Goal: Task Accomplishment & Management: Complete application form

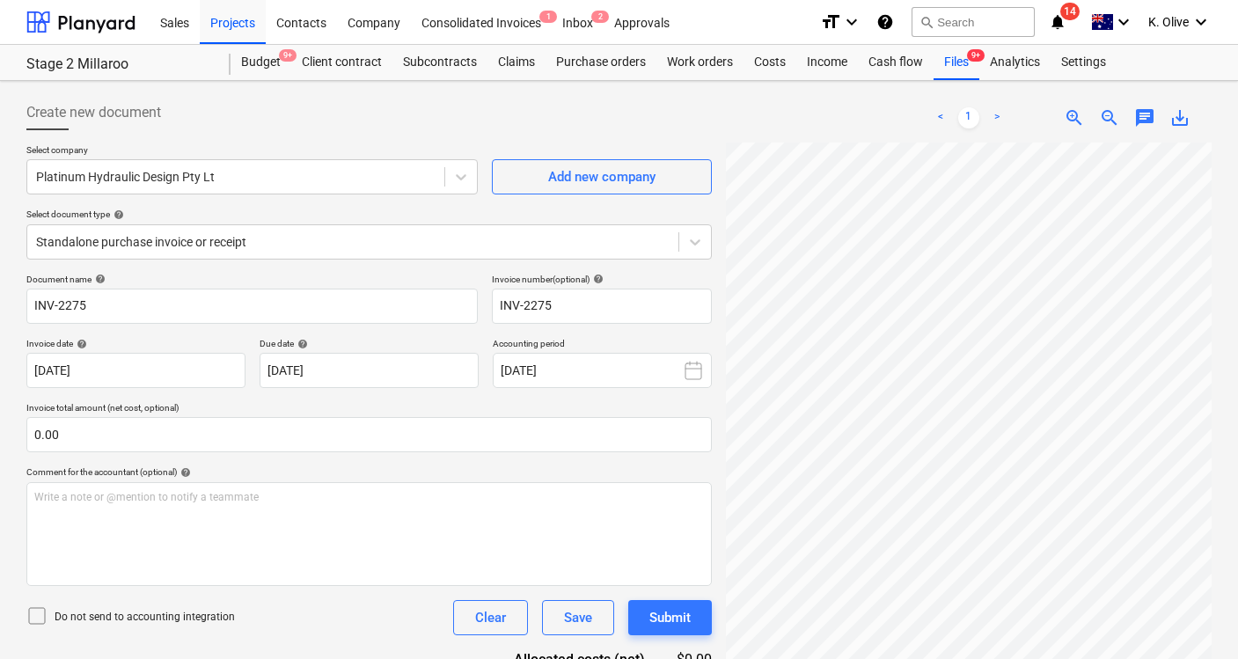
scroll to position [88, 0]
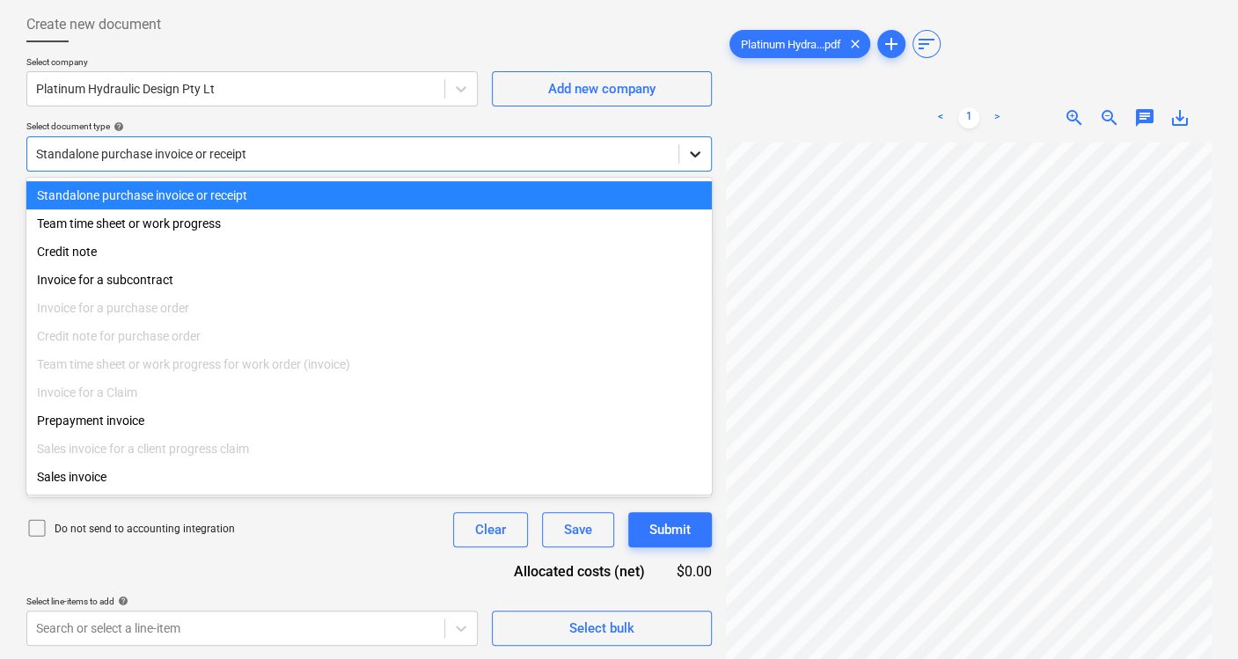
click at [699, 152] on icon at bounding box center [695, 154] width 18 height 18
click at [306, 194] on div "Standalone purchase invoice or receipt" at bounding box center [368, 195] width 685 height 28
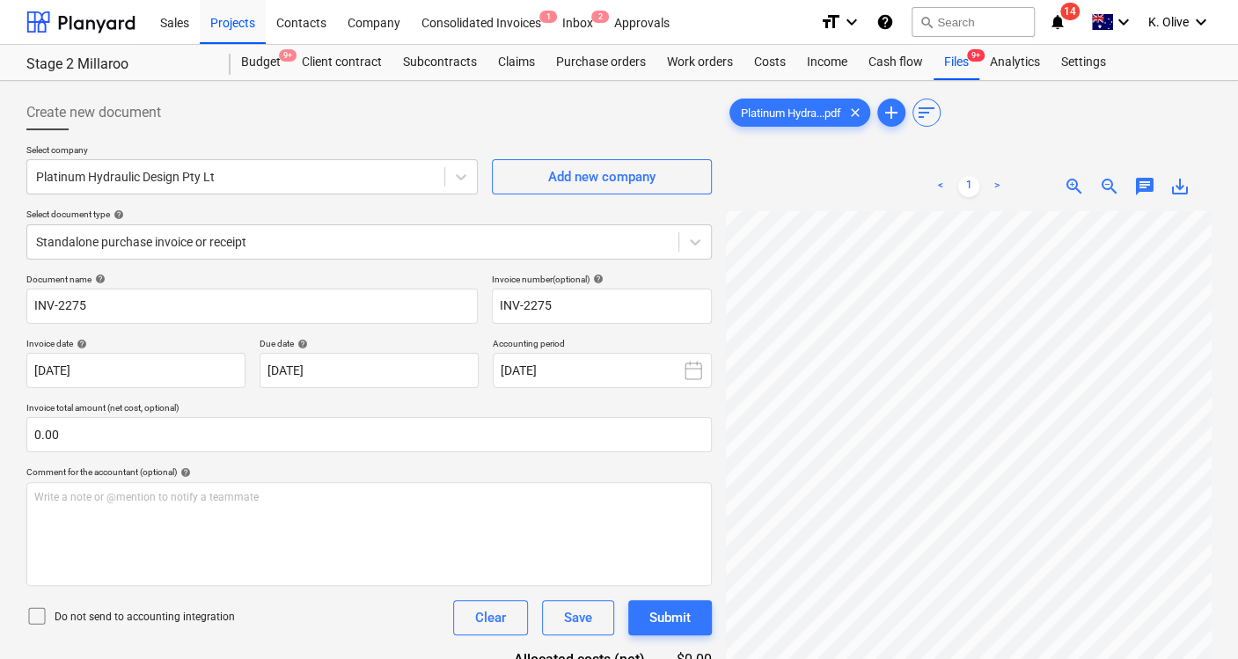
scroll to position [0, 0]
click at [1237, 610] on html "Sales Projects Contacts Company Consolidated Invoices 1 Inbox 2 Approvals forma…" at bounding box center [619, 329] width 1238 height 659
click at [690, 241] on icon at bounding box center [695, 242] width 18 height 18
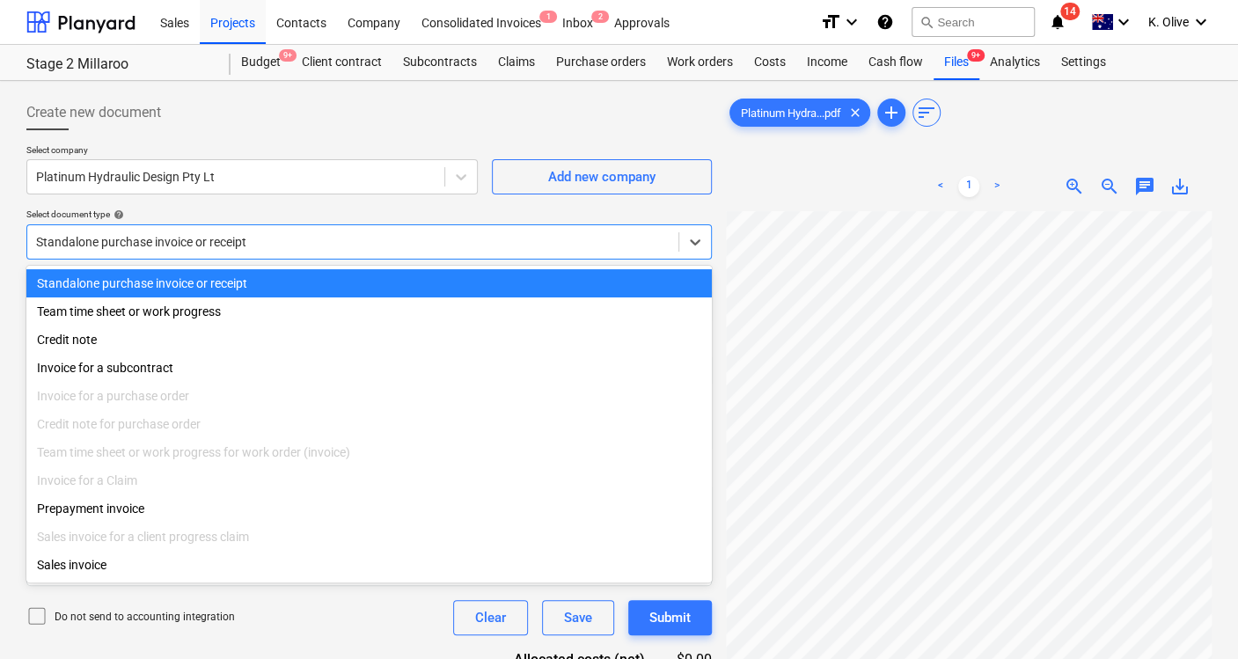
click at [310, 281] on div "Standalone purchase invoice or receipt" at bounding box center [368, 283] width 685 height 28
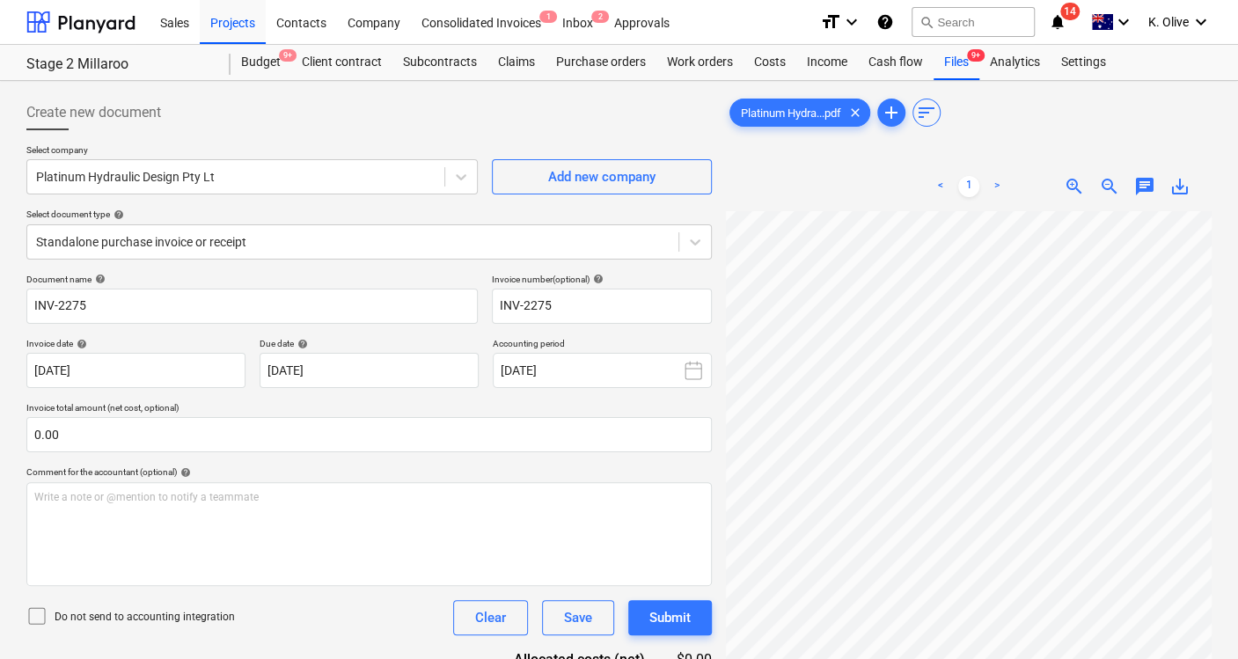
scroll to position [141, 53]
click at [997, 186] on link ">" at bounding box center [996, 186] width 21 height 21
click at [763, 658] on html "Sales Projects Contacts Company Consolidated Invoices 1 Inbox 2 Approvals forma…" at bounding box center [619, 329] width 1238 height 659
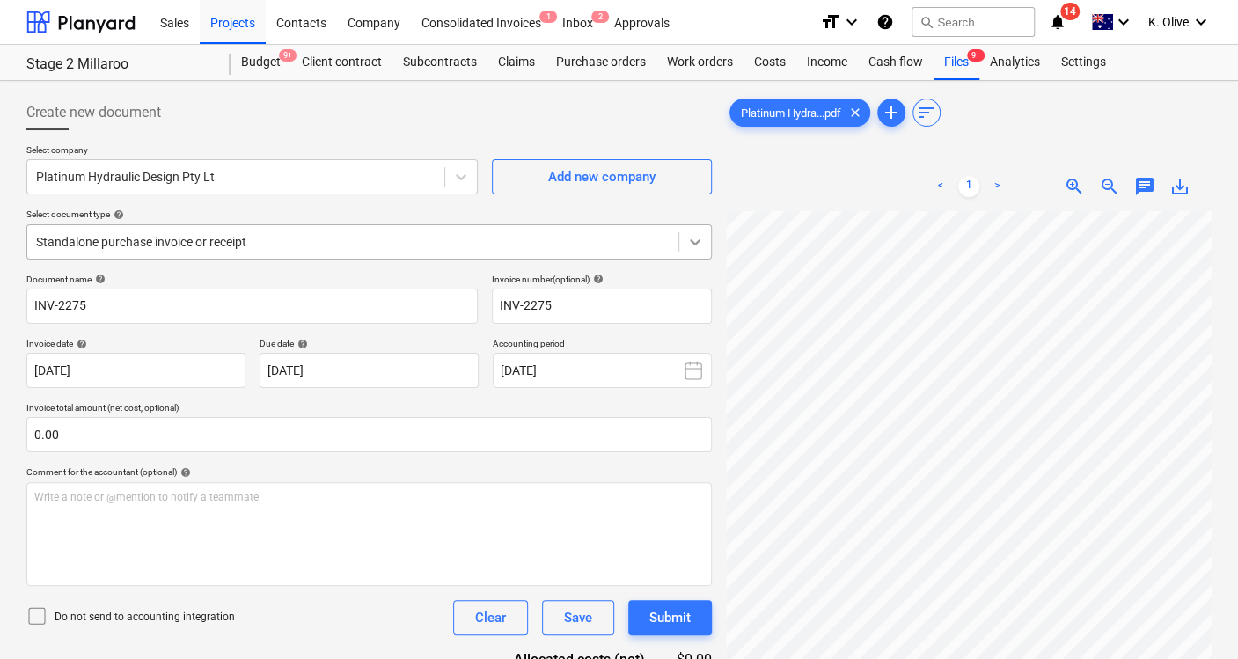
click at [698, 246] on icon at bounding box center [695, 242] width 18 height 18
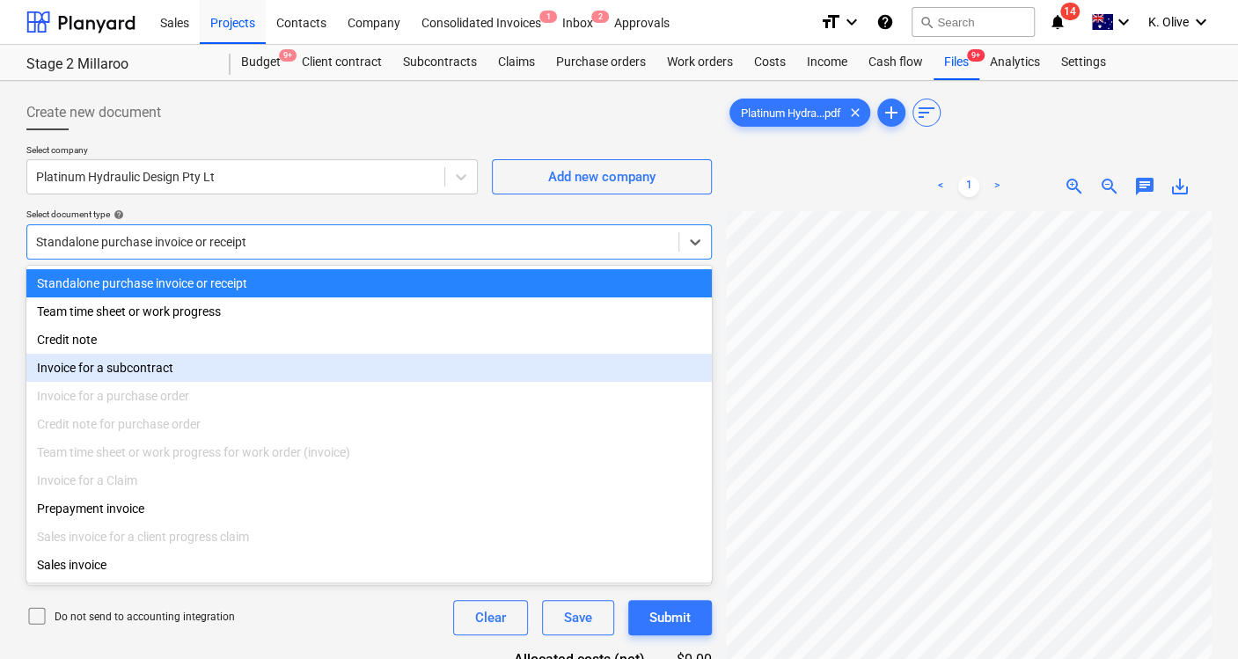
click at [185, 369] on div "Invoice for a subcontract" at bounding box center [368, 368] width 685 height 28
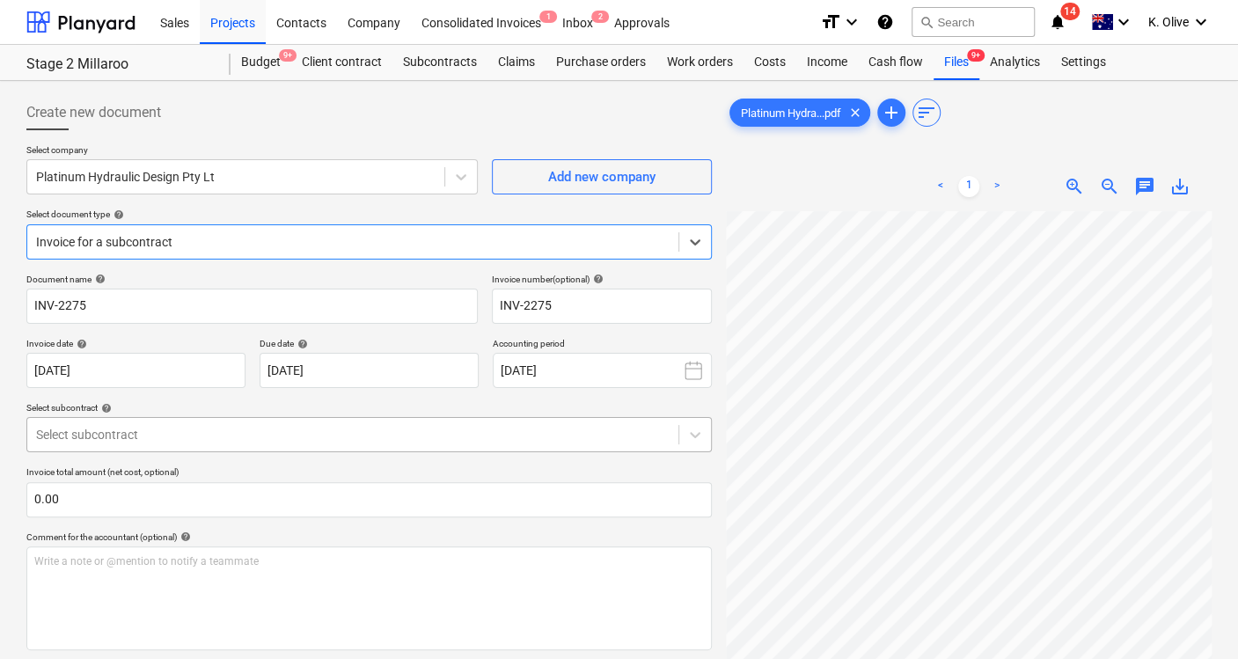
click at [156, 434] on div at bounding box center [352, 435] width 633 height 18
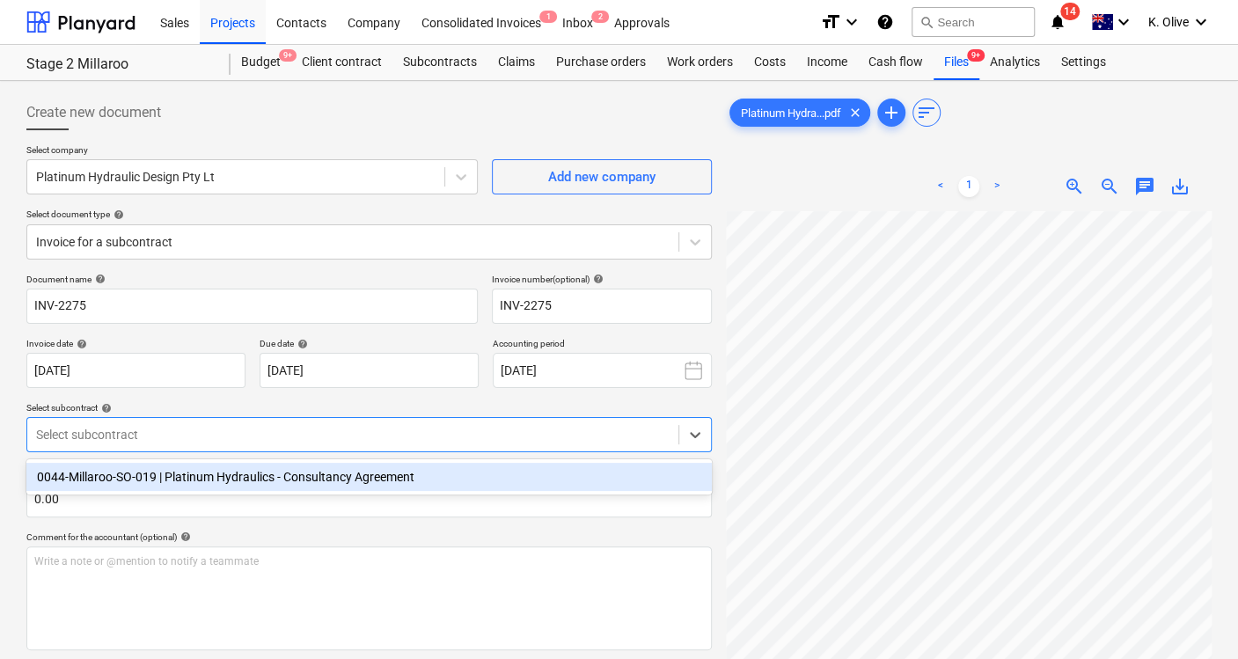
click at [150, 473] on div "0044-Millaroo-SO-019 | Platinum Hydraulics - Consultancy Agreement" at bounding box center [368, 477] width 685 height 28
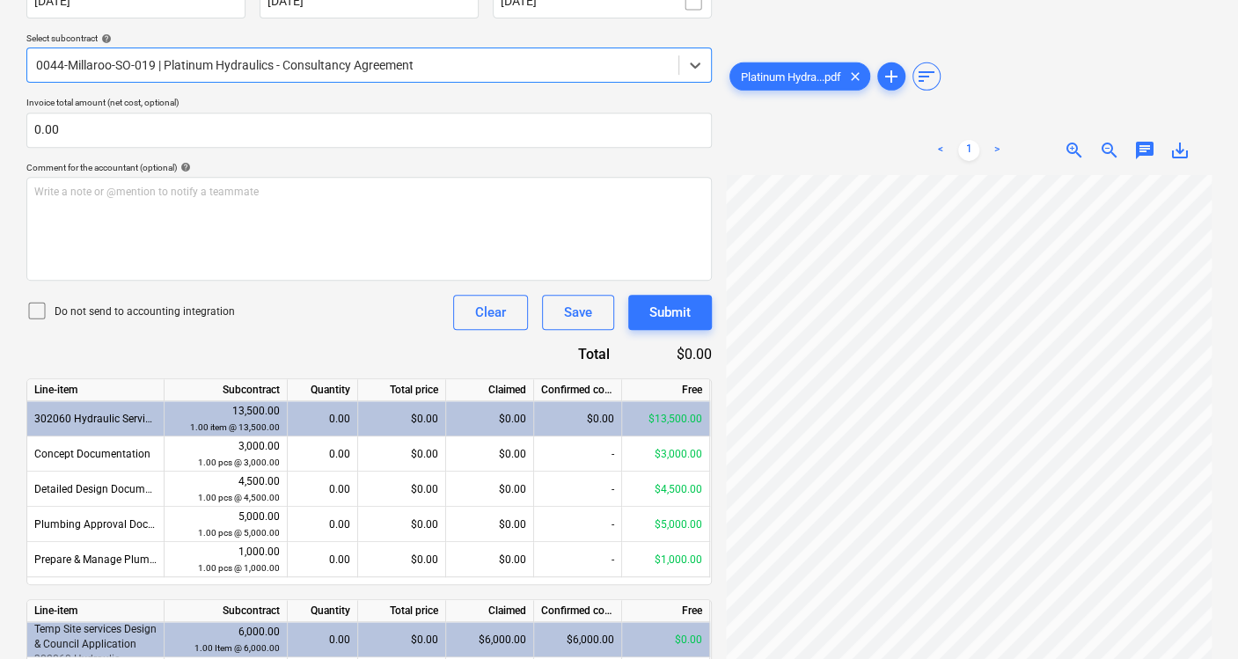
scroll to position [508, 0]
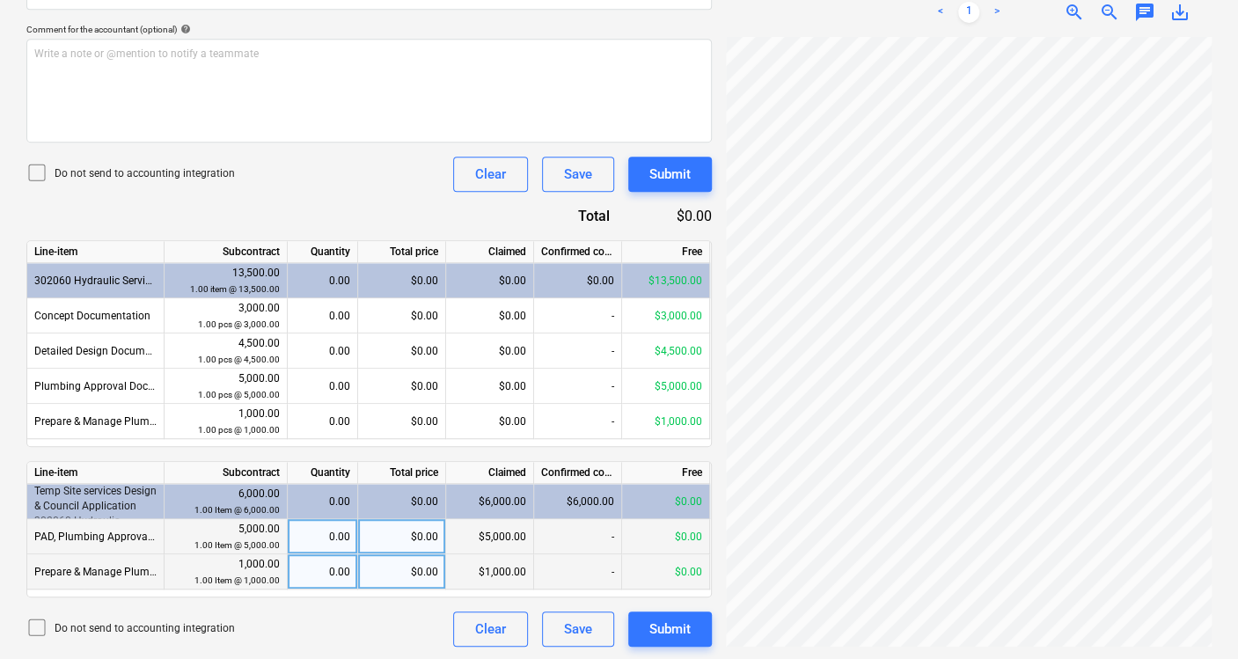
click at [95, 530] on span "PAD, Plumbing Approval Documentation" at bounding box center [130, 536] width 193 height 12
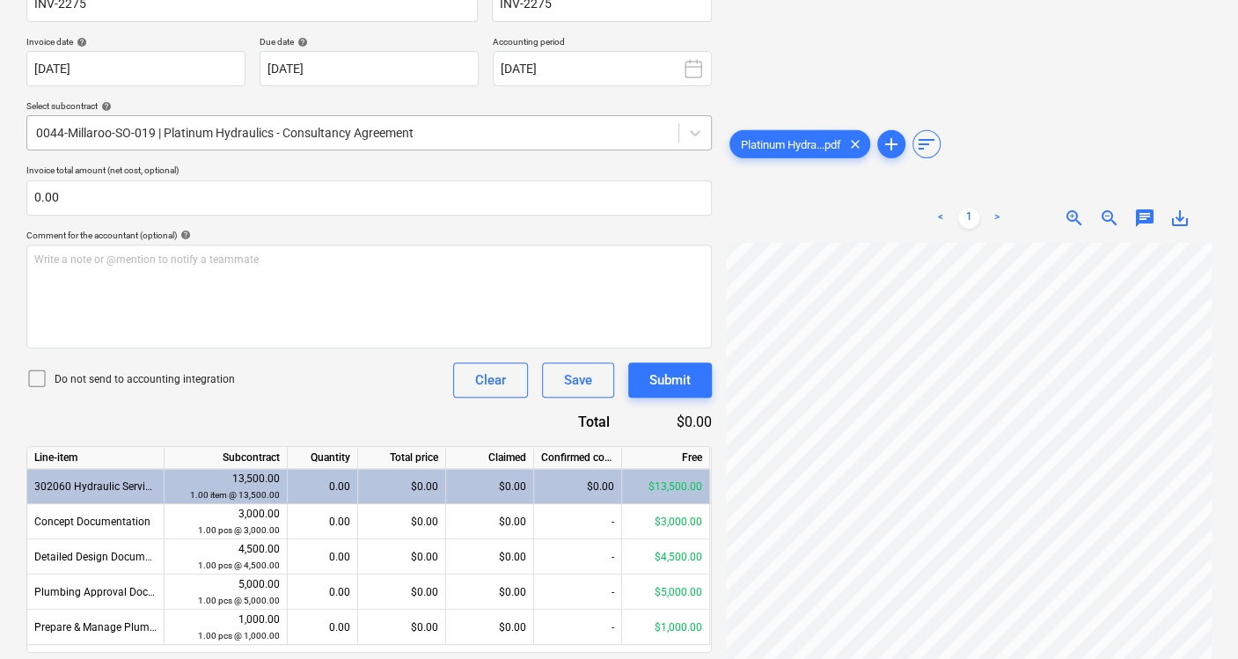
scroll to position [19, 0]
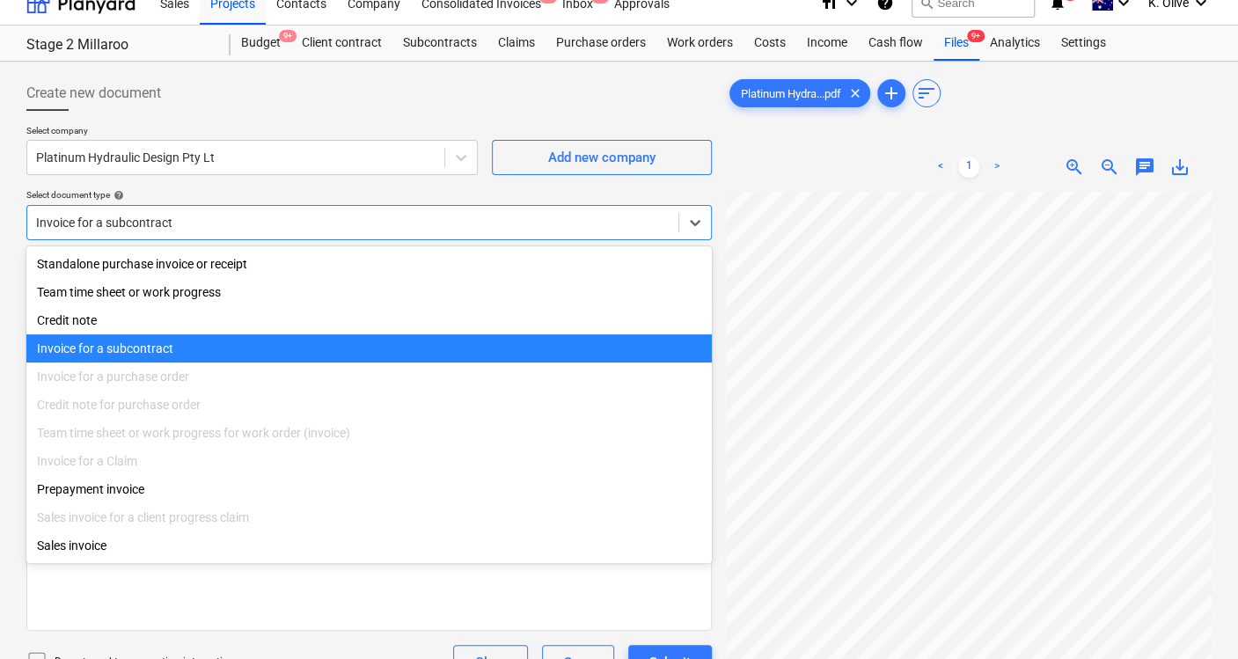
click at [204, 216] on div at bounding box center [352, 223] width 633 height 18
click at [161, 350] on div "Invoice for a subcontract" at bounding box center [368, 348] width 685 height 28
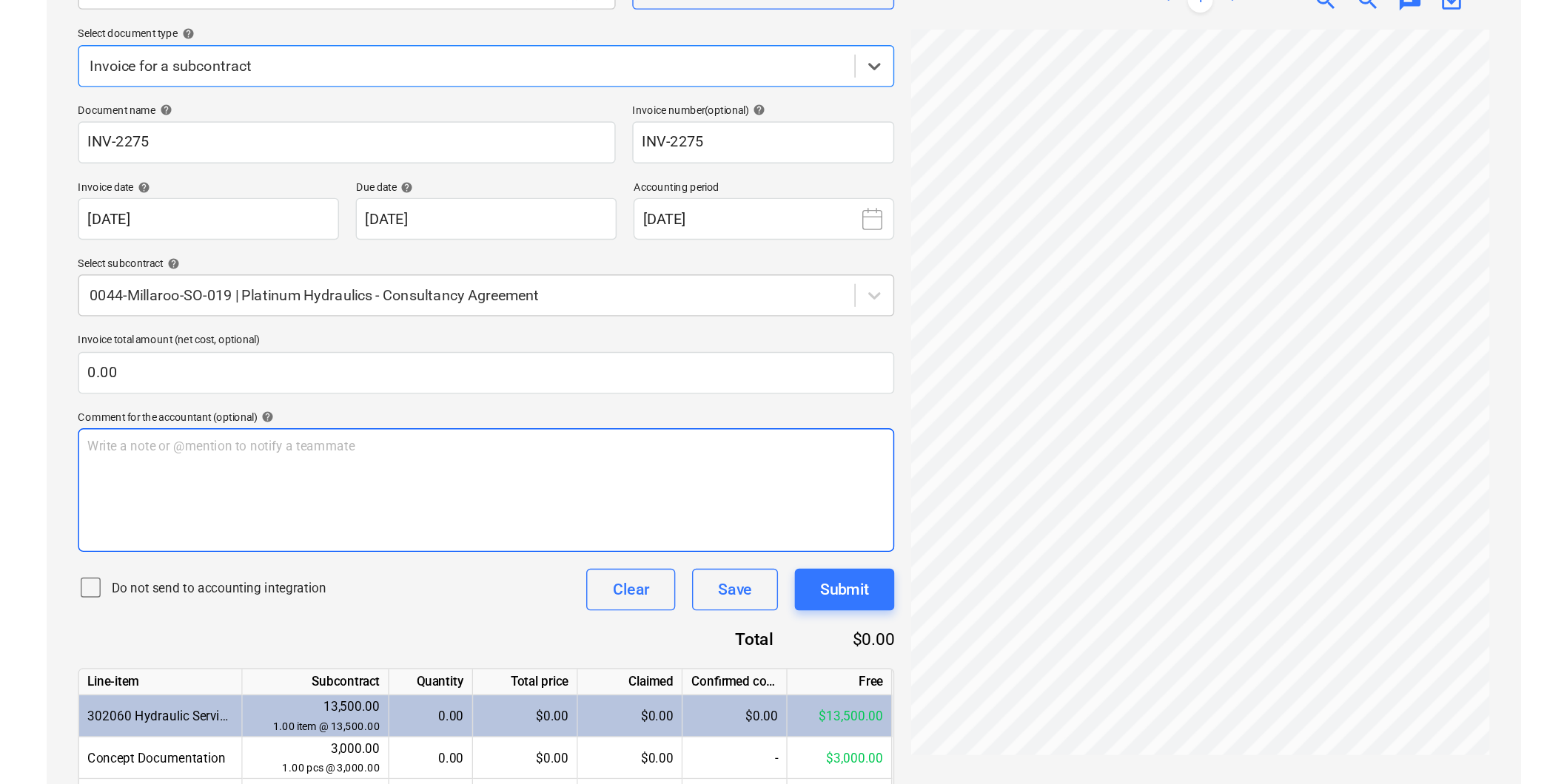
scroll to position [0, 0]
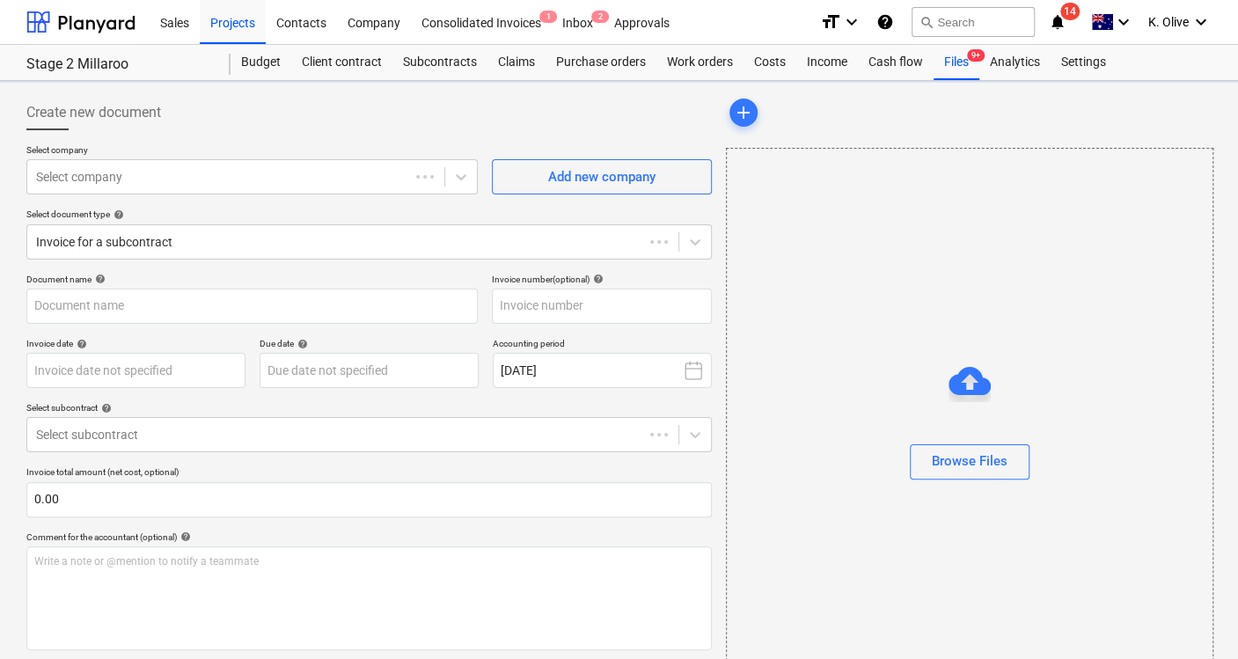
type input "INV-2275"
type input "27 Aug 2025"
type input "30 Sep 2025"
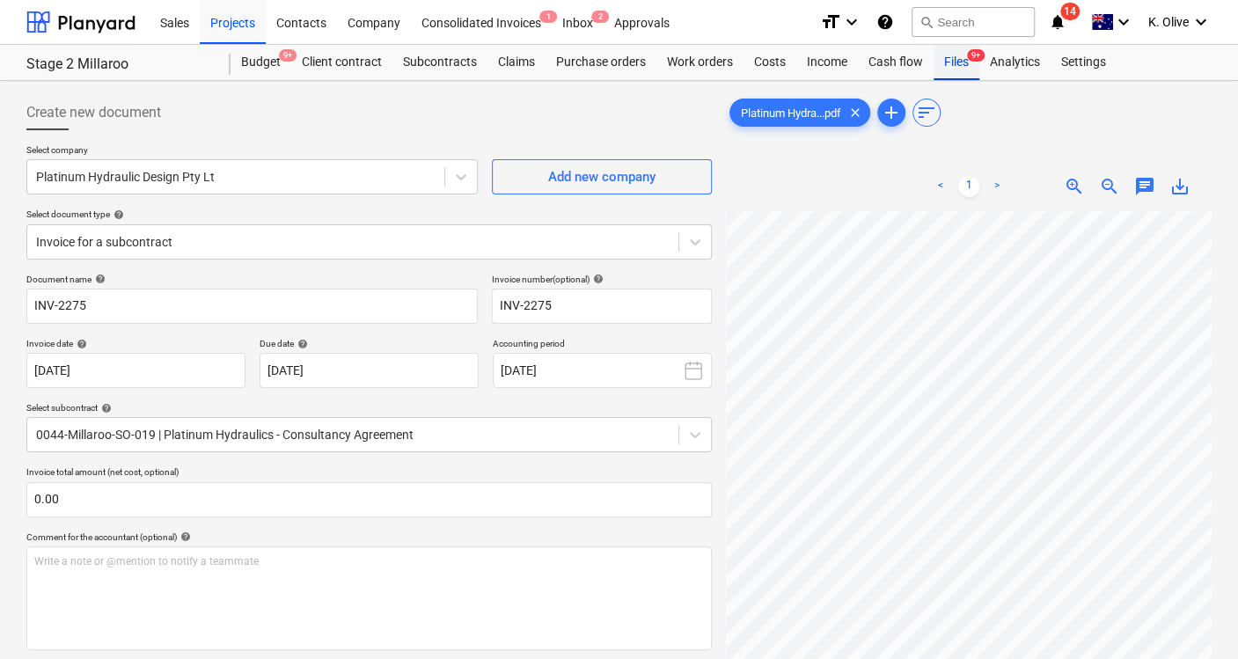
click at [960, 63] on div "Files 9+" at bounding box center [956, 62] width 46 height 35
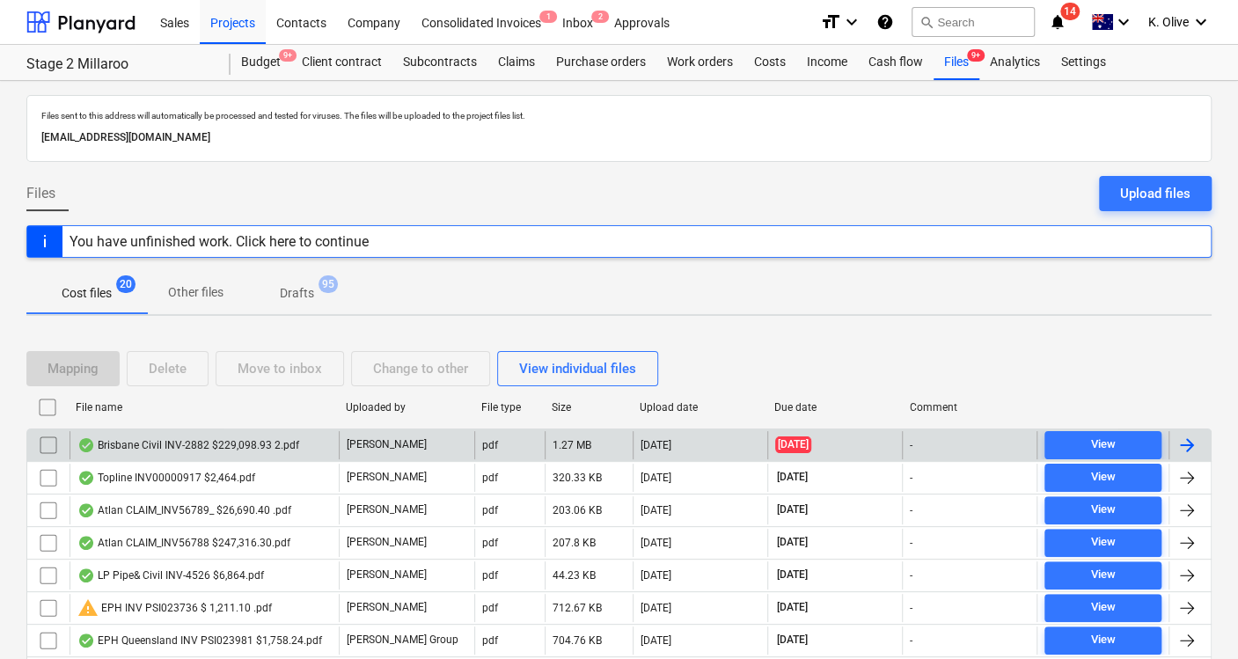
click at [142, 442] on div "Brisbane Civil INV-2882 $229,098.93 2.pdf" at bounding box center [188, 445] width 222 height 14
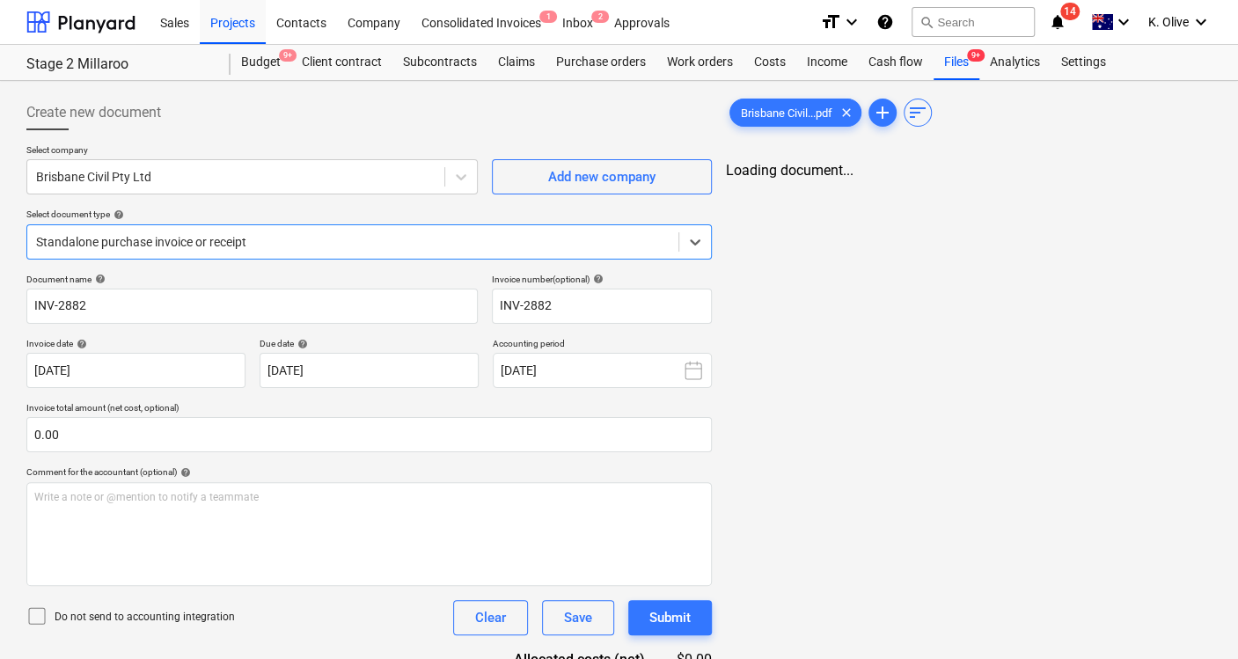
type input "INV-2882"
type input "[DATE]"
type input "28 Aug 2025"
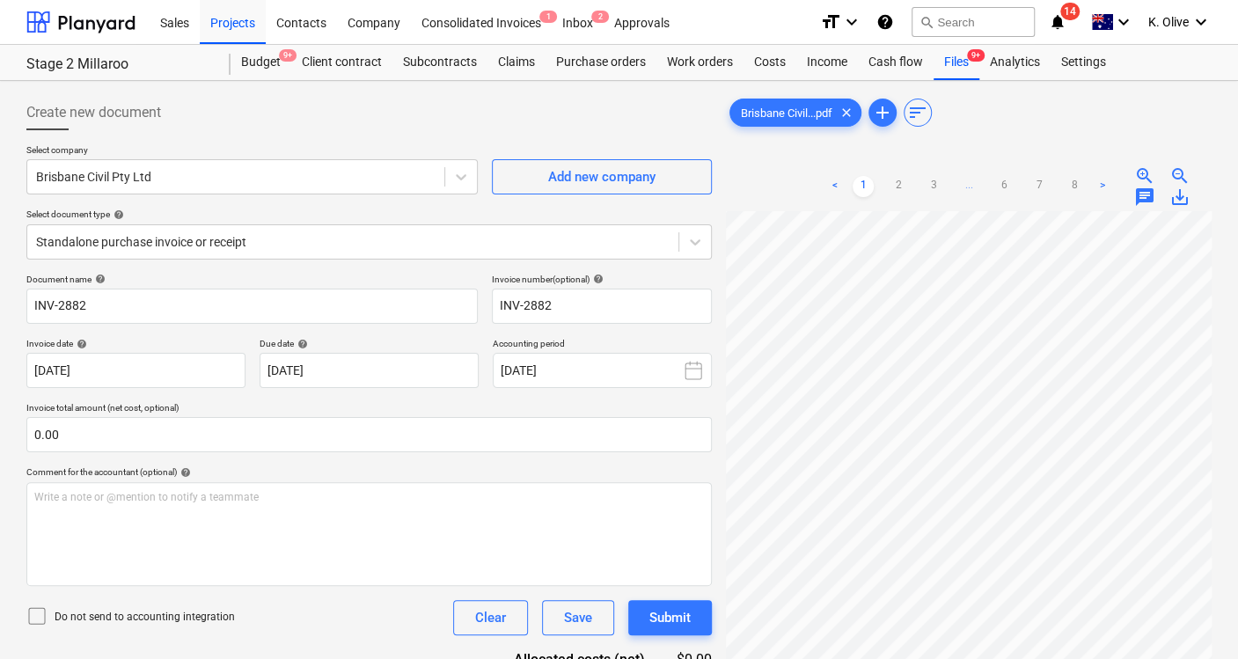
scroll to position [106, 178]
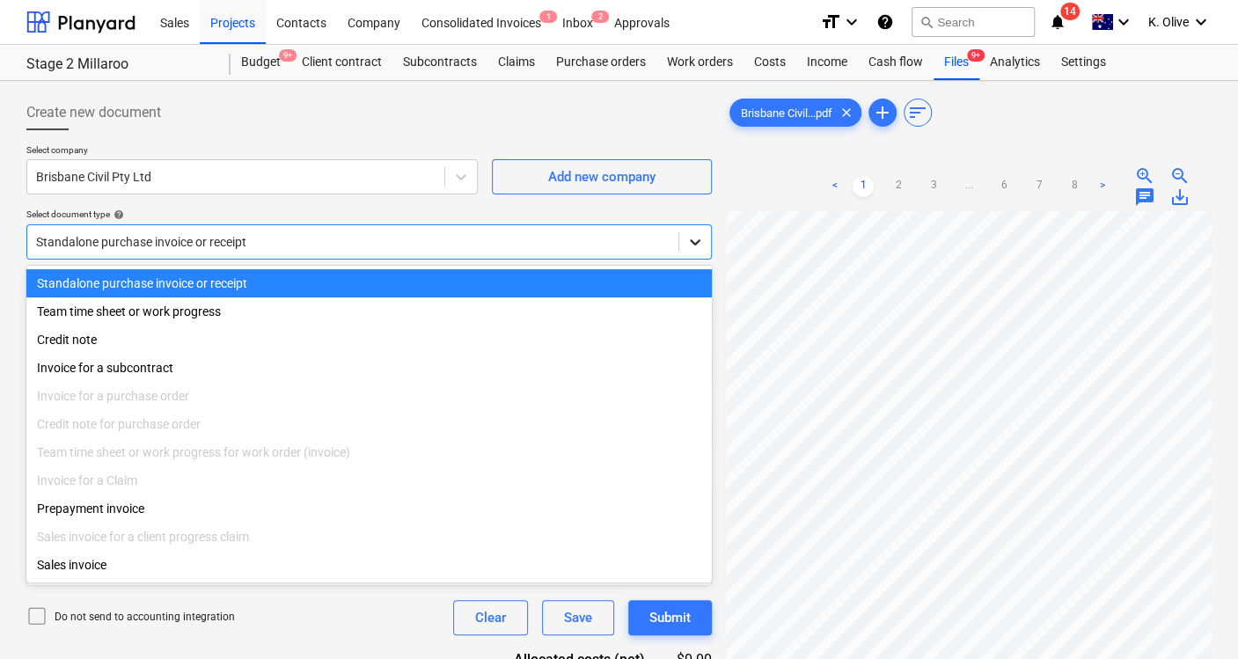
click at [693, 236] on icon at bounding box center [695, 242] width 18 height 18
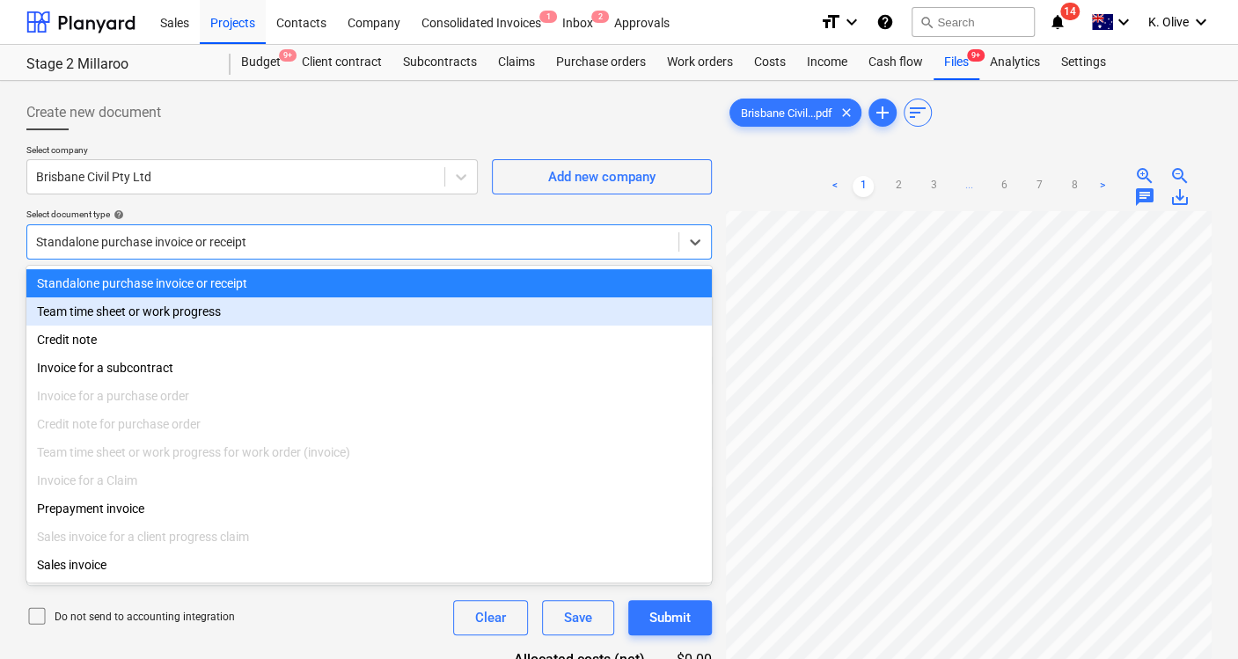
click at [455, 131] on div at bounding box center [368, 137] width 685 height 14
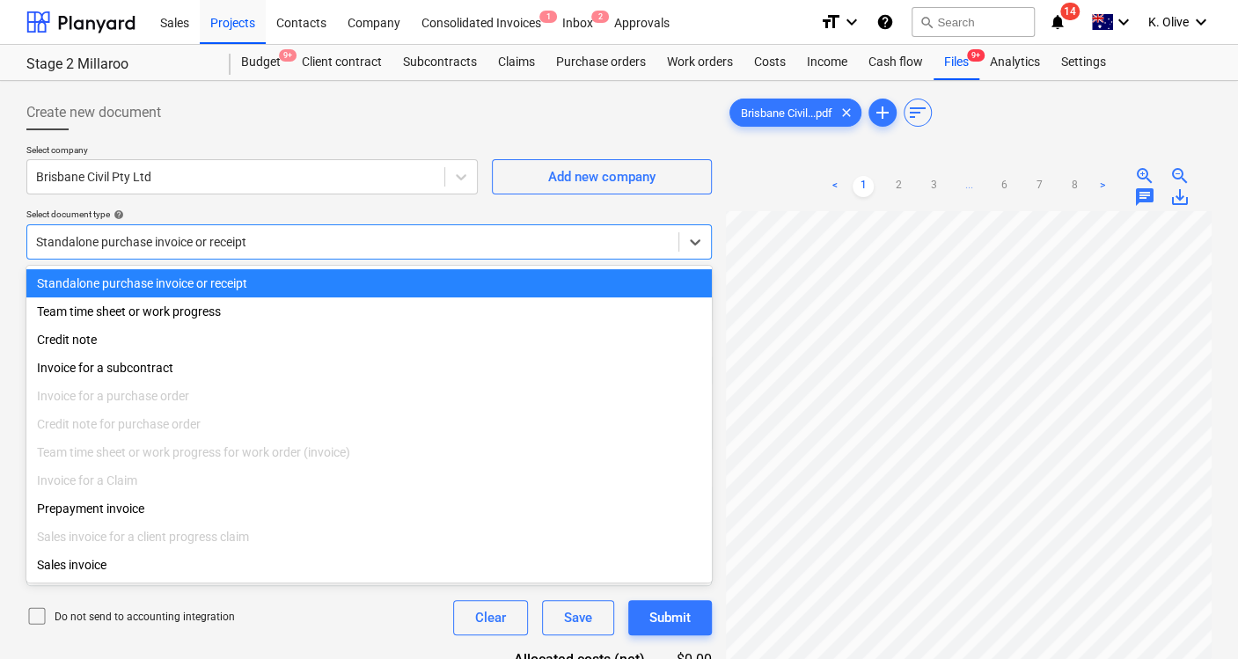
click at [216, 247] on div at bounding box center [352, 242] width 633 height 18
click at [415, 120] on div "Create new document" at bounding box center [368, 112] width 685 height 35
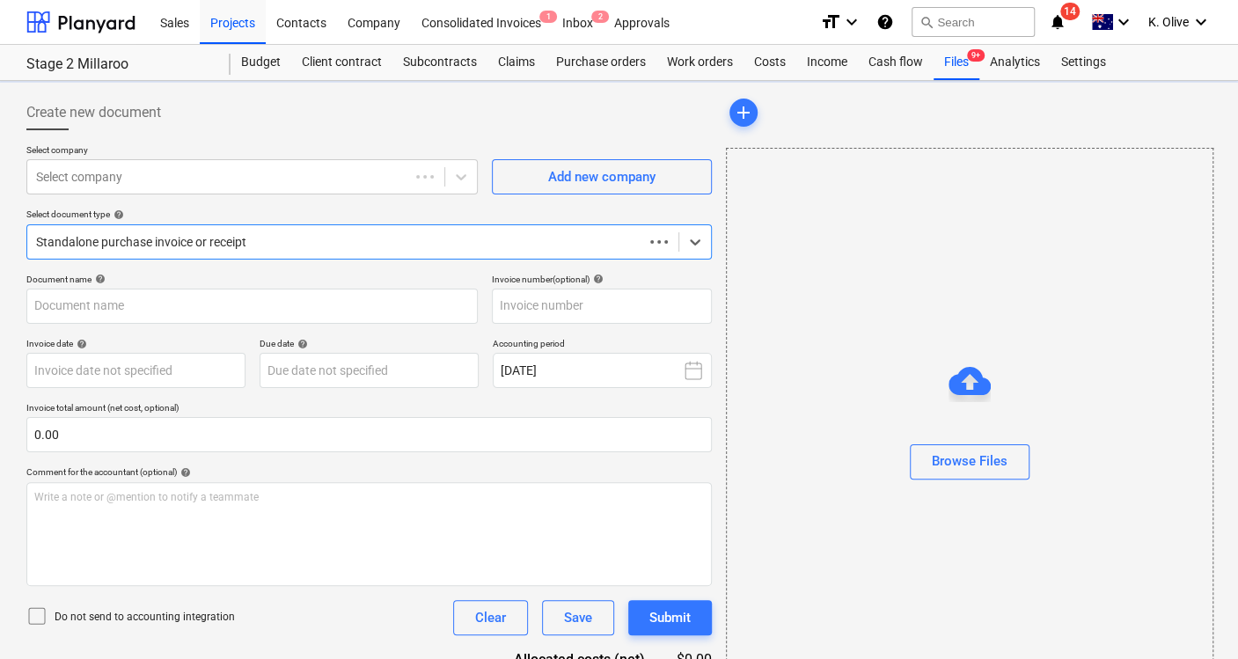
click at [233, 251] on div "Standalone purchase invoice or receipt" at bounding box center [335, 242] width 616 height 25
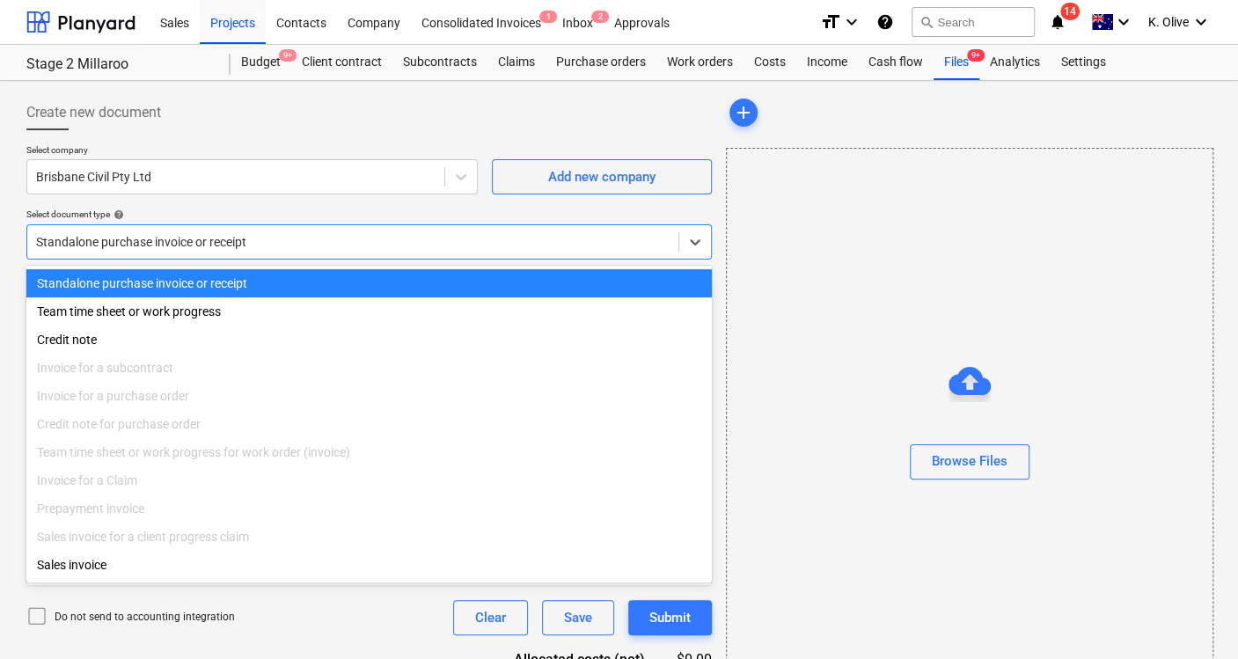
type input "INV-2882"
type input "[DATE]"
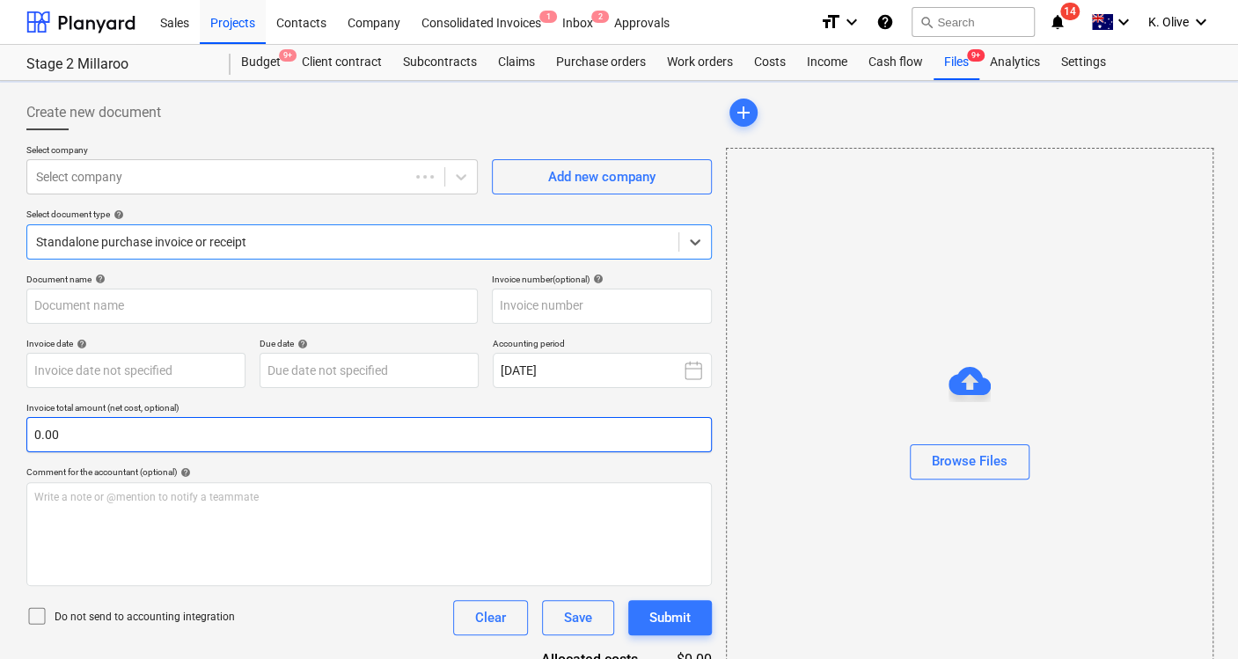
type input "INV-2882"
type input "[DATE]"
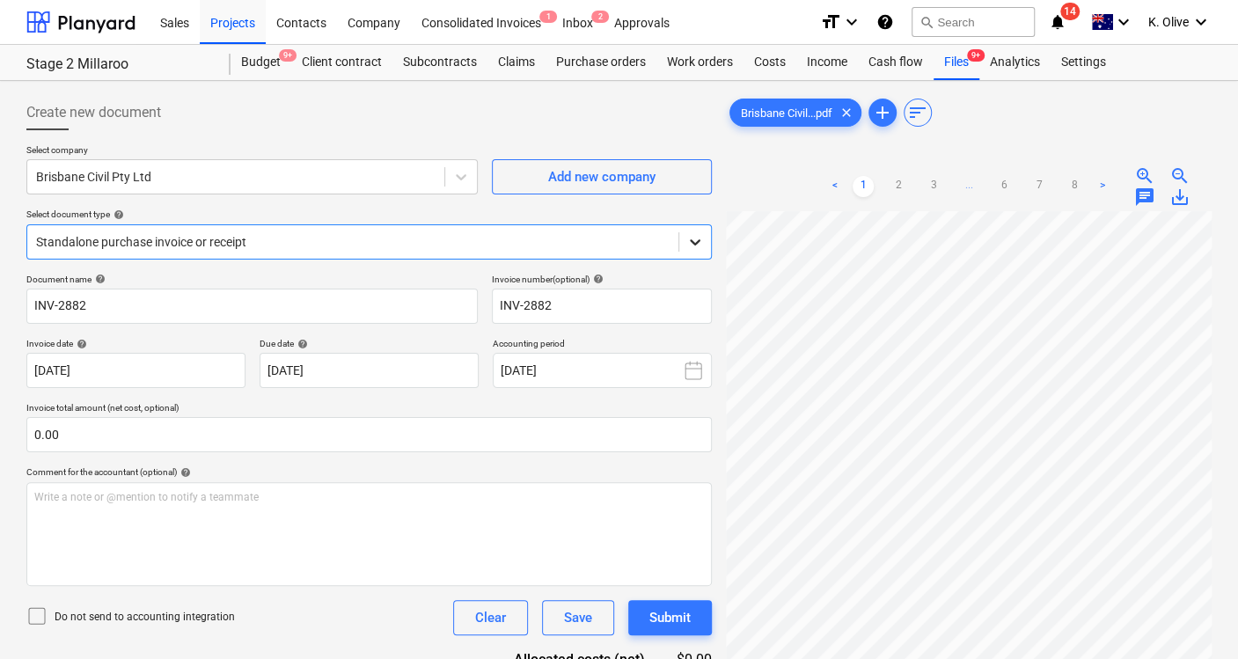
click at [698, 238] on icon at bounding box center [695, 242] width 18 height 18
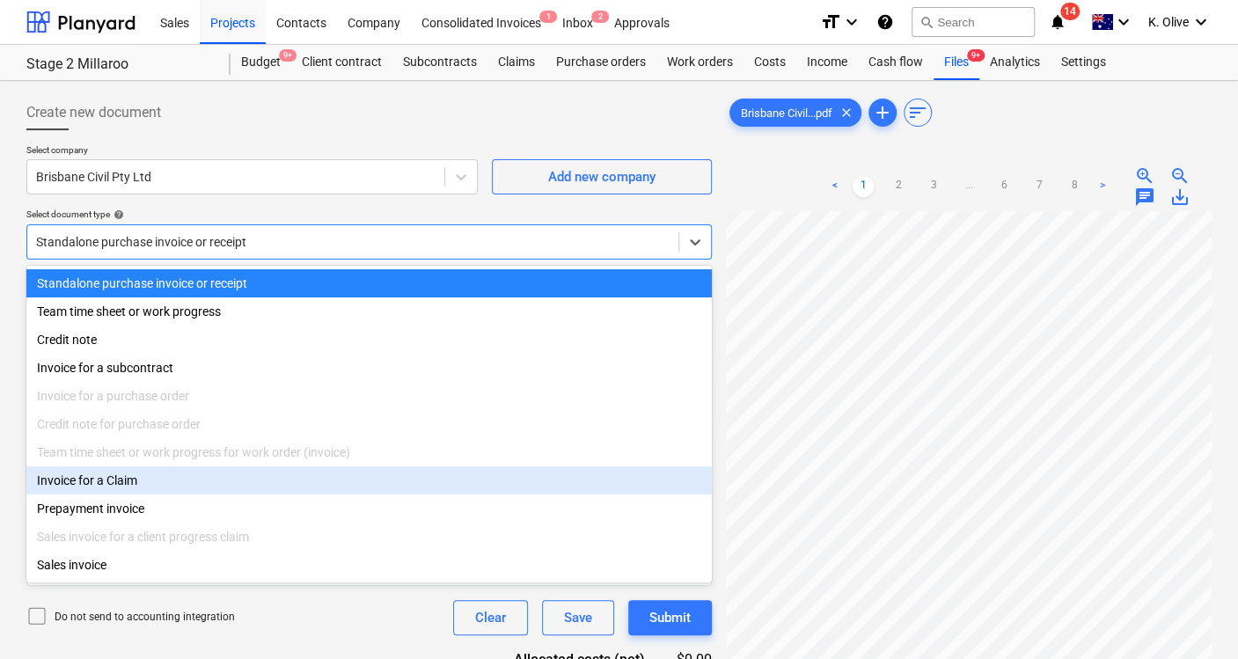
click at [123, 480] on div "Invoice for a Claim" at bounding box center [368, 480] width 685 height 28
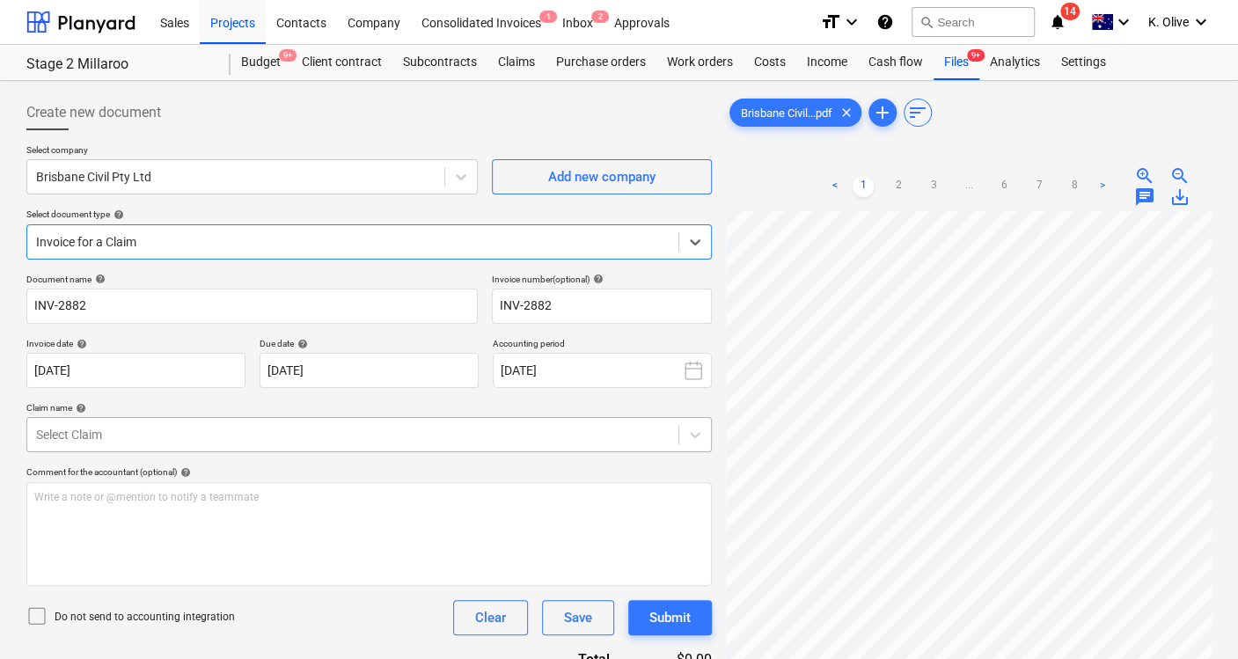
click at [116, 435] on div at bounding box center [352, 435] width 633 height 18
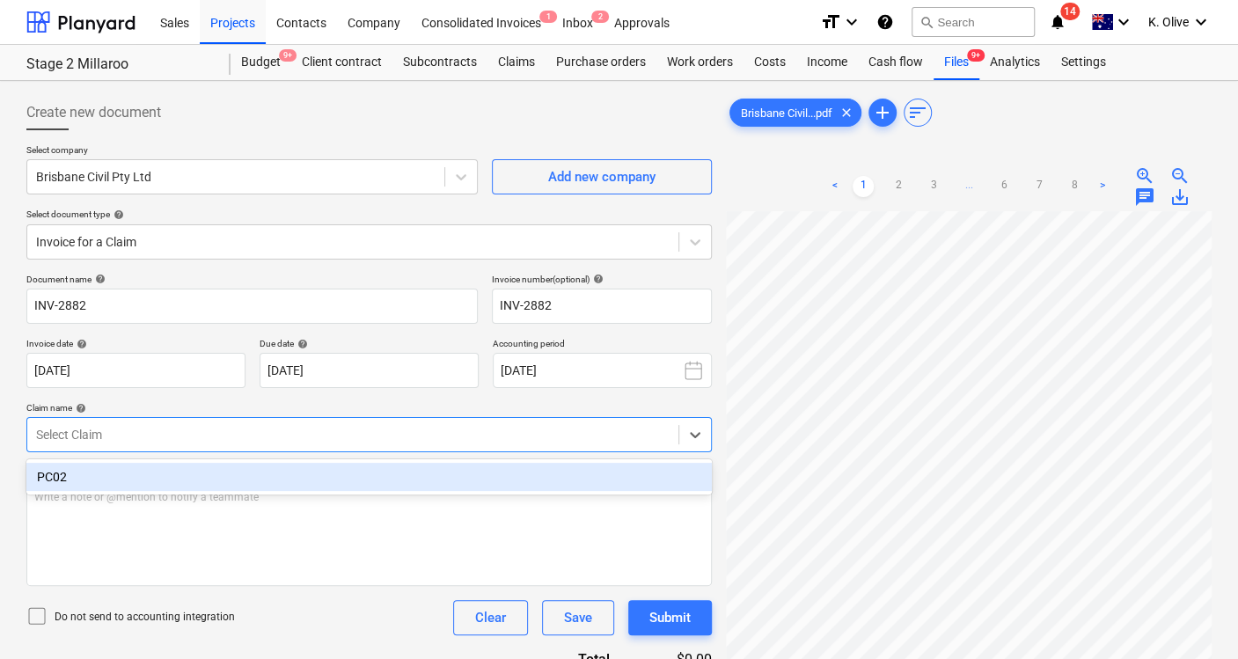
click at [88, 479] on div "PC02" at bounding box center [368, 477] width 685 height 28
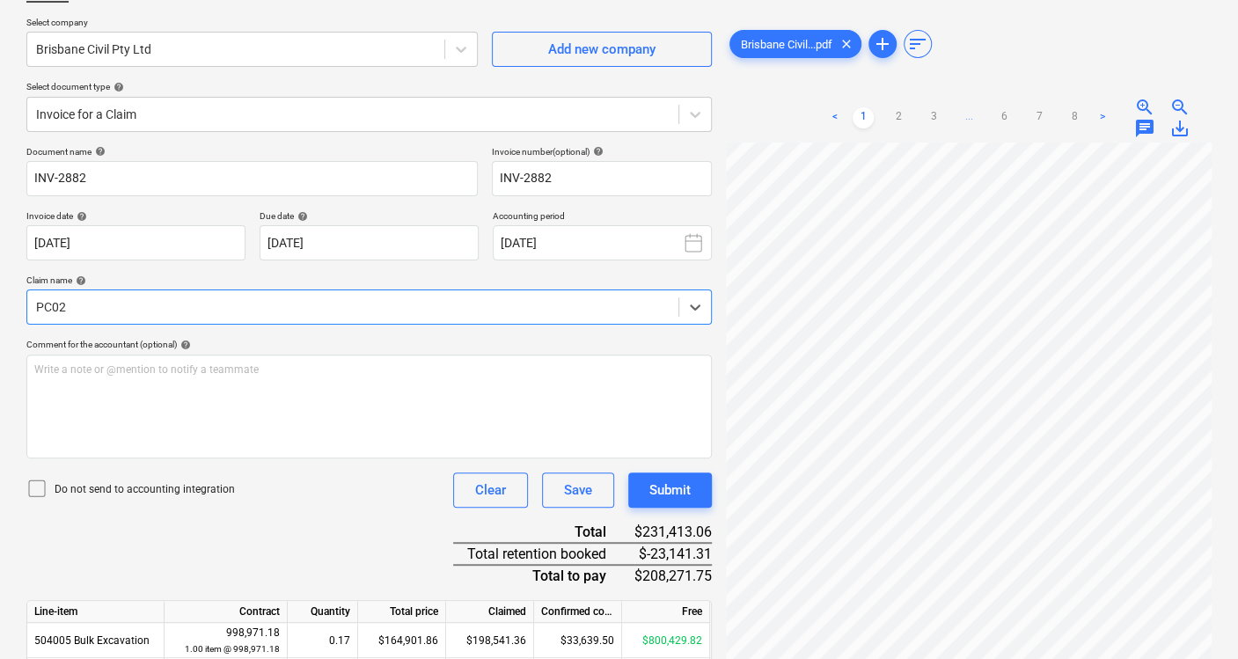
scroll to position [88, 0]
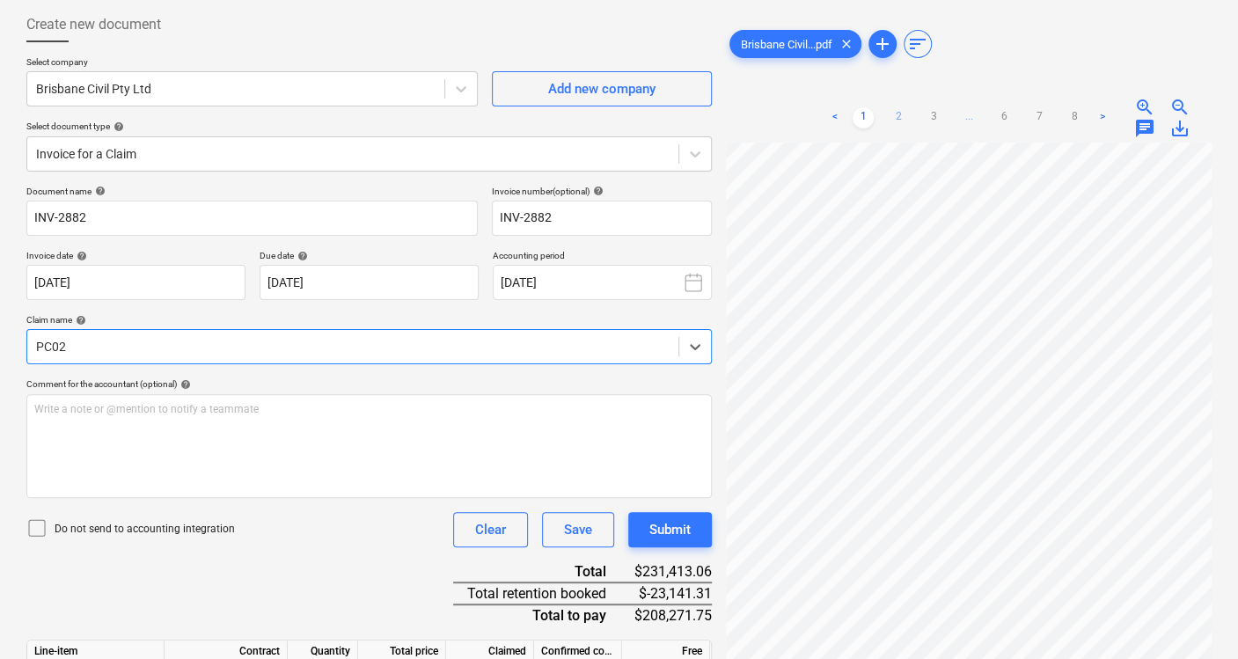
click at [899, 118] on link "2" at bounding box center [898, 117] width 21 height 21
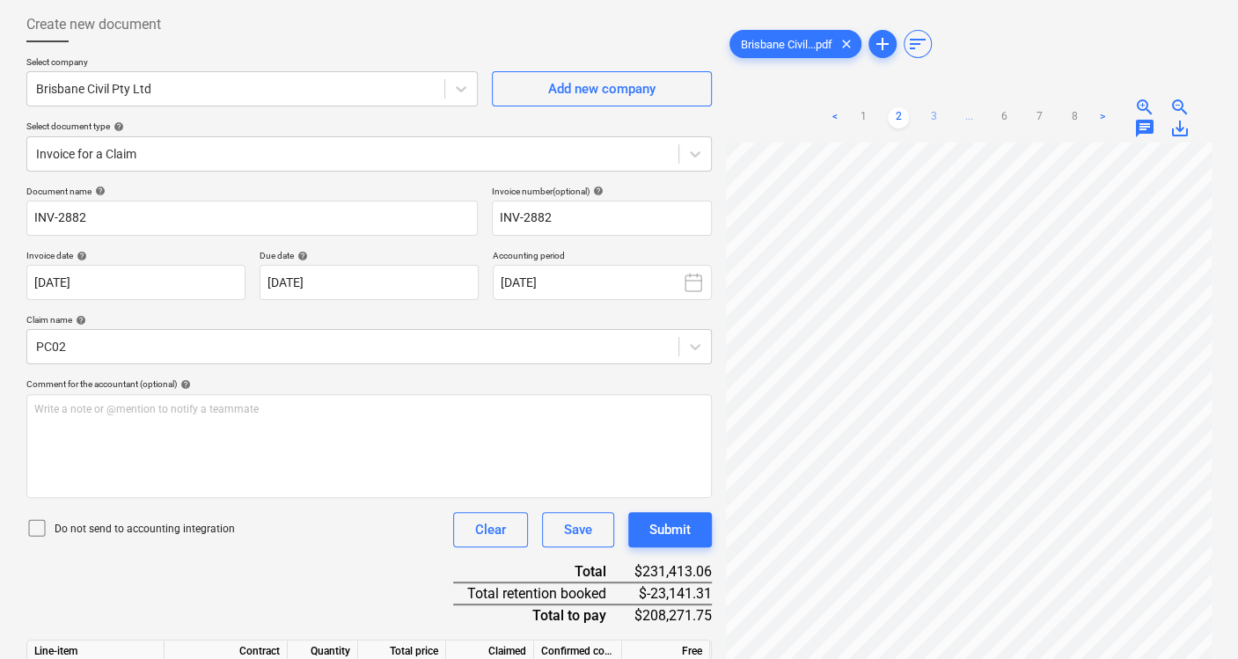
click at [933, 115] on link "3" at bounding box center [933, 117] width 21 height 21
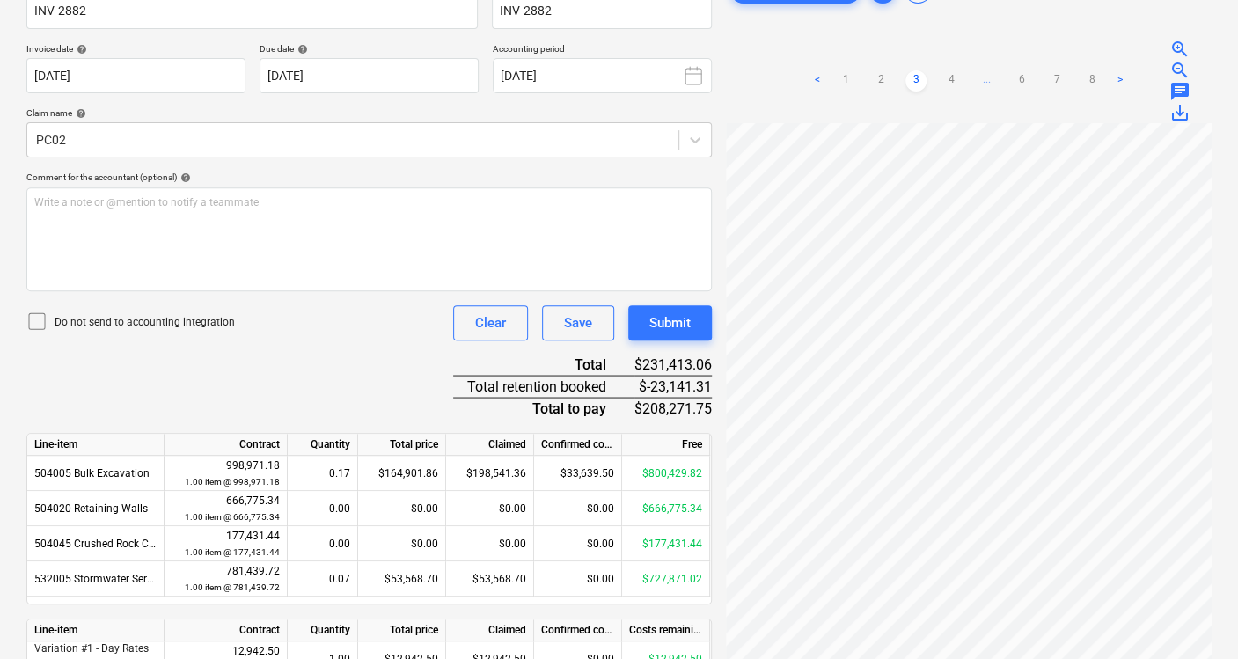
scroll to position [382, 0]
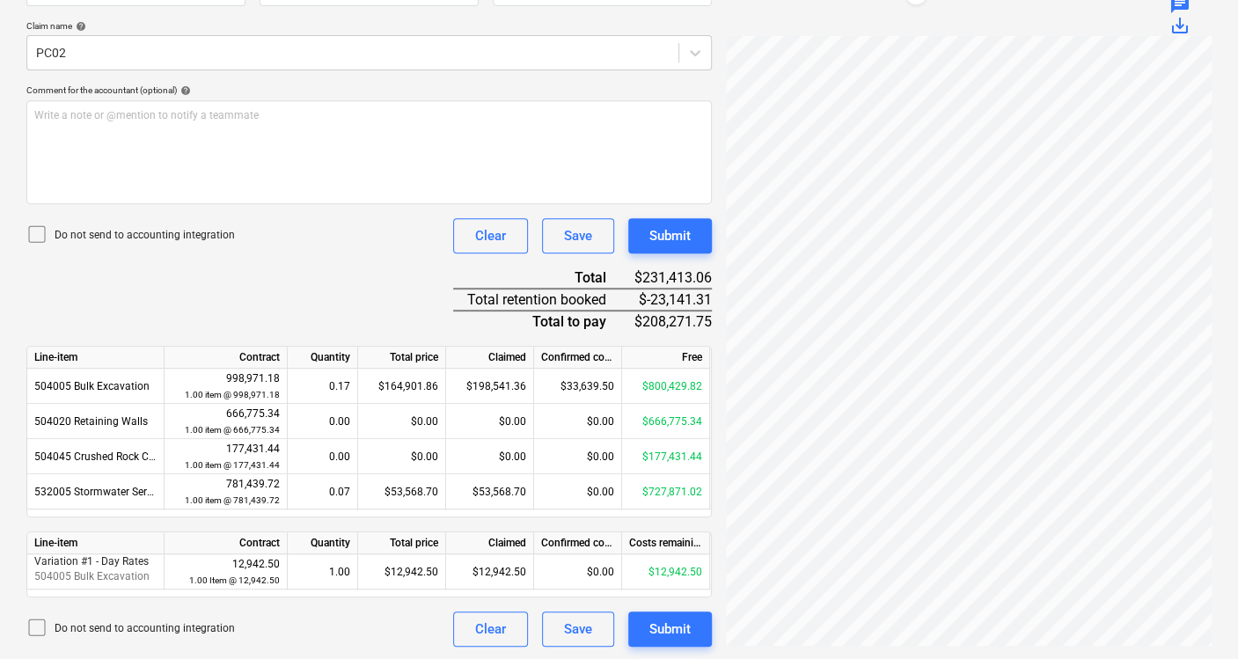
click at [251, 287] on div "Document name help INV-2882 Invoice number (optional) help INV-2882 Invoice dat…" at bounding box center [368, 269] width 685 height 755
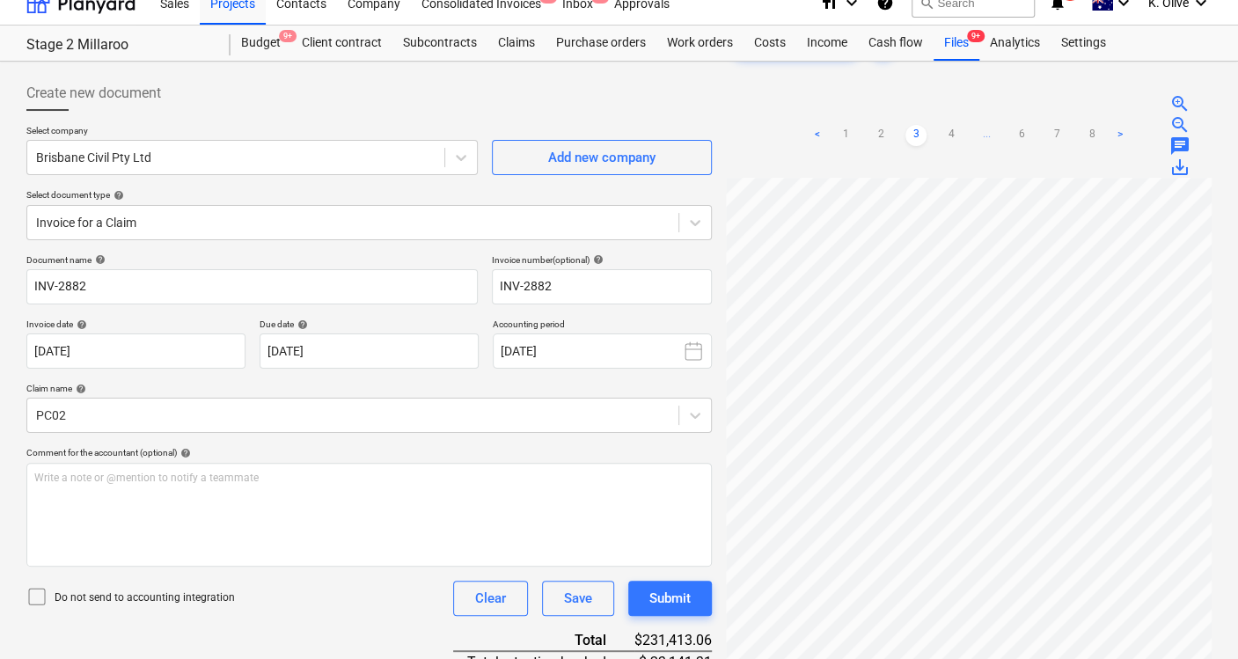
scroll to position [0, 0]
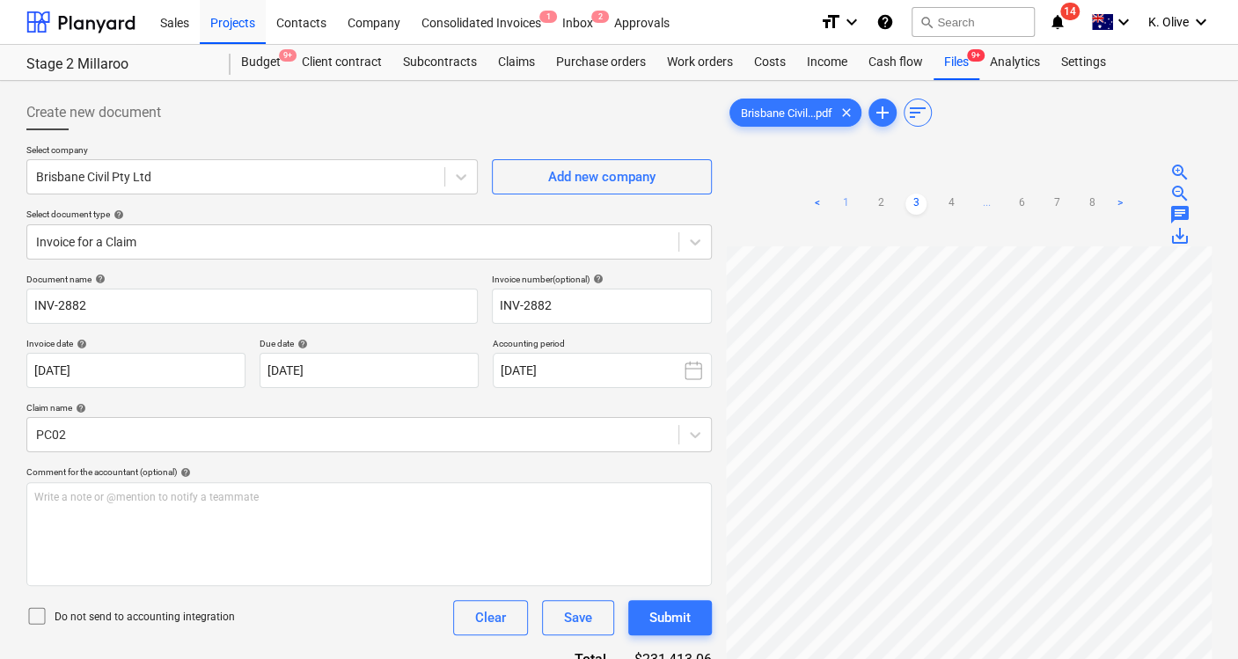
click at [844, 196] on link "1" at bounding box center [845, 204] width 21 height 21
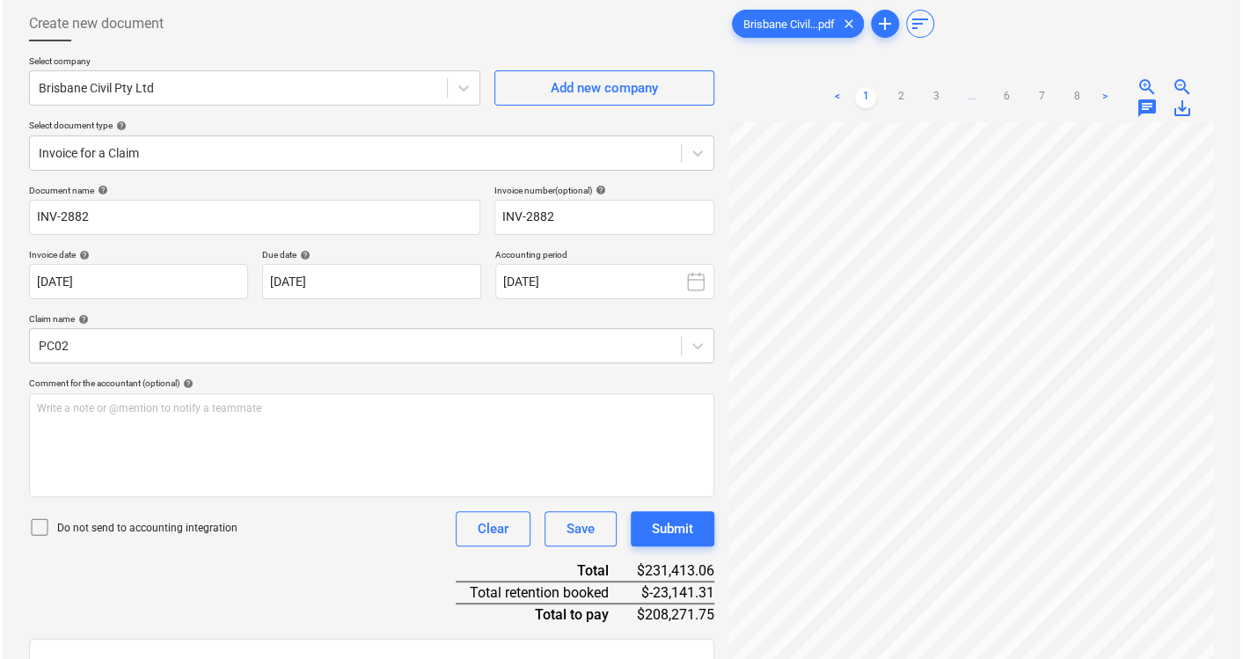
scroll to position [195, 0]
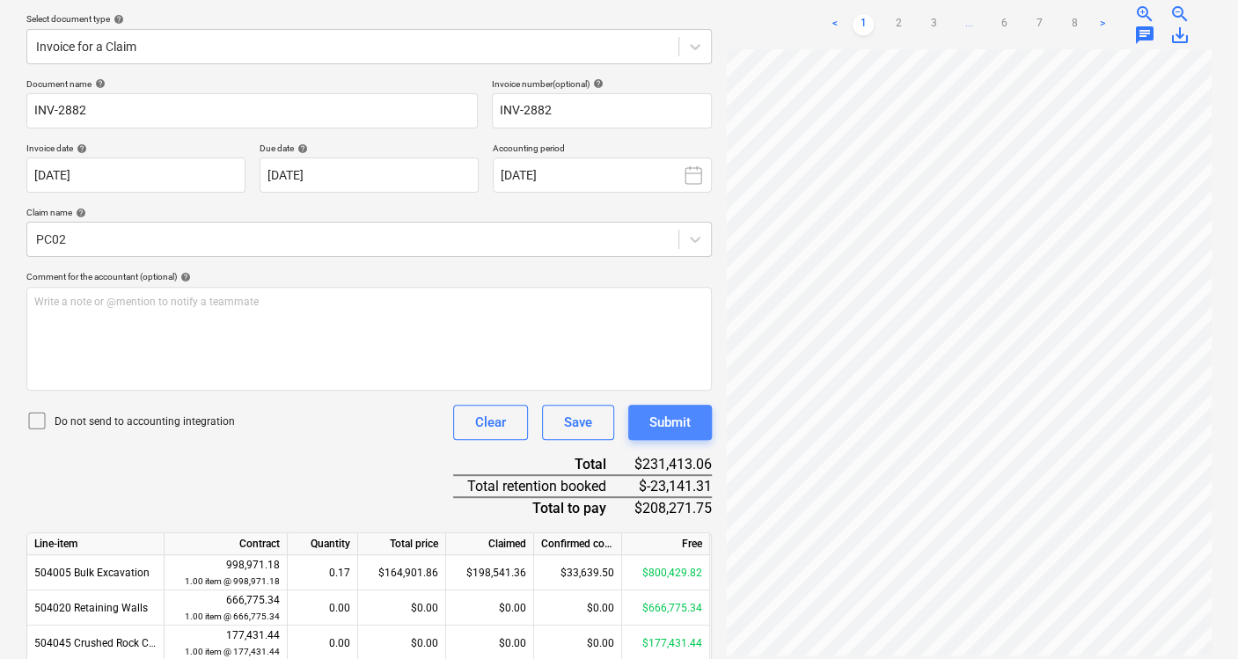
click at [655, 420] on div "Submit" at bounding box center [669, 422] width 41 height 23
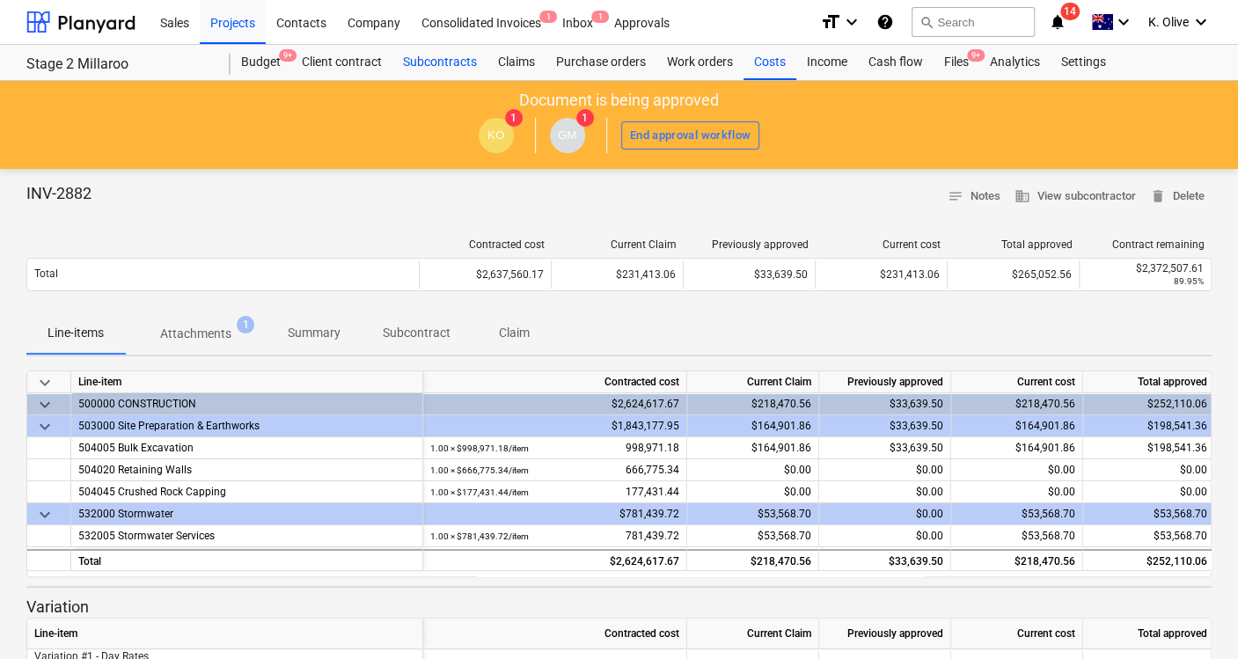
click at [430, 66] on div "Subcontracts" at bounding box center [439, 62] width 95 height 35
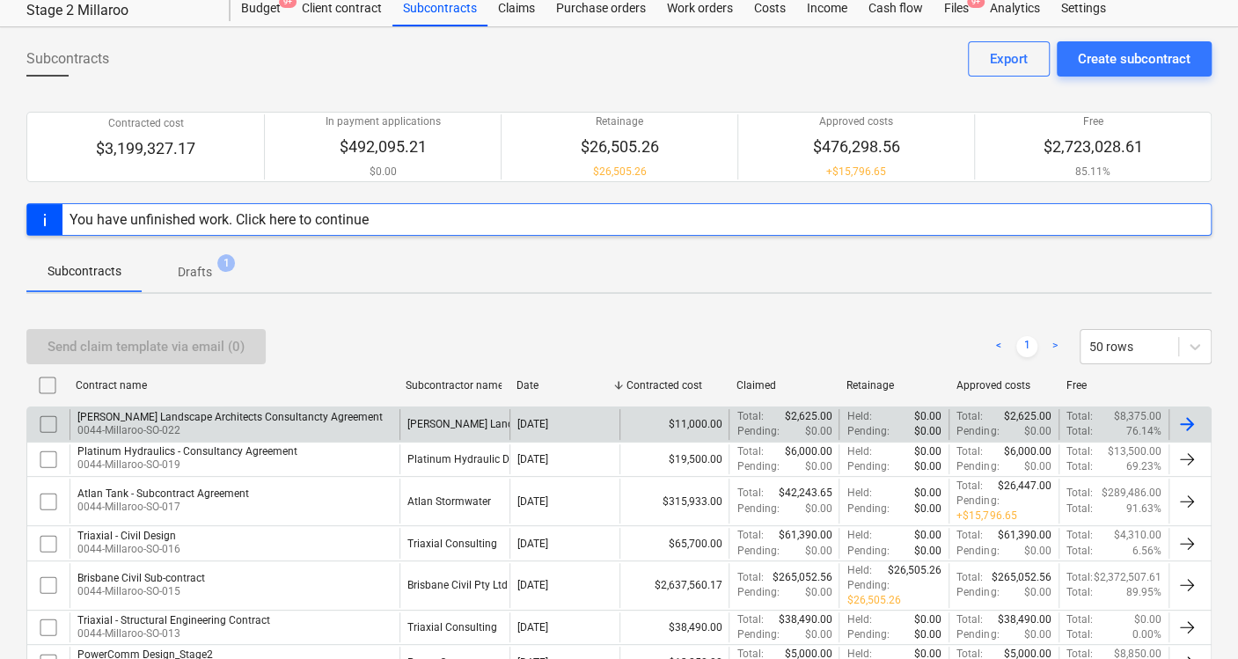
scroll to position [98, 0]
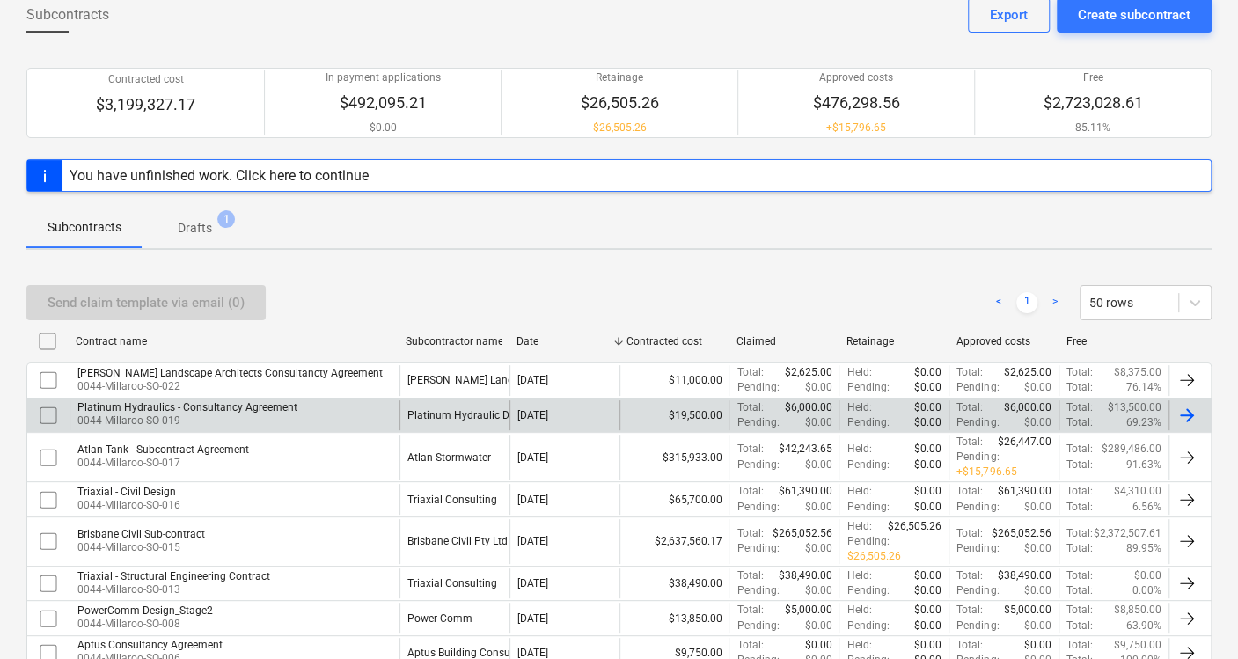
click at [237, 409] on div "Platinum Hydraulics - Consultancy Agreement" at bounding box center [187, 407] width 220 height 12
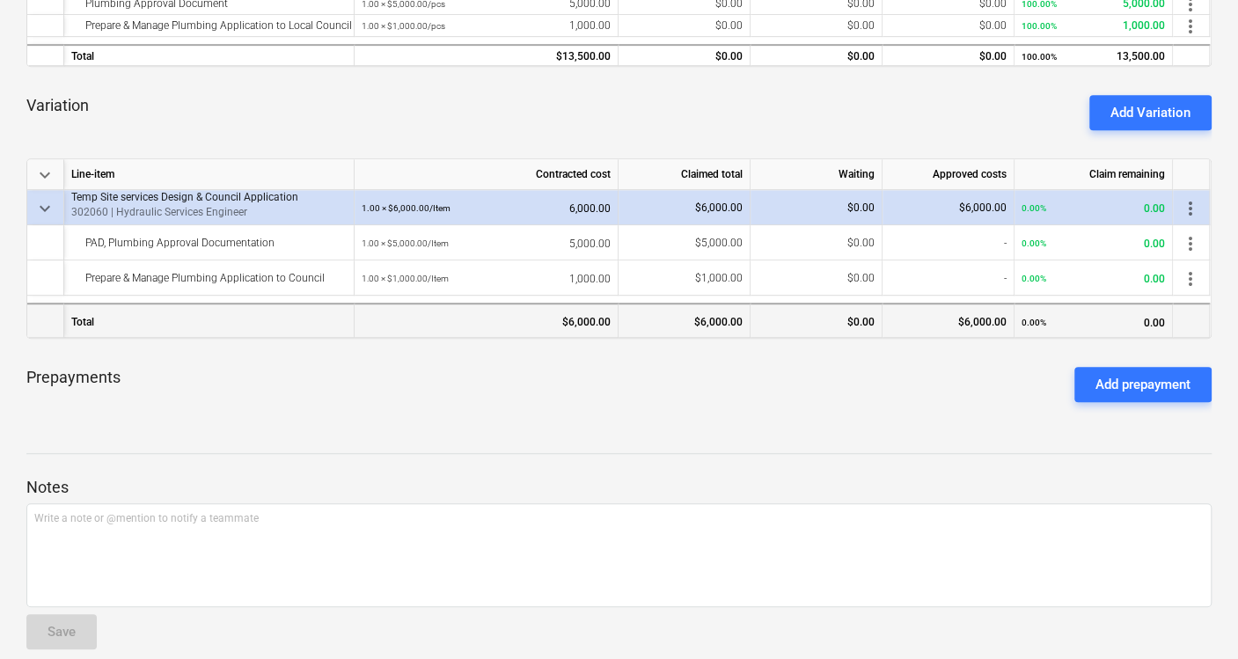
scroll to position [465, 0]
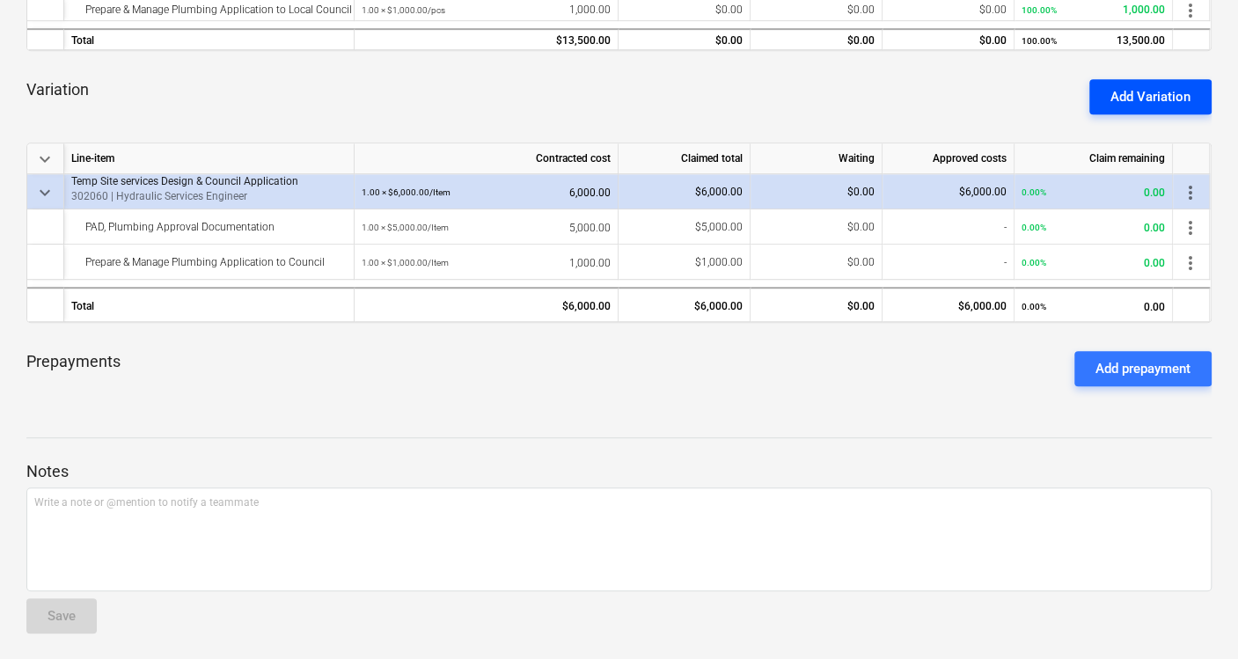
click at [1161, 95] on div "Add Variation" at bounding box center [1150, 96] width 80 height 23
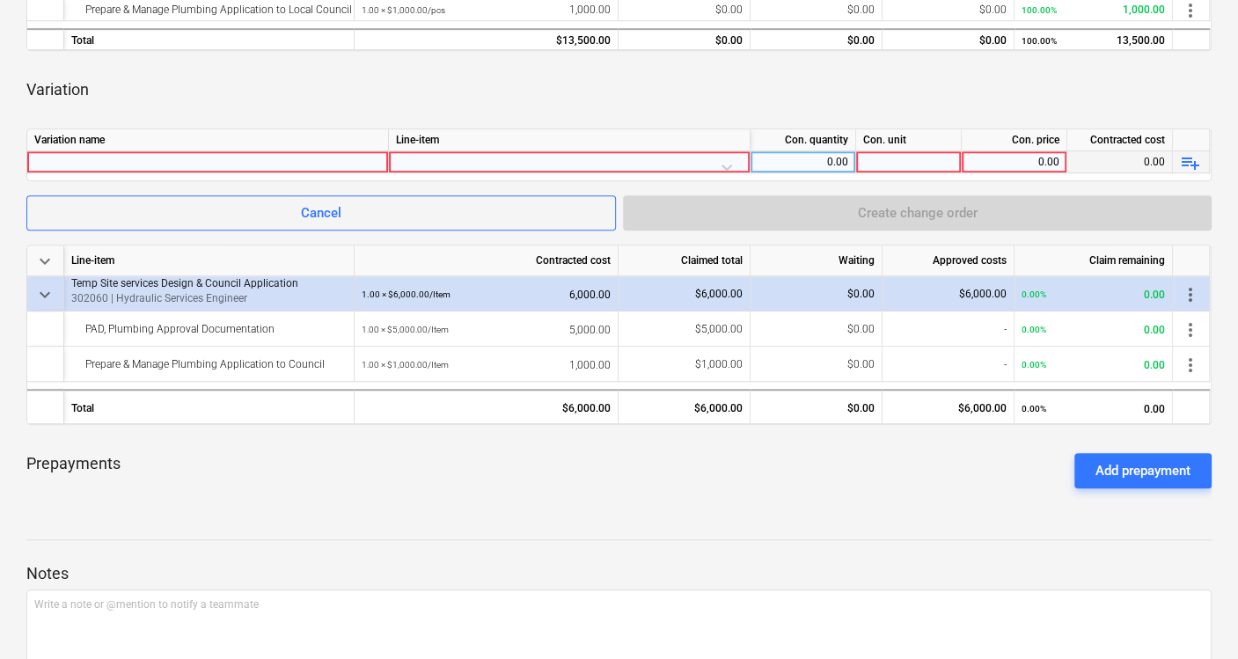
click at [230, 151] on div at bounding box center [207, 161] width 347 height 21
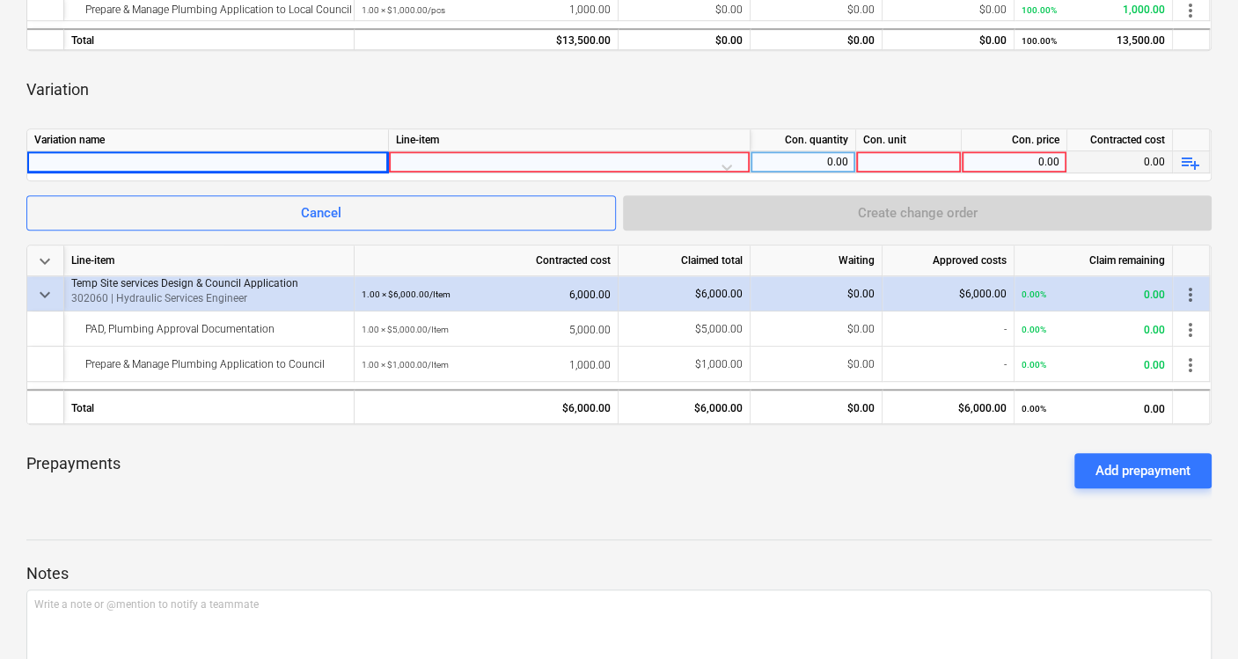
click at [540, 170] on div at bounding box center [569, 166] width 347 height 31
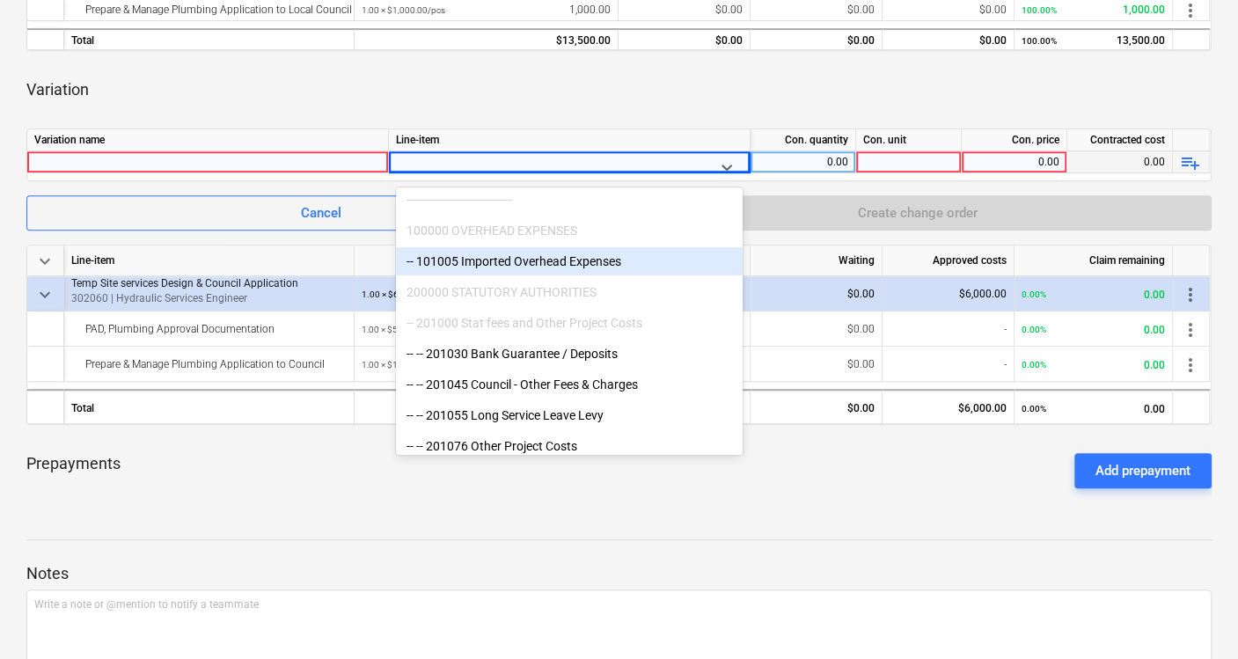
scroll to position [195, 0]
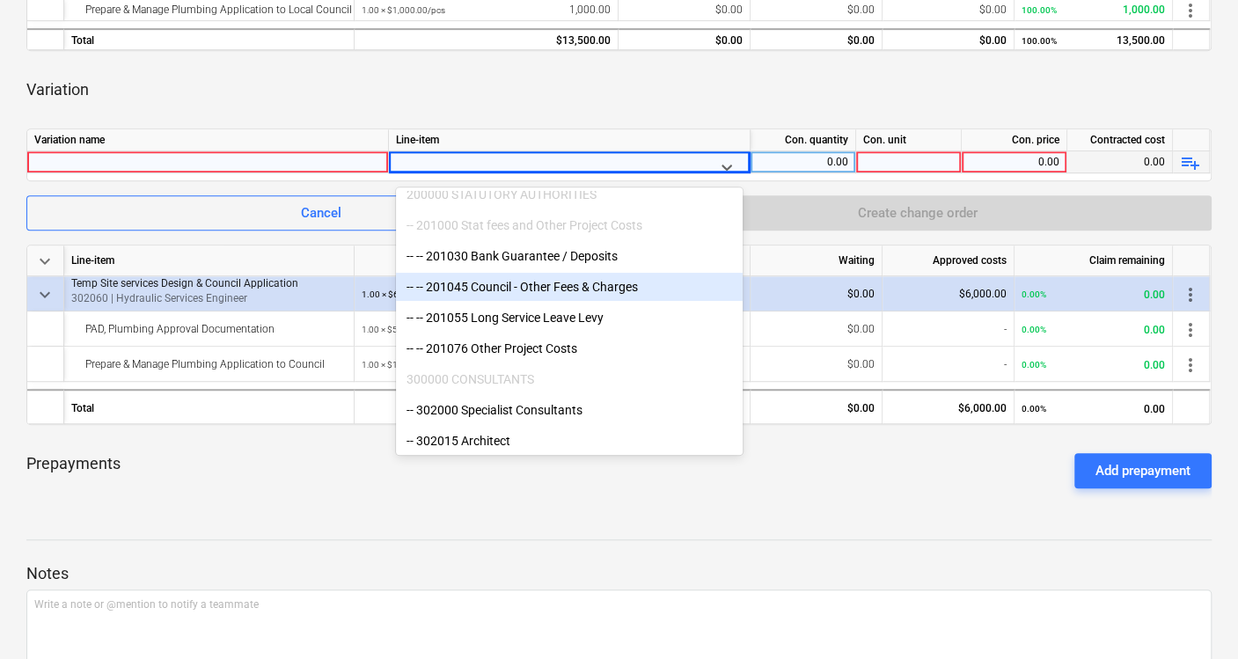
click at [632, 283] on div "-- -- 201045 Council - Other Fees & Charges" at bounding box center [569, 287] width 347 height 28
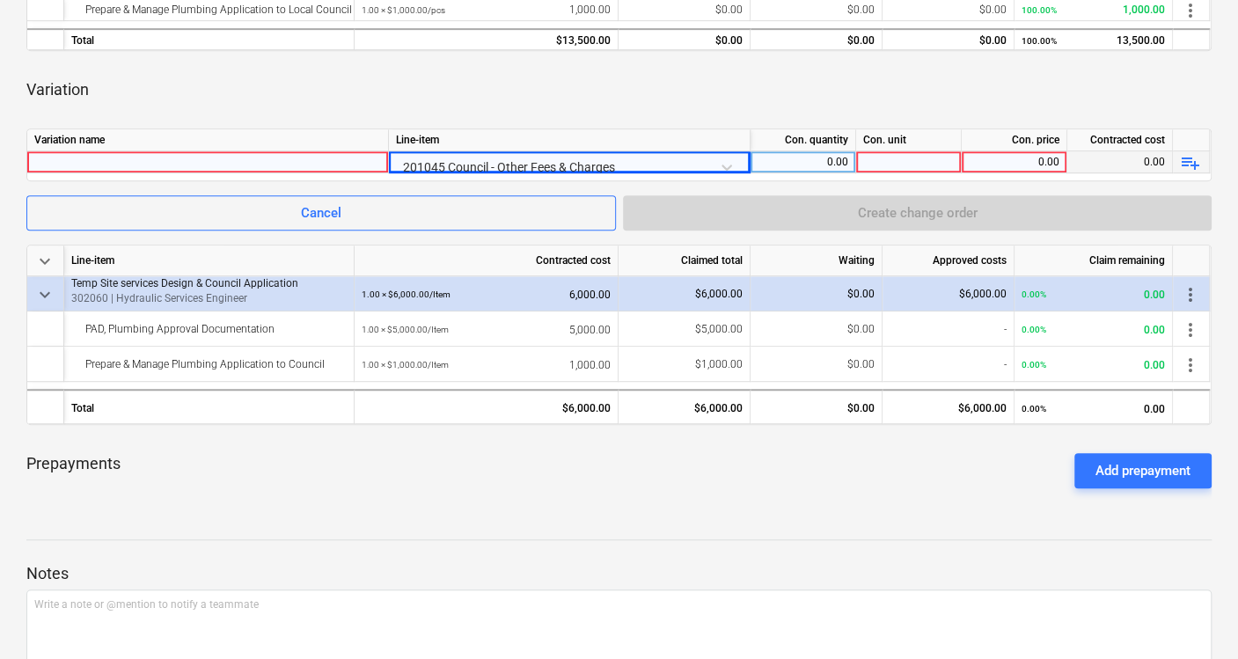
click at [326, 157] on div at bounding box center [207, 161] width 347 height 21
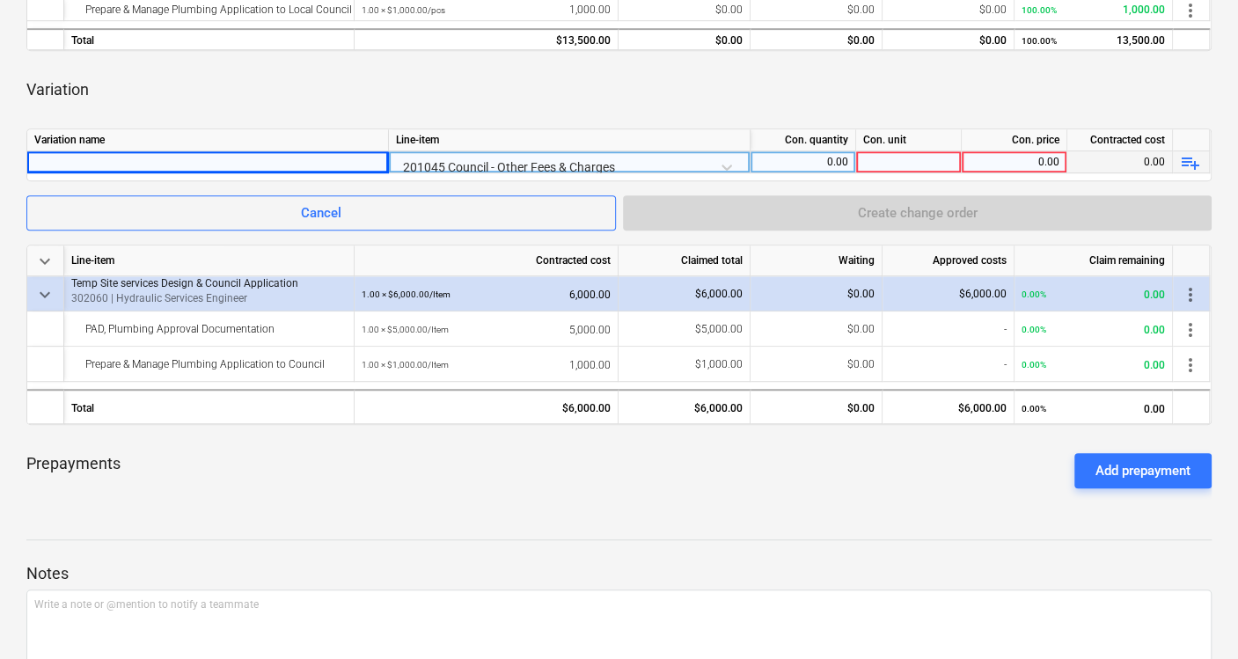
click at [282, 159] on div at bounding box center [207, 161] width 347 height 21
type input "P"
type input "Plumbing Application - Council Fees - Main Works"
click at [793, 159] on div "0.00" at bounding box center [802, 162] width 91 height 22
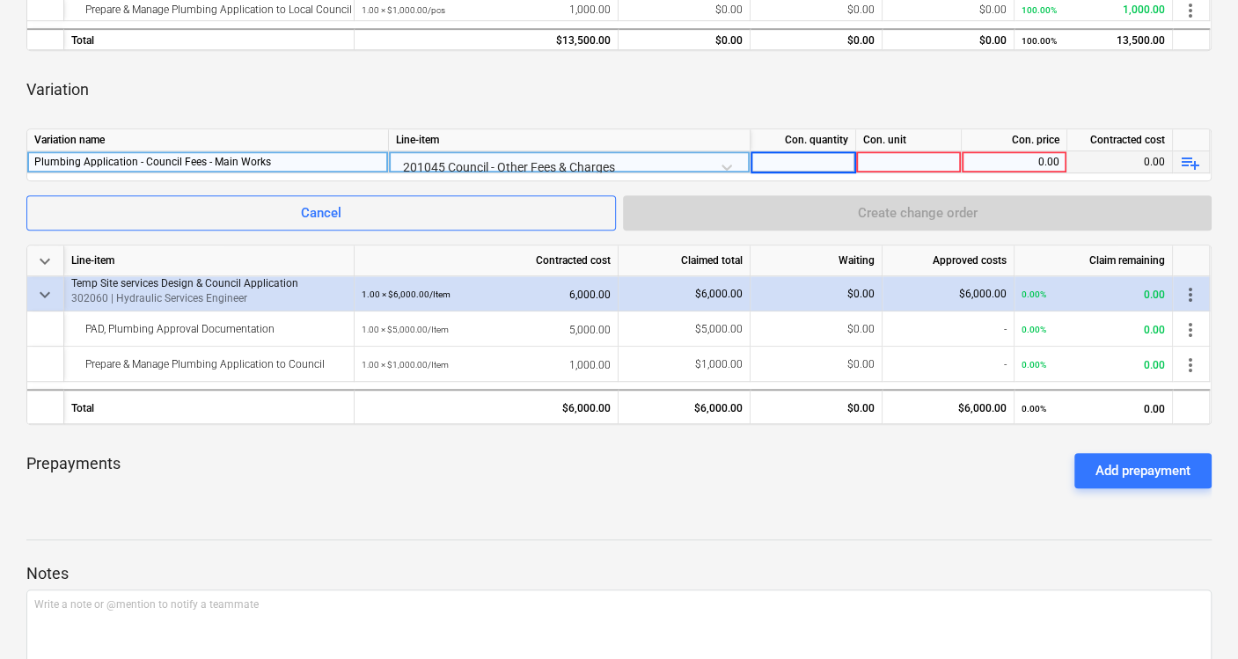
type input "1"
click at [1185, 163] on span "playlist_add" at bounding box center [1190, 162] width 21 height 21
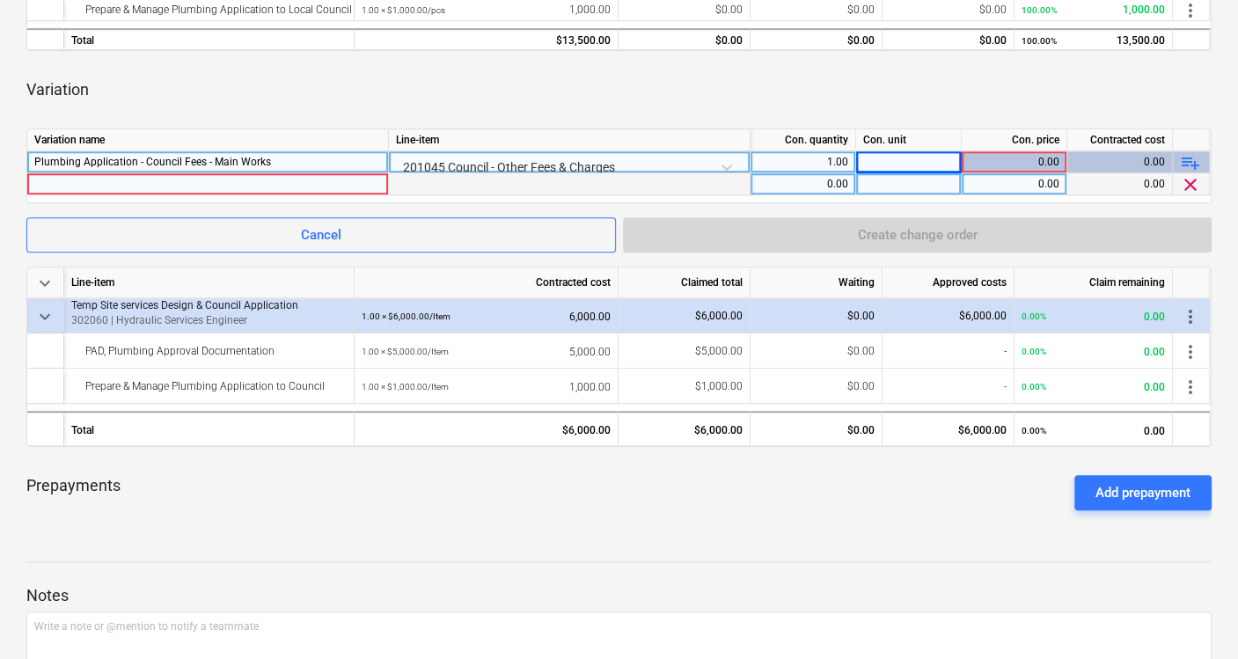
click at [1195, 186] on span "clear" at bounding box center [1190, 184] width 21 height 21
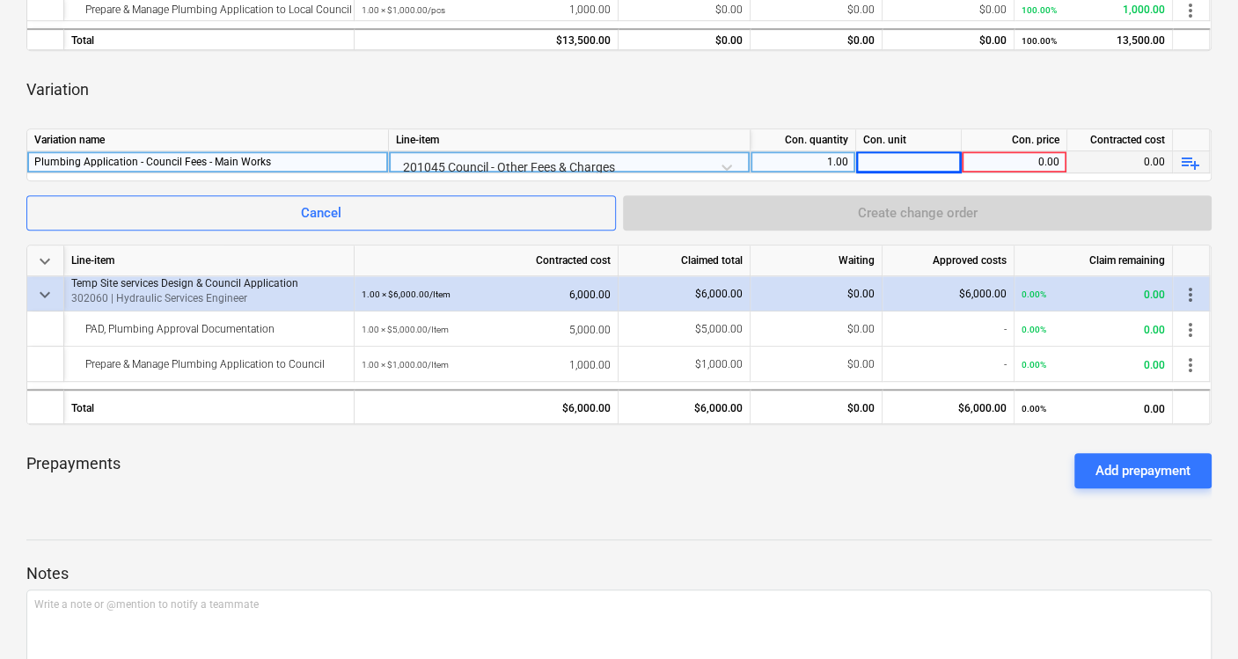
click at [918, 160] on div at bounding box center [909, 162] width 106 height 22
click at [673, 158] on div "201045 Council - Other Fees & Charges" at bounding box center [569, 166] width 347 height 31
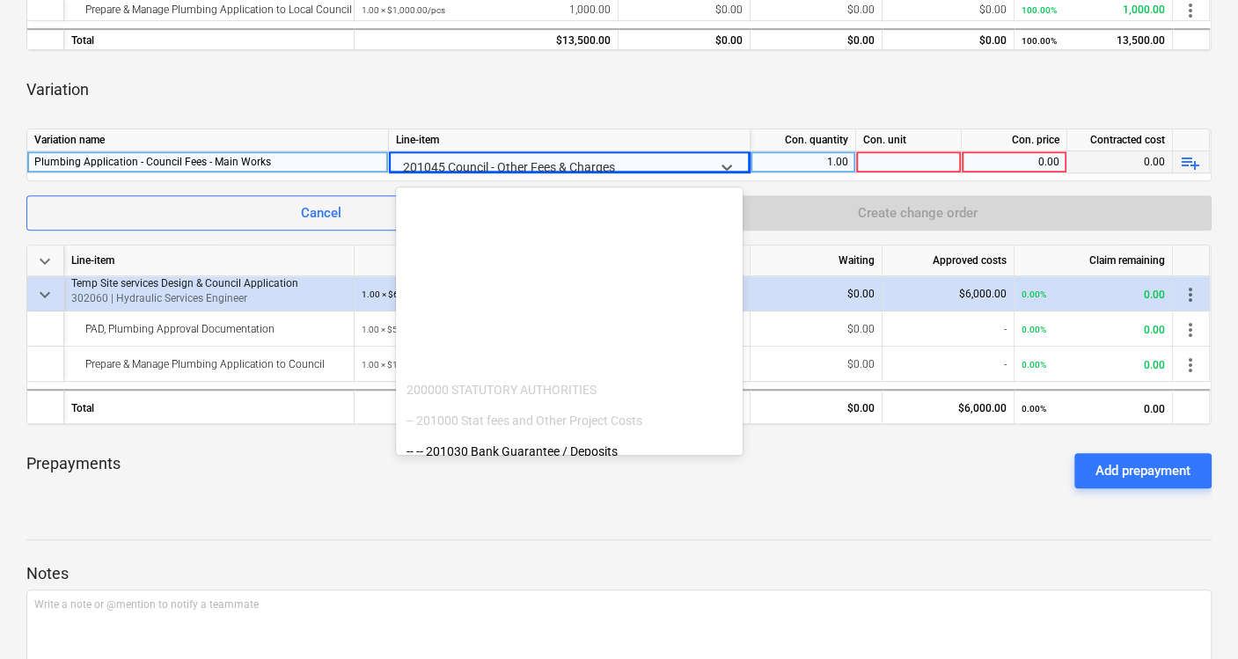
scroll to position [276, 0]
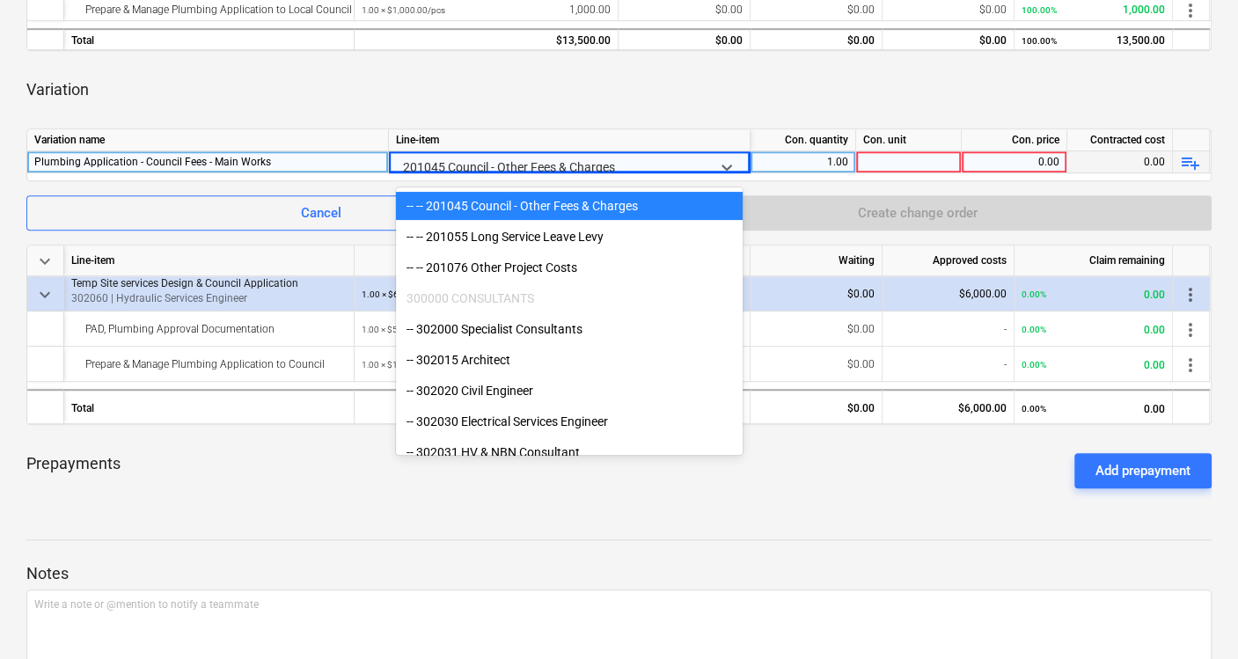
click at [607, 203] on div "-- -- 201045 Council - Other Fees & Charges" at bounding box center [569, 206] width 347 height 28
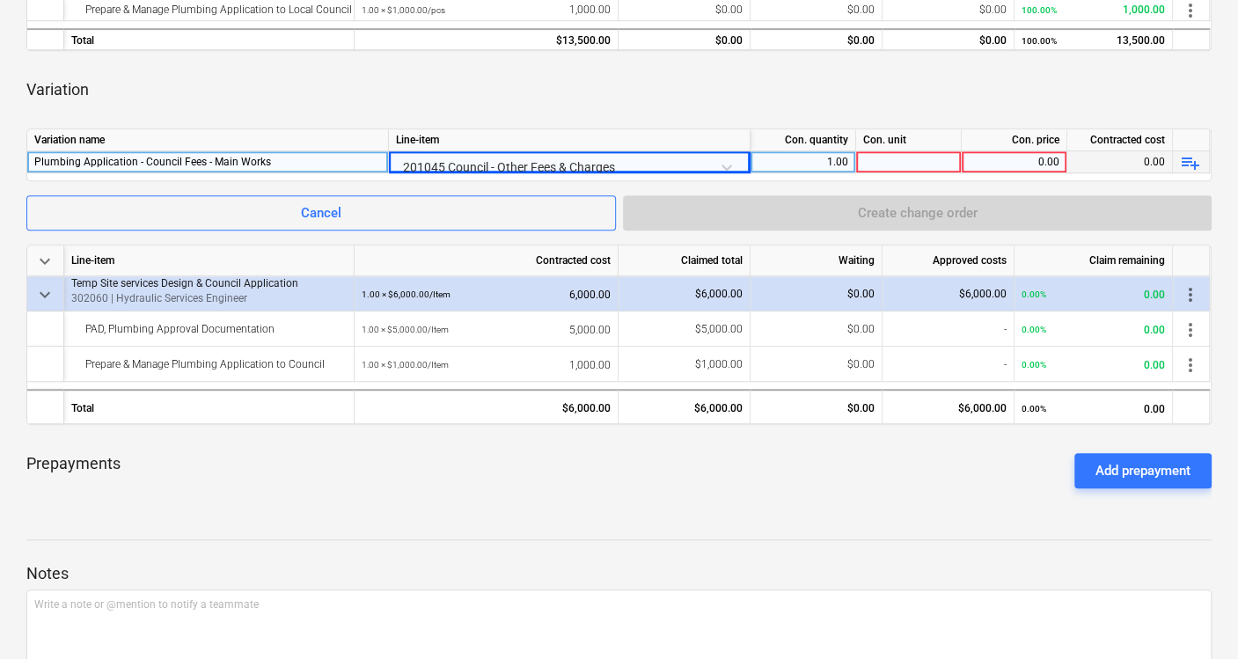
click at [1188, 166] on span "playlist_add" at bounding box center [1190, 162] width 21 height 21
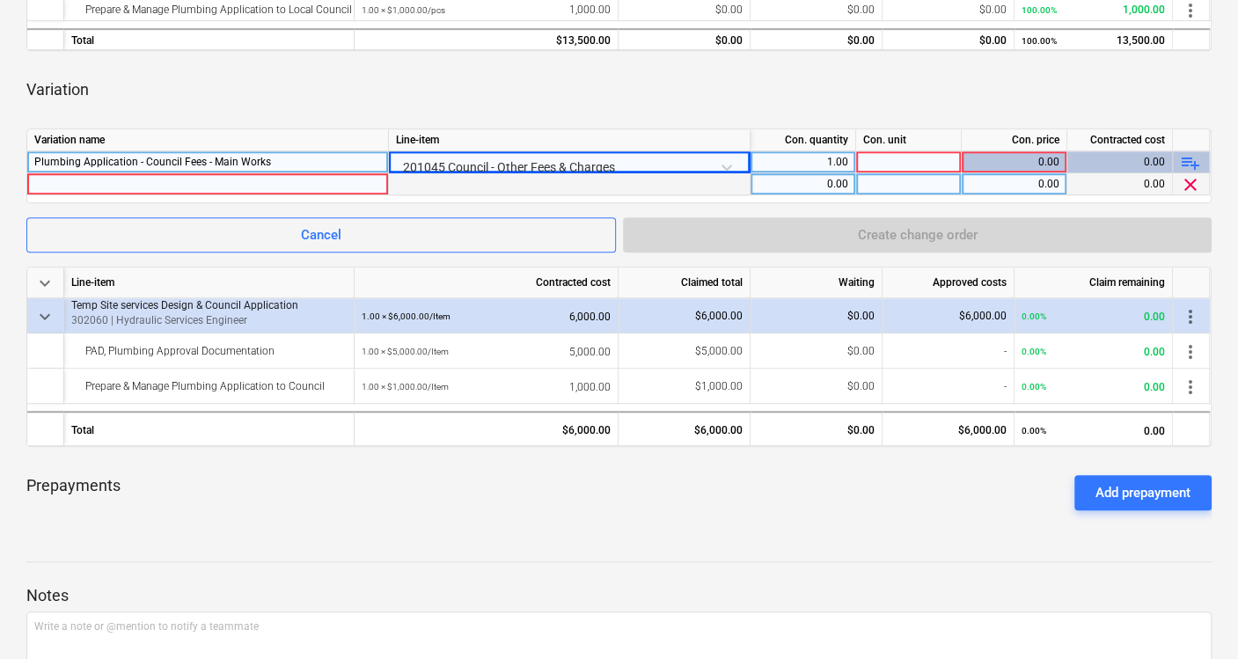
click at [510, 180] on div at bounding box center [570, 184] width 362 height 22
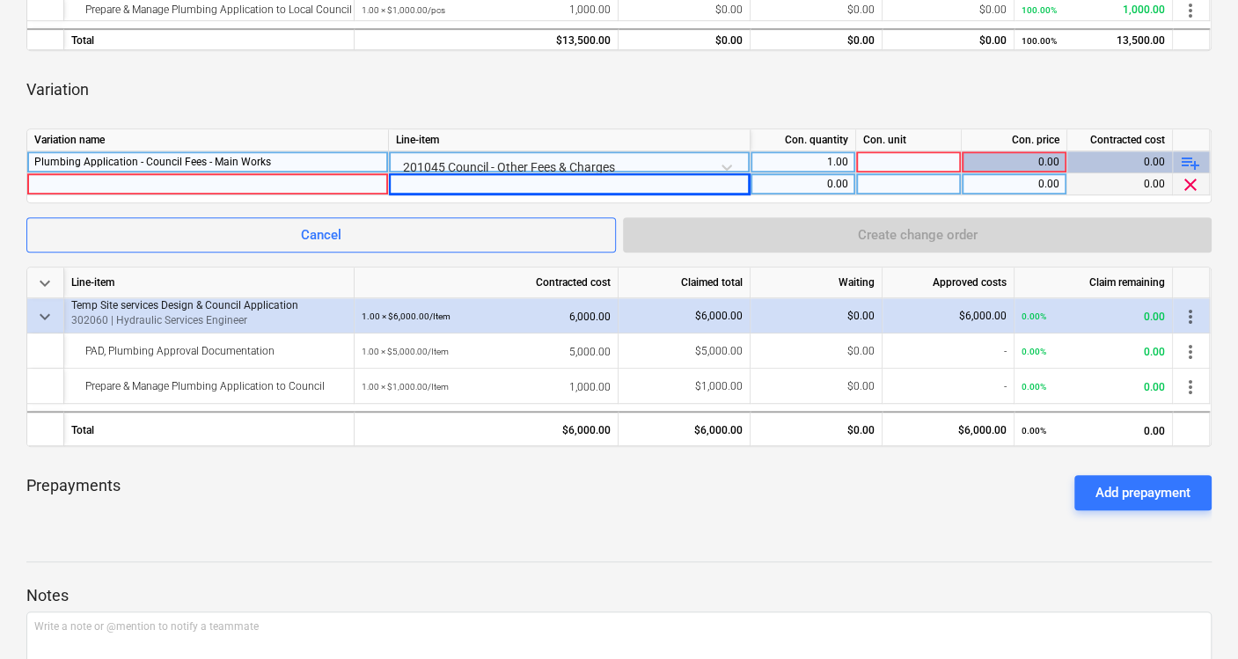
click at [479, 183] on div at bounding box center [570, 184] width 362 height 22
click at [463, 182] on div at bounding box center [570, 184] width 362 height 22
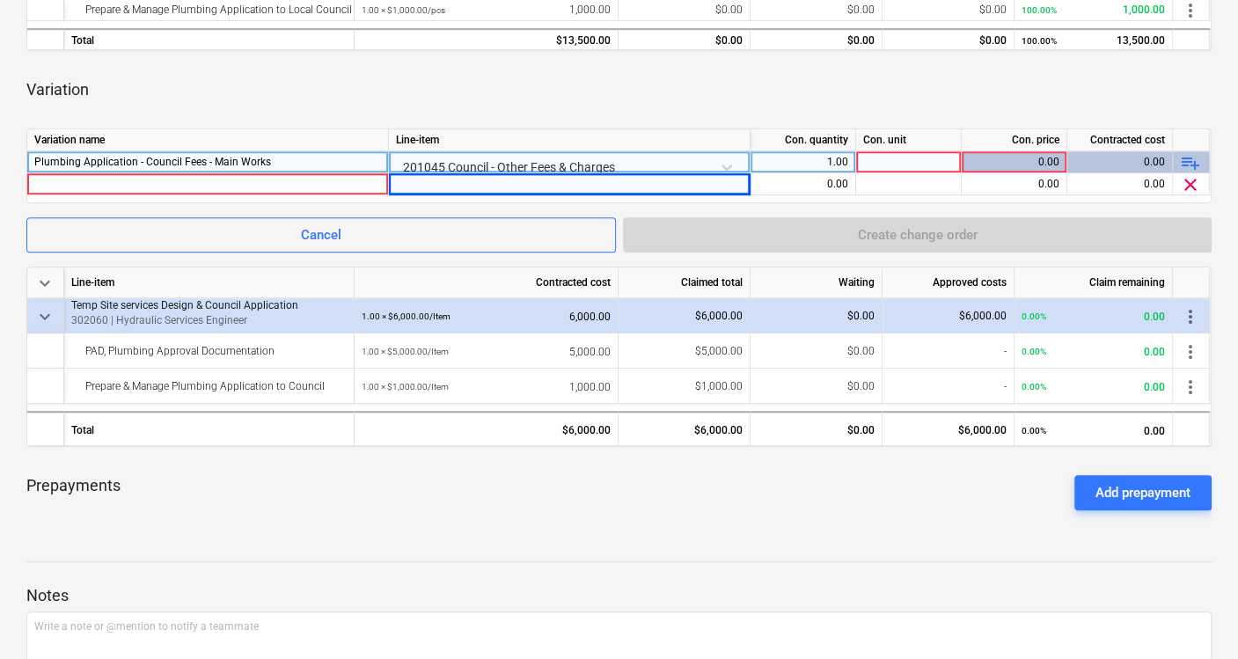
click at [516, 159] on div "201045 Council - Other Fees & Charges" at bounding box center [569, 166] width 347 height 31
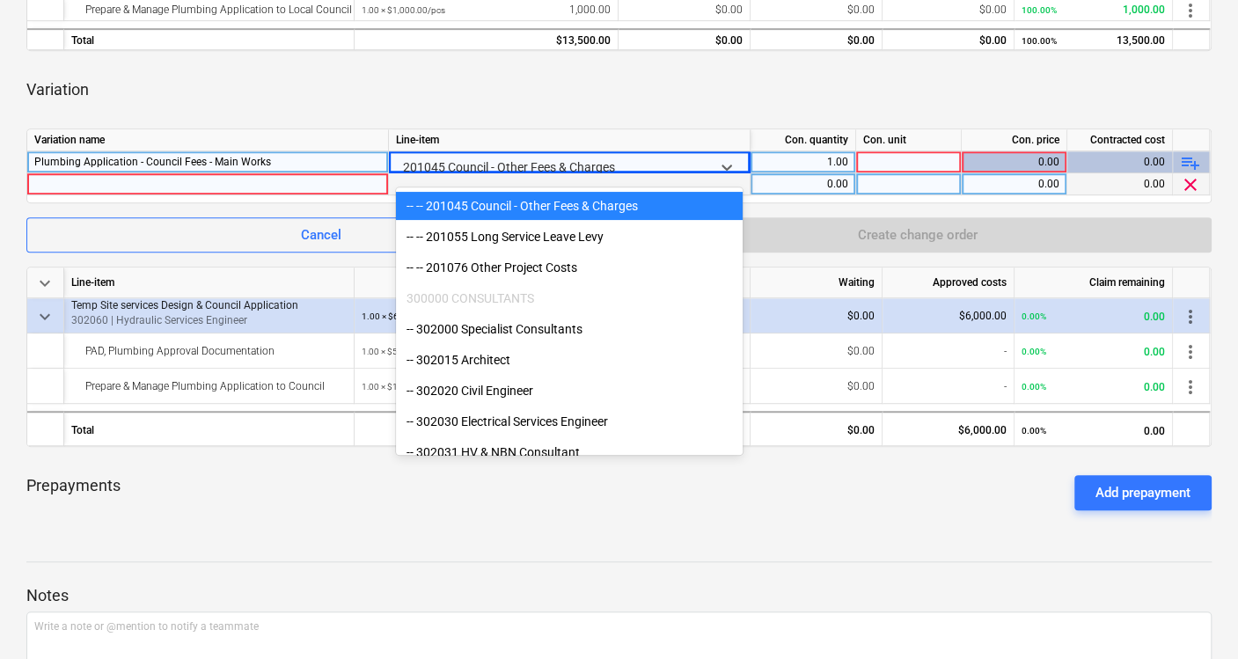
click at [331, 180] on div at bounding box center [207, 183] width 347 height 21
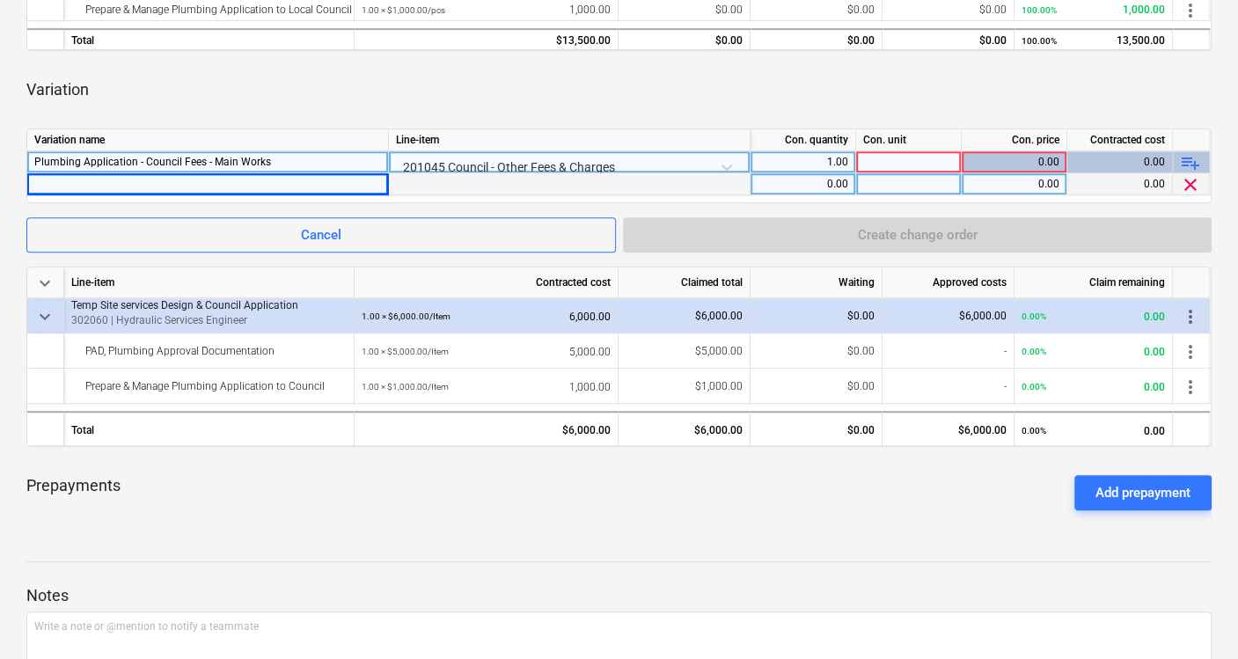
click at [1015, 163] on div "0.00" at bounding box center [1013, 162] width 91 height 22
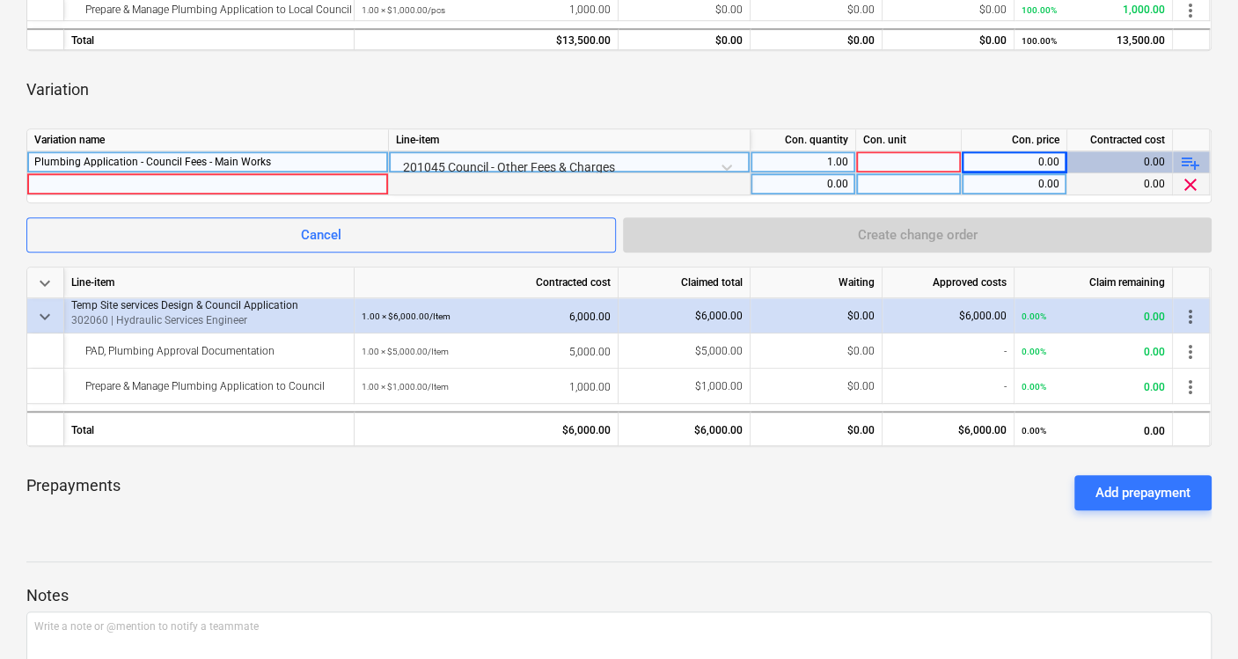
click at [1015, 163] on div "0.00" at bounding box center [1013, 162] width 91 height 22
click at [924, 158] on div at bounding box center [909, 162] width 106 height 22
type input "Item"
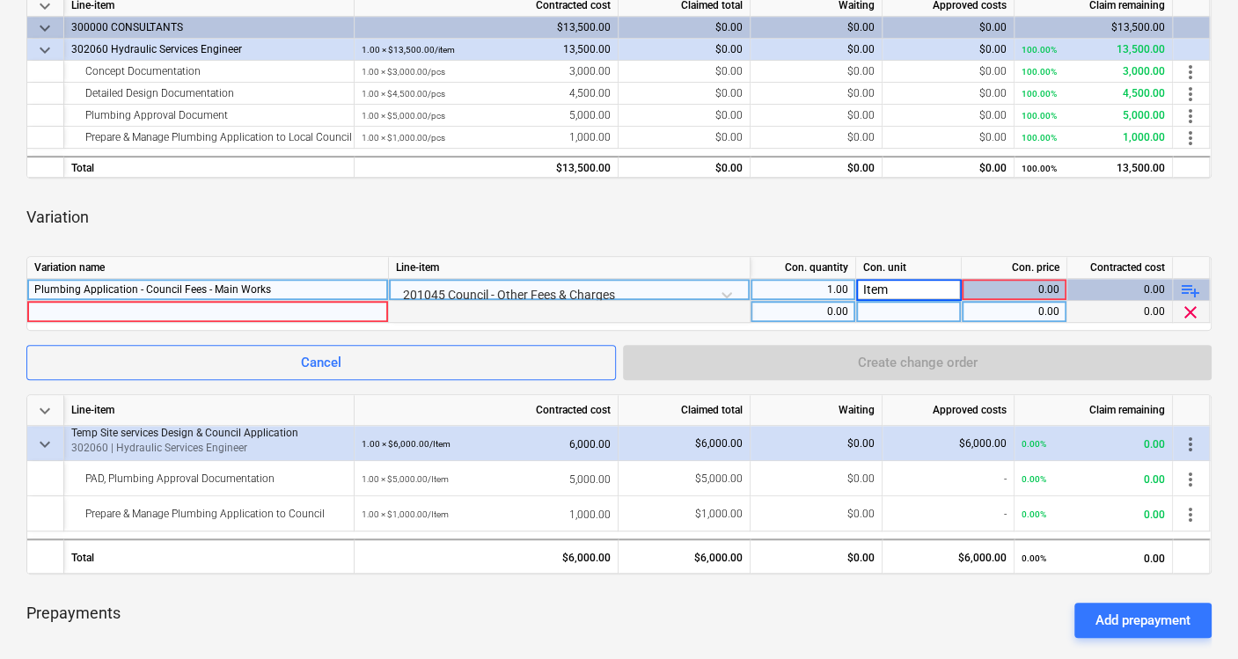
scroll to position [368, 0]
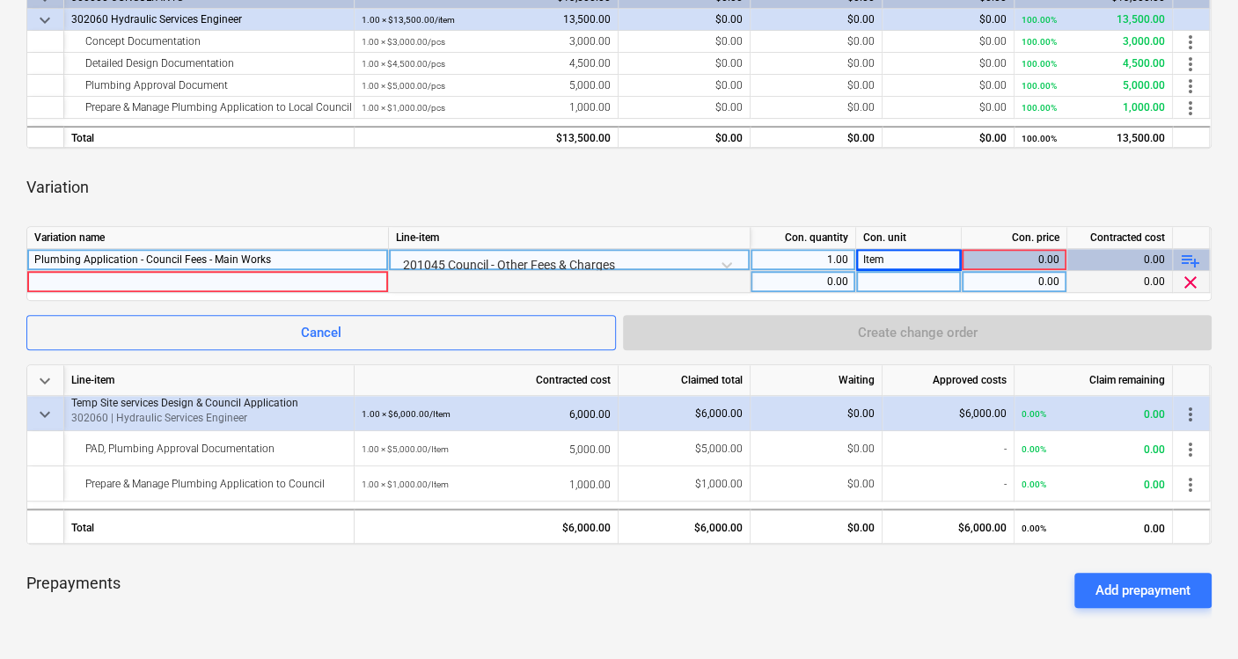
click at [1020, 256] on div "0.00" at bounding box center [1013, 260] width 91 height 22
click at [997, 256] on div "0.00" at bounding box center [1013, 260] width 91 height 22
click at [995, 259] on div "0.00" at bounding box center [1013, 260] width 91 height 22
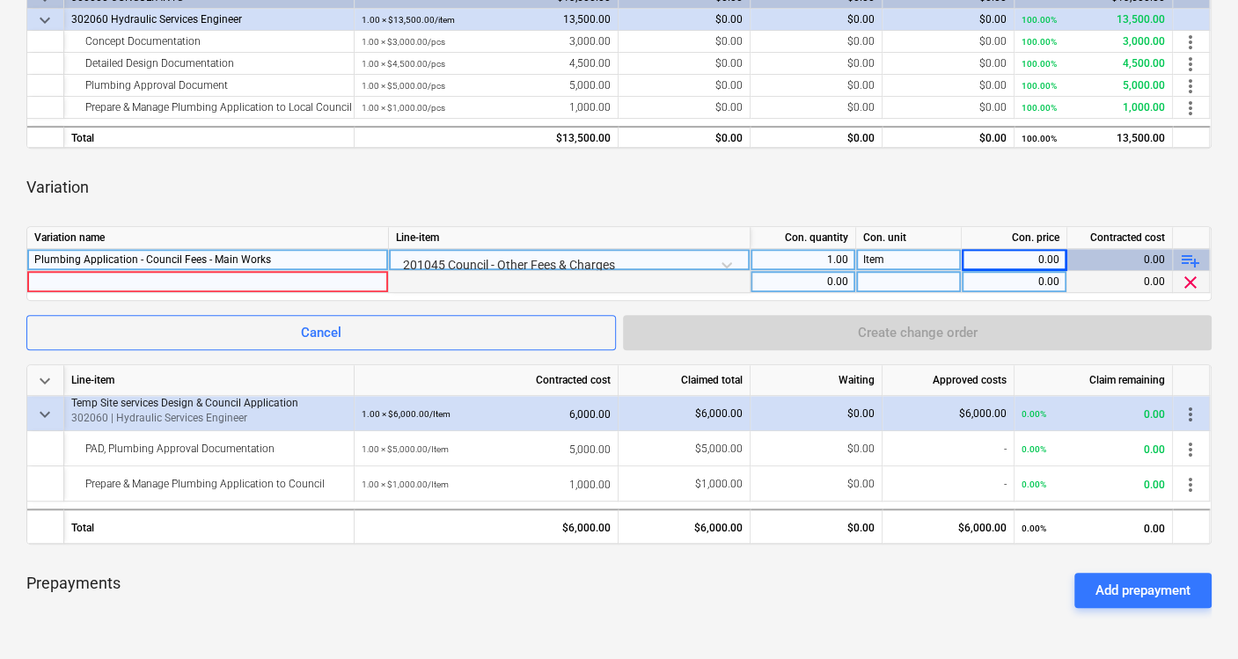
click at [1003, 267] on div "0.00" at bounding box center [1013, 260] width 91 height 22
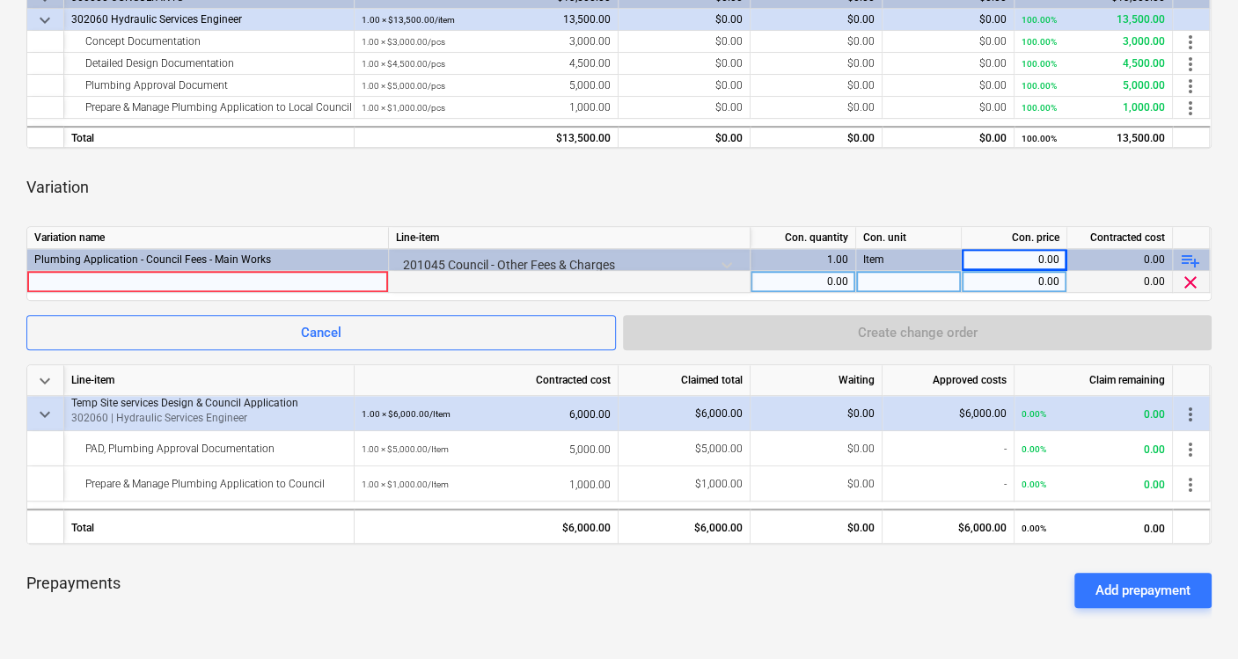
click at [1005, 286] on div "0.00" at bounding box center [1013, 282] width 91 height 22
click at [811, 281] on div "0.00" at bounding box center [802, 282] width 91 height 22
click at [620, 281] on div at bounding box center [570, 282] width 362 height 22
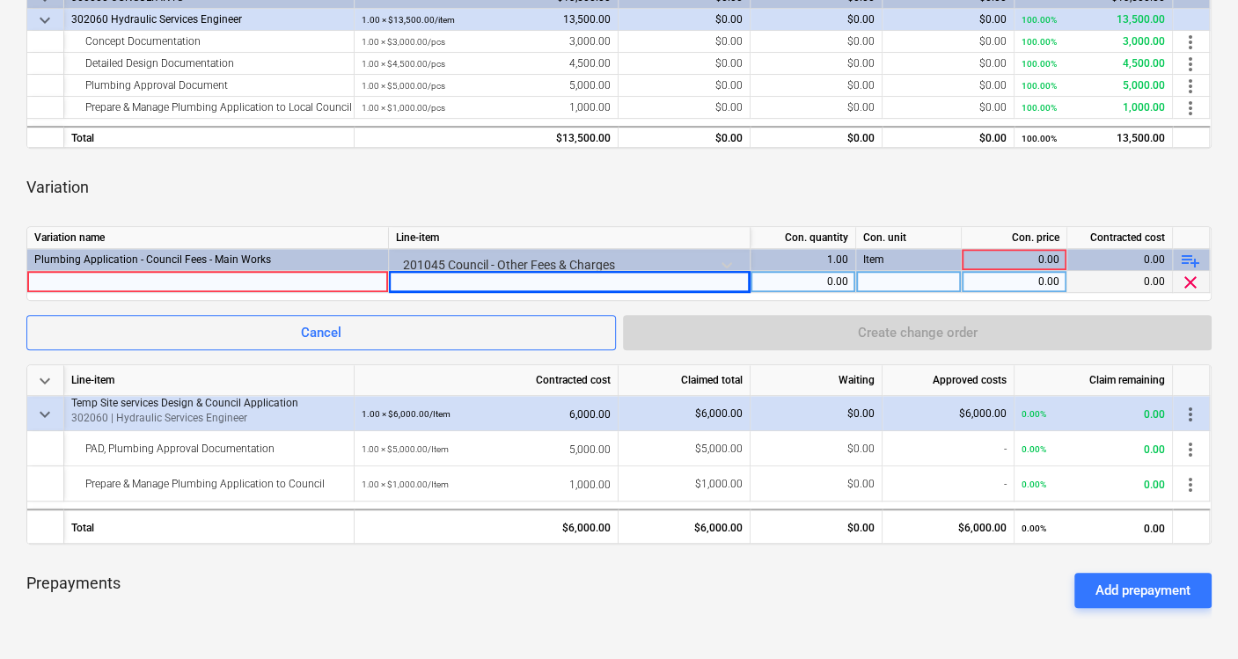
click at [341, 276] on div at bounding box center [207, 281] width 347 height 21
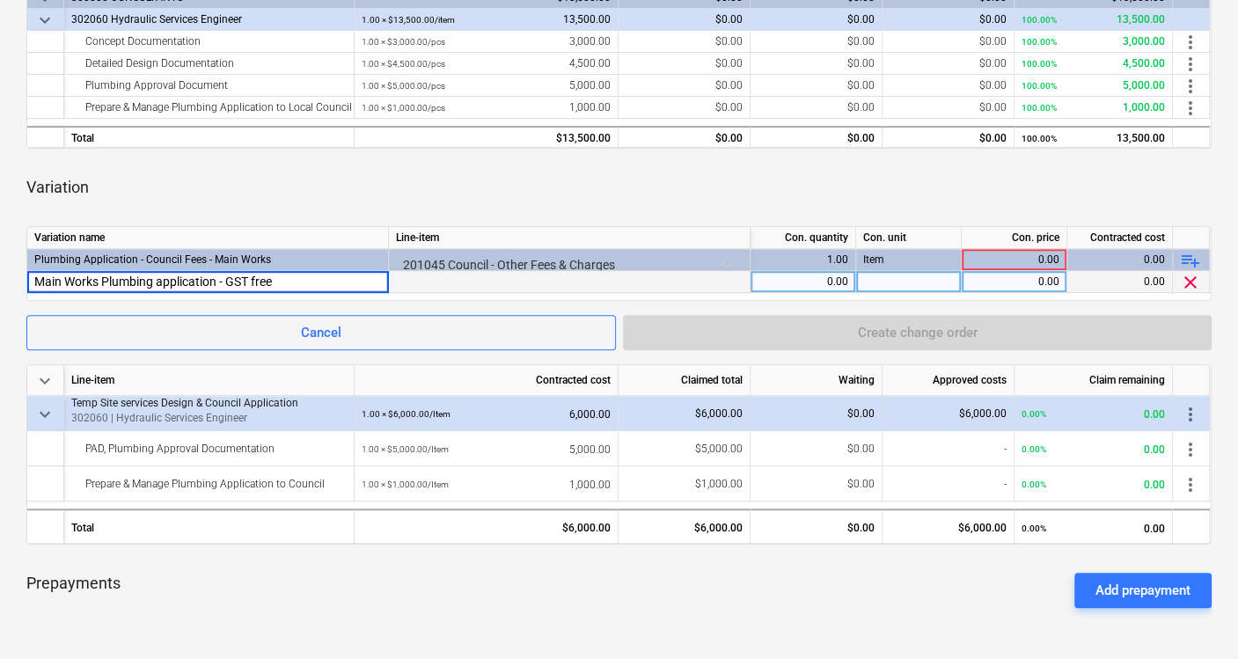
type input "Main Works Plumbing application - GST free"
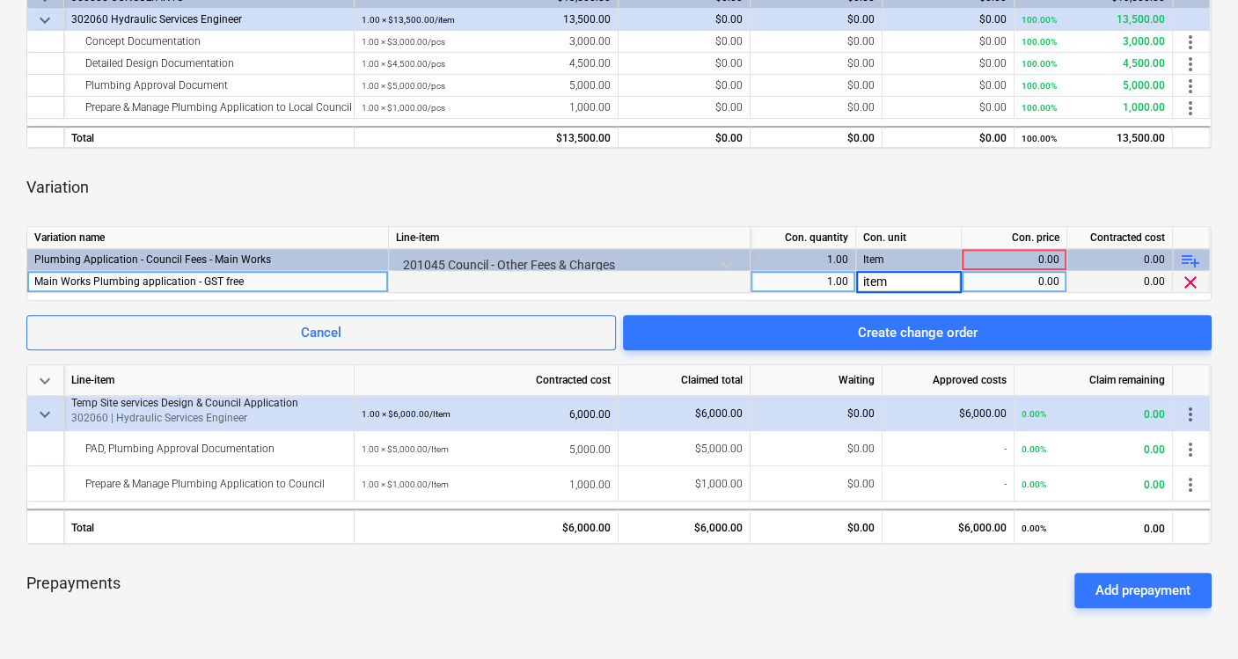
type input "item"
type input "30868.5"
click at [922, 188] on div "Variation" at bounding box center [618, 187] width 1185 height 49
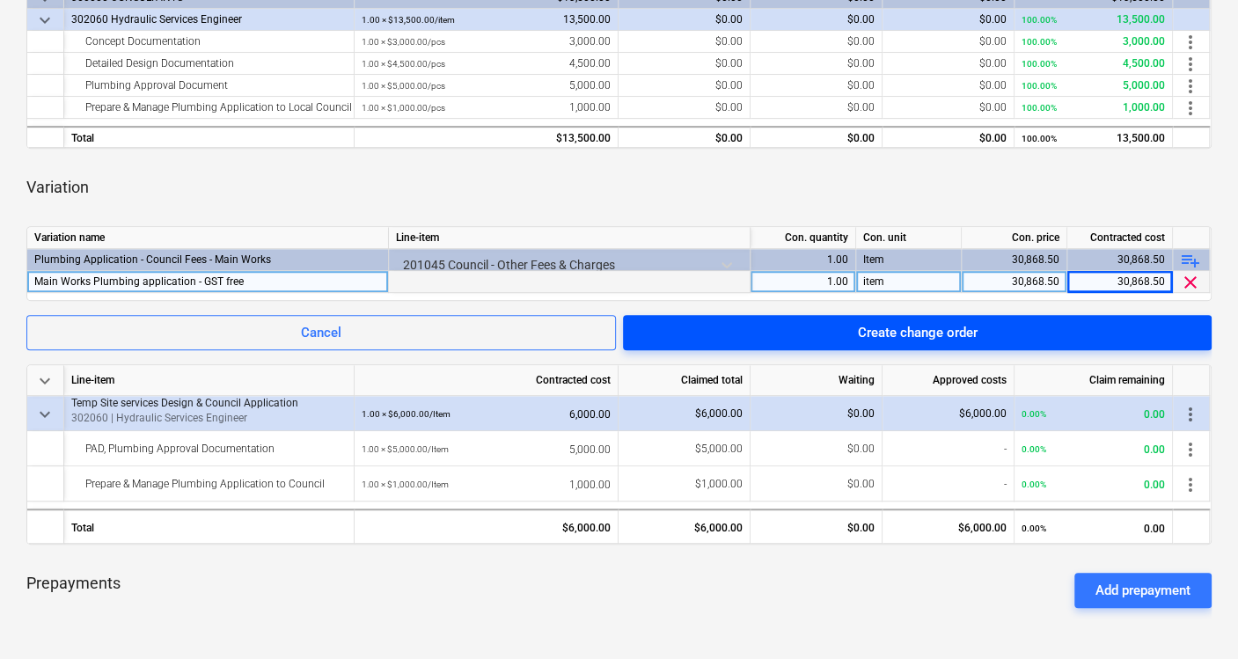
click at [913, 332] on div "Create change order" at bounding box center [917, 332] width 120 height 23
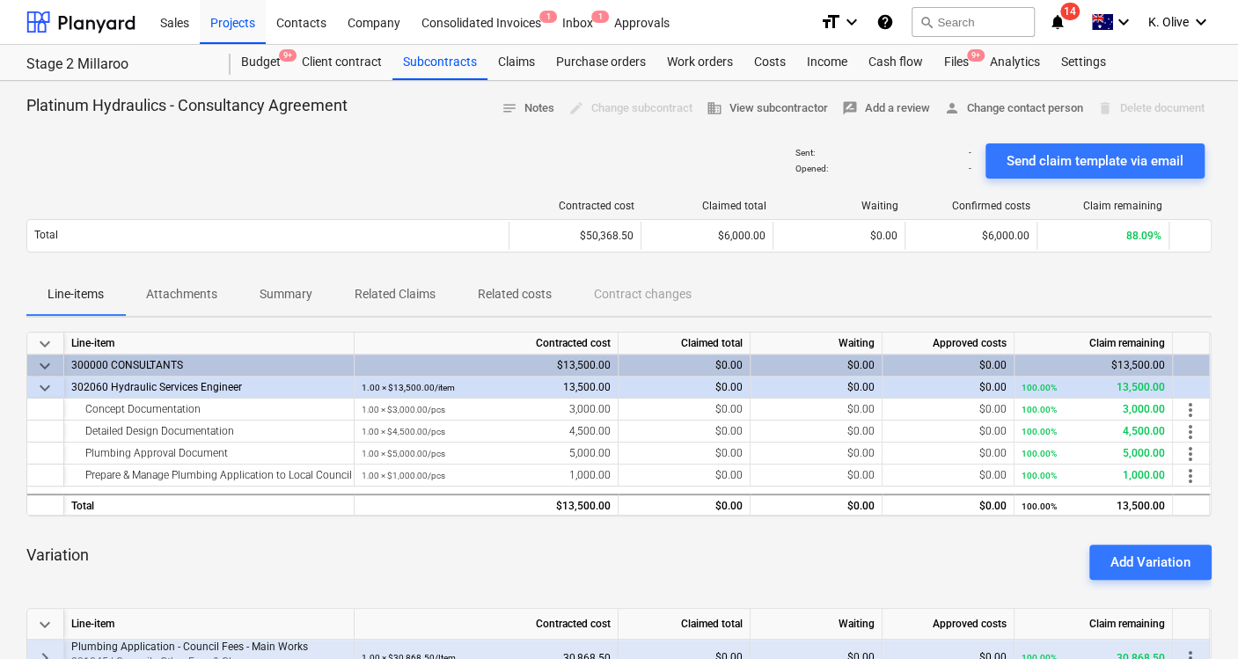
drag, startPoint x: 514, startPoint y: 188, endPoint x: 486, endPoint y: 177, distance: 30.4
click at [514, 188] on div "Contracted cost Claimed total Waiting Confirmed costs Claim remaining Total $50…" at bounding box center [618, 230] width 1185 height 88
drag, startPoint x: 796, startPoint y: 150, endPoint x: 758, endPoint y: 156, distance: 38.2
click at [758, 156] on div "Sent : - Opened : - Send claim template via email" at bounding box center [618, 160] width 1185 height 49
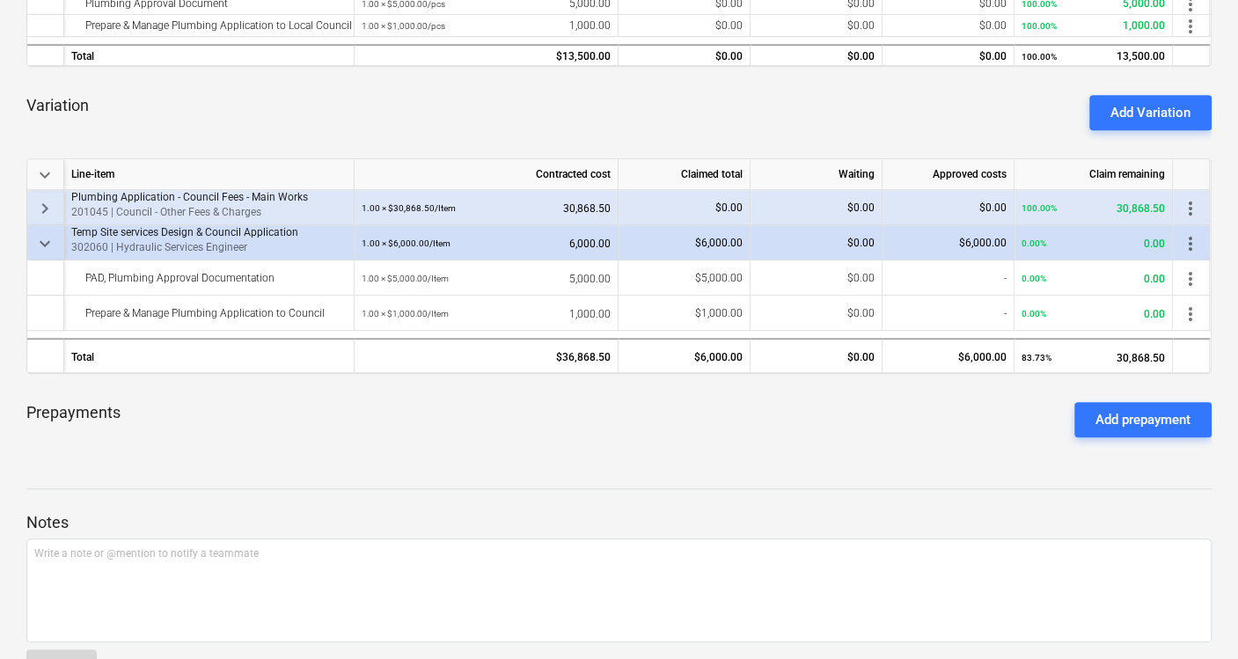
scroll to position [488, 0]
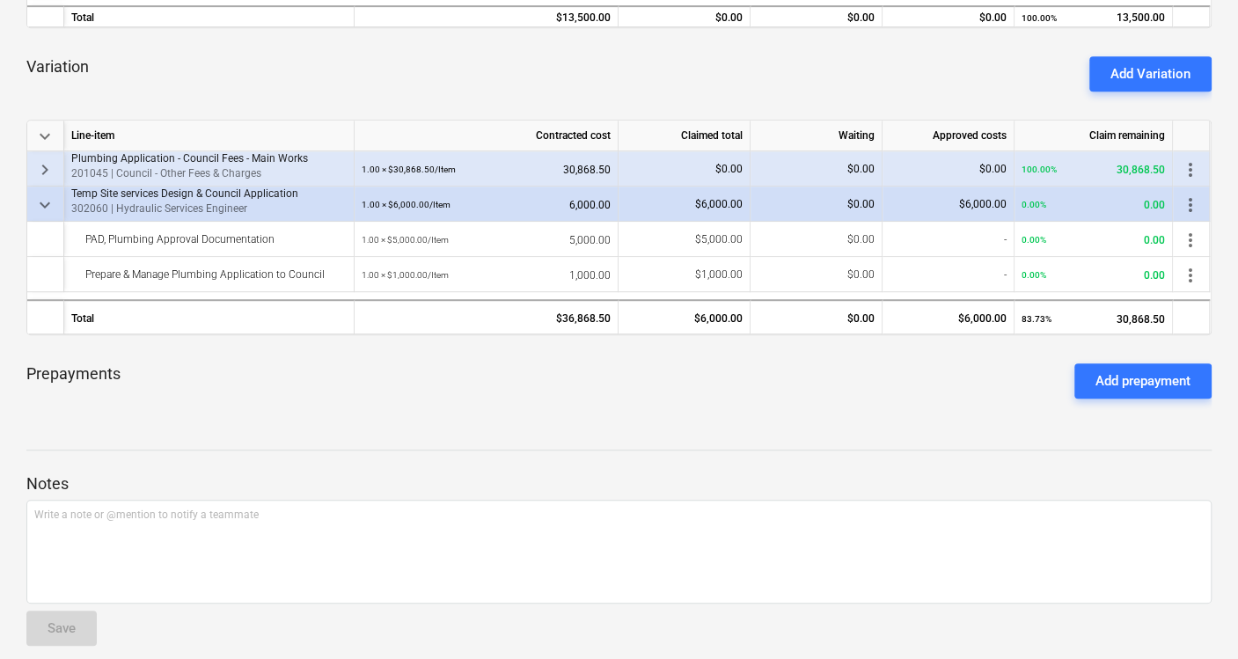
click at [703, 427] on div at bounding box center [618, 434] width 1185 height 14
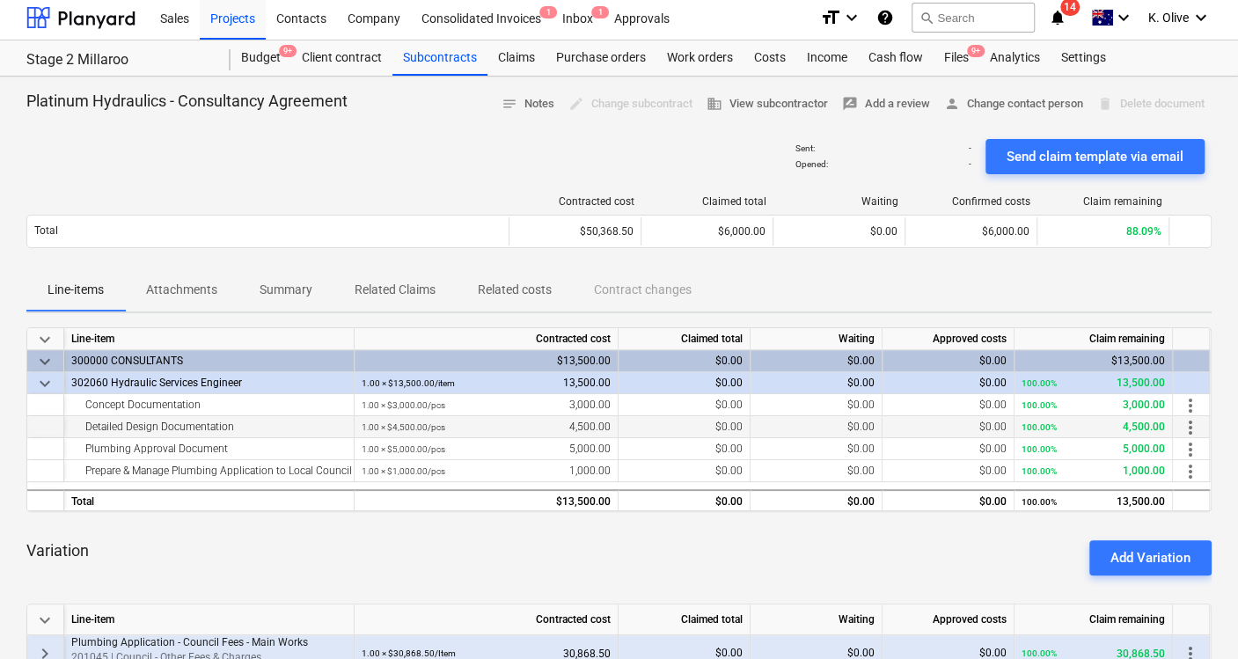
scroll to position [0, 0]
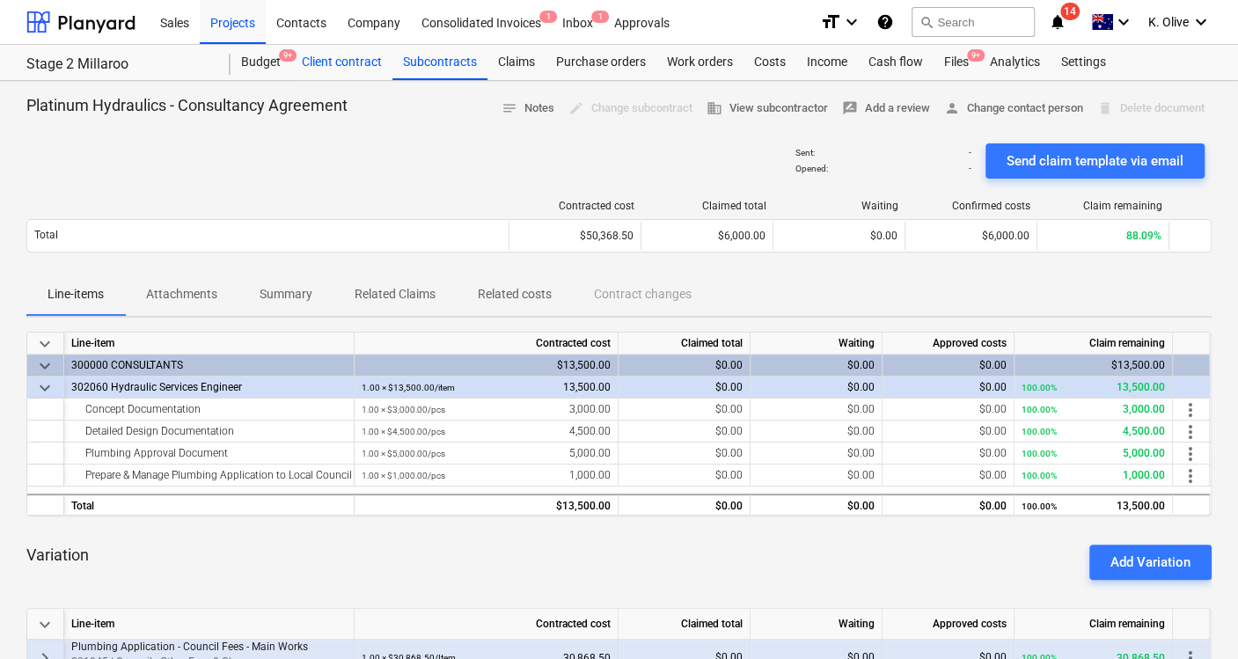
click at [321, 63] on div "Client contract" at bounding box center [341, 62] width 101 height 35
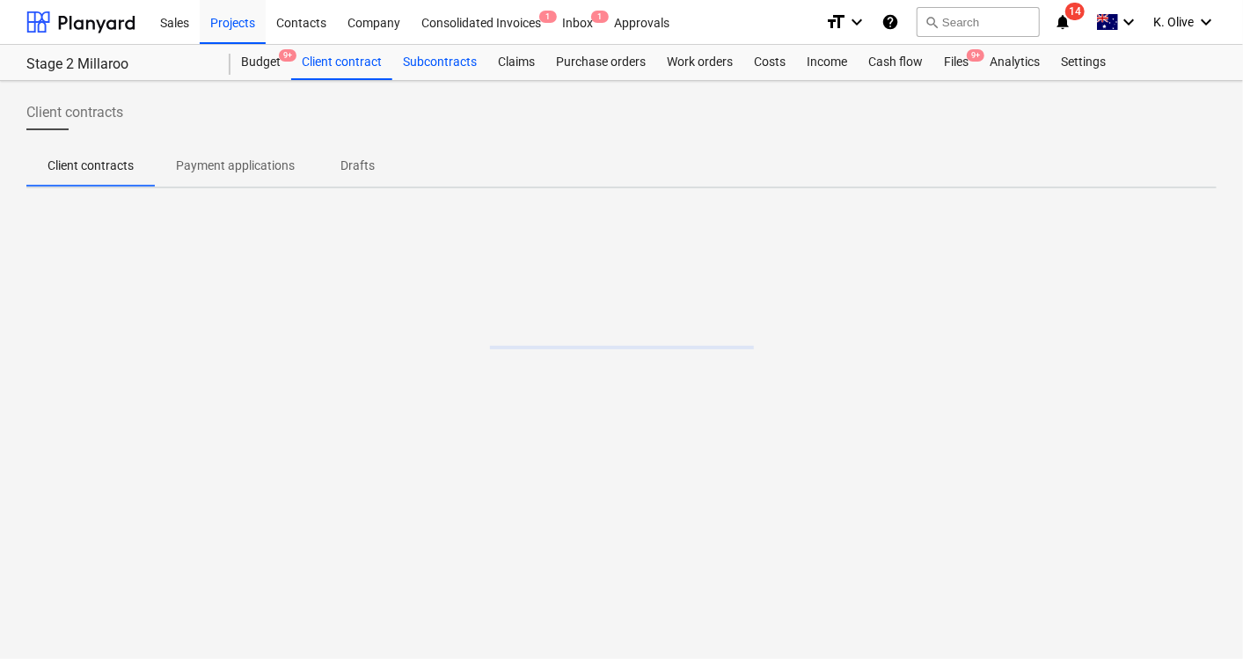
click at [437, 60] on div "Subcontracts" at bounding box center [439, 62] width 95 height 35
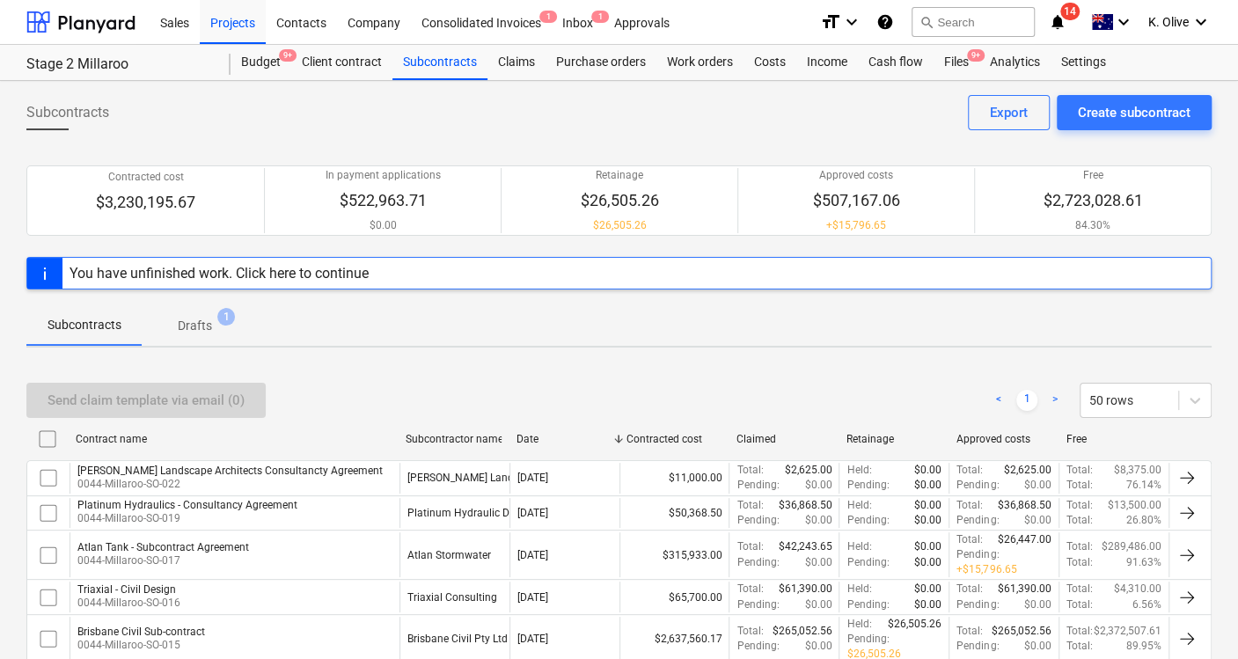
click at [253, 274] on div "You have unfinished work. Click here to continue" at bounding box center [218, 273] width 299 height 17
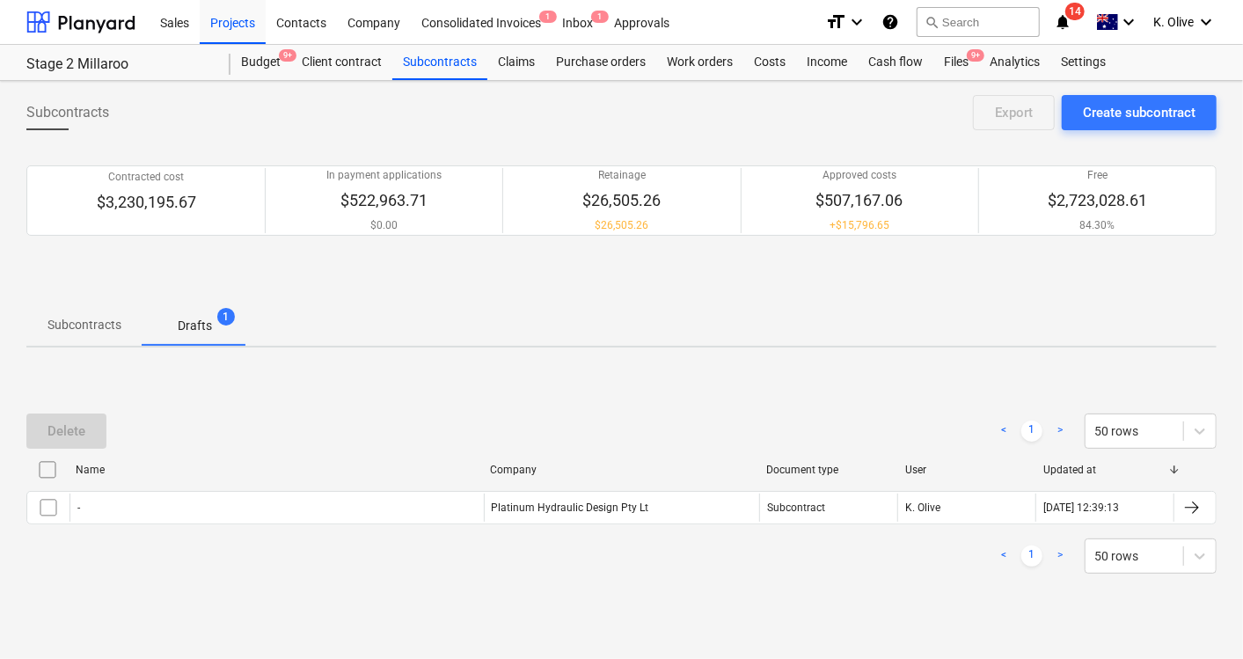
click at [88, 325] on p "Subcontracts" at bounding box center [84, 325] width 74 height 18
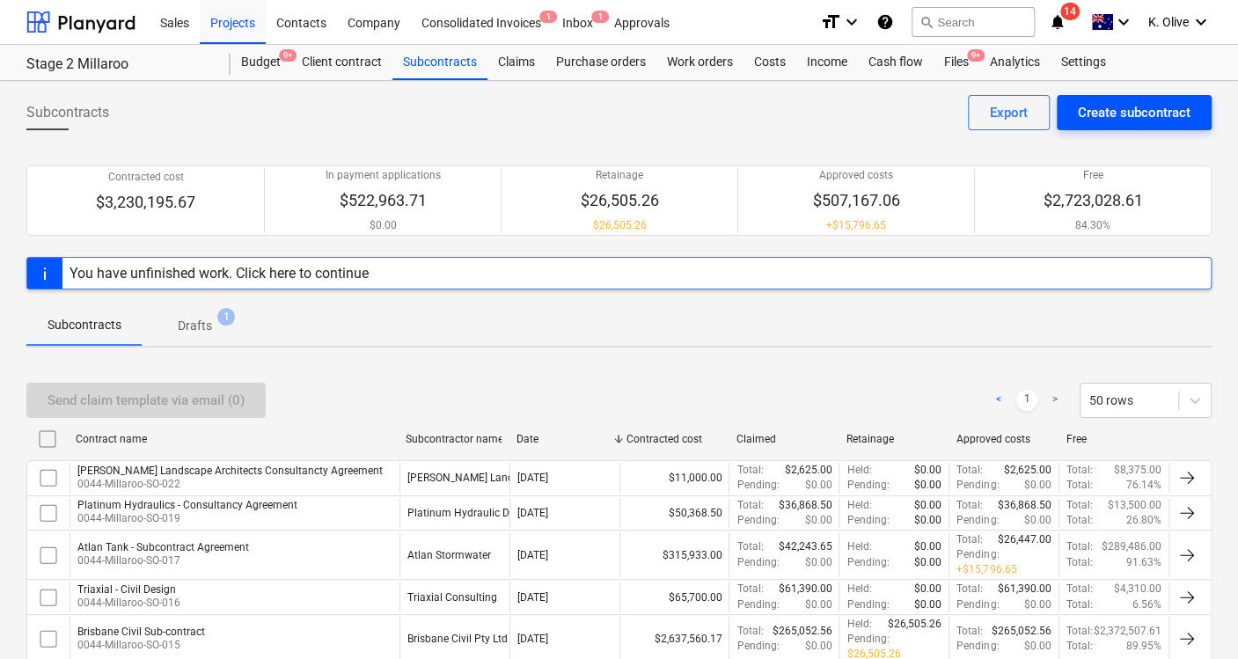
click at [1111, 117] on div "Create subcontract" at bounding box center [1134, 112] width 113 height 23
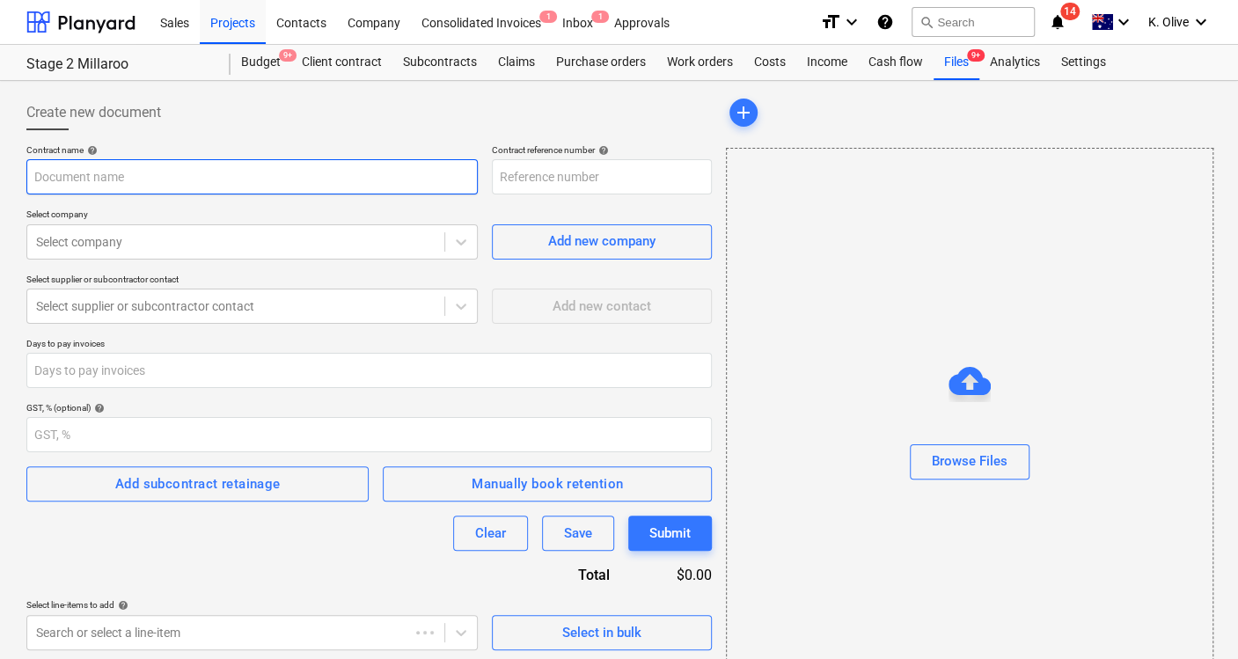
type input "0044-Millaroo-SO-023"
click at [106, 179] on input "text" at bounding box center [251, 176] width 451 height 35
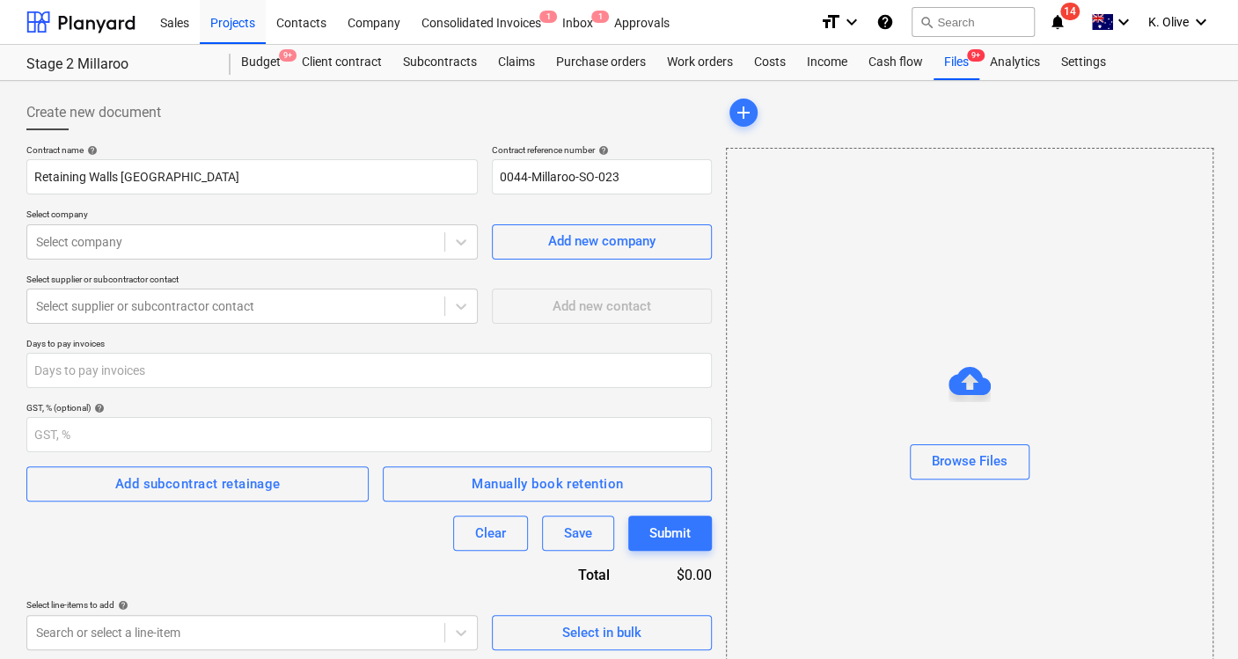
click at [490, 237] on div "Select company Select company Add new company" at bounding box center [368, 233] width 685 height 50
click at [201, 171] on input "Retaining Walls [GEOGRAPHIC_DATA]" at bounding box center [251, 176] width 451 height 35
type input "Retaining Walls Australia - Sleeper Walls"
click at [455, 246] on icon at bounding box center [461, 242] width 18 height 18
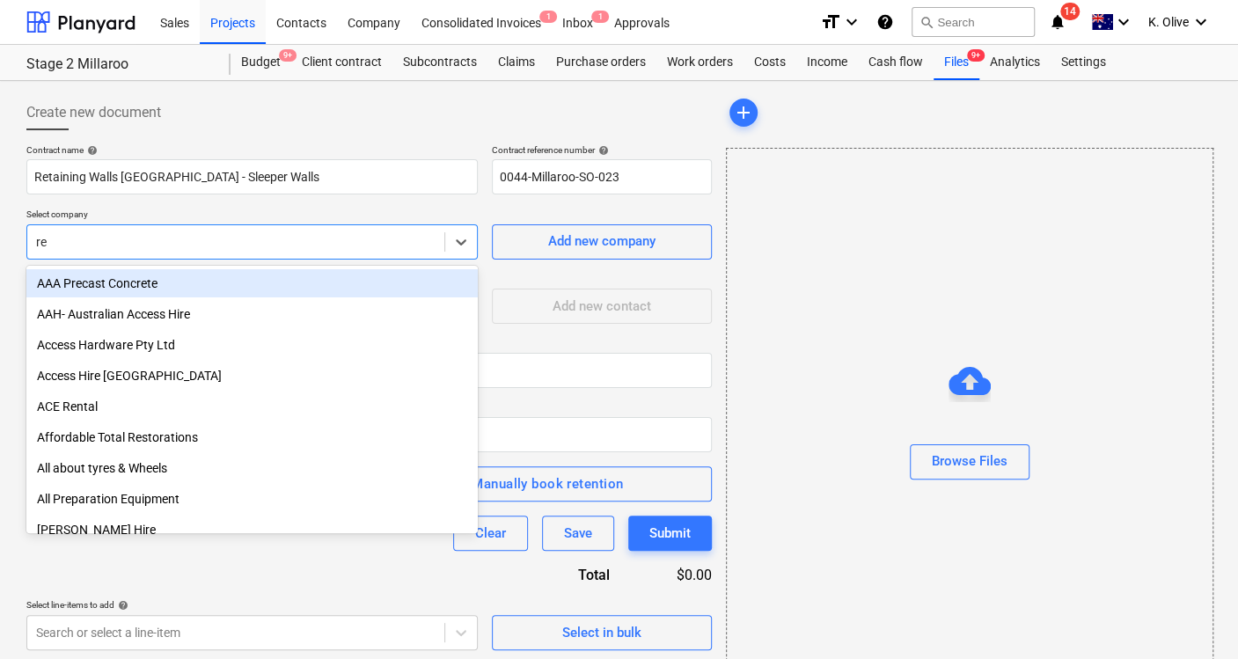
type input "ret"
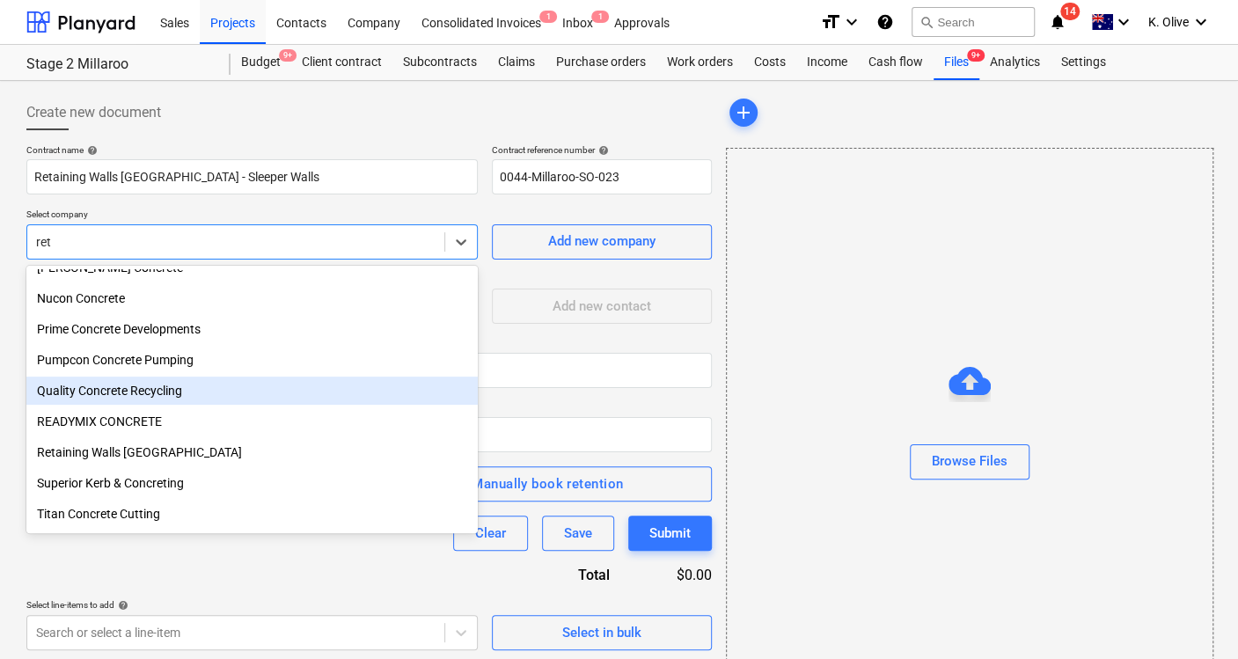
scroll to position [382, 0]
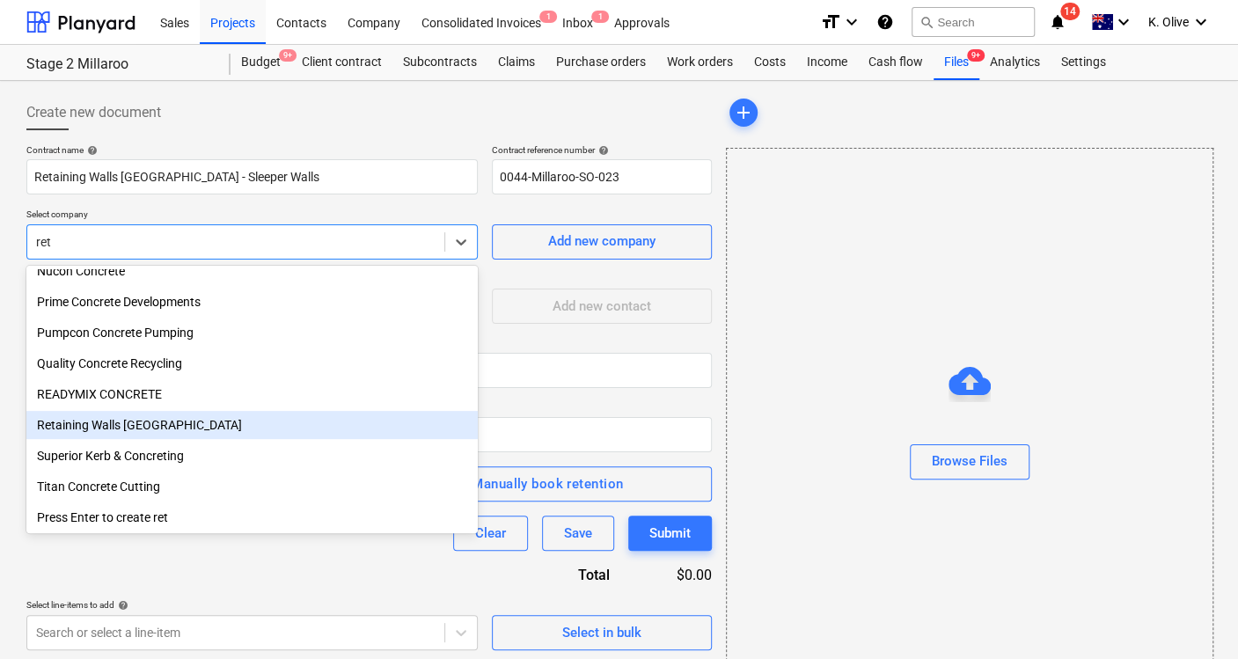
click at [238, 429] on div "Retaining Walls [GEOGRAPHIC_DATA]" at bounding box center [251, 425] width 451 height 28
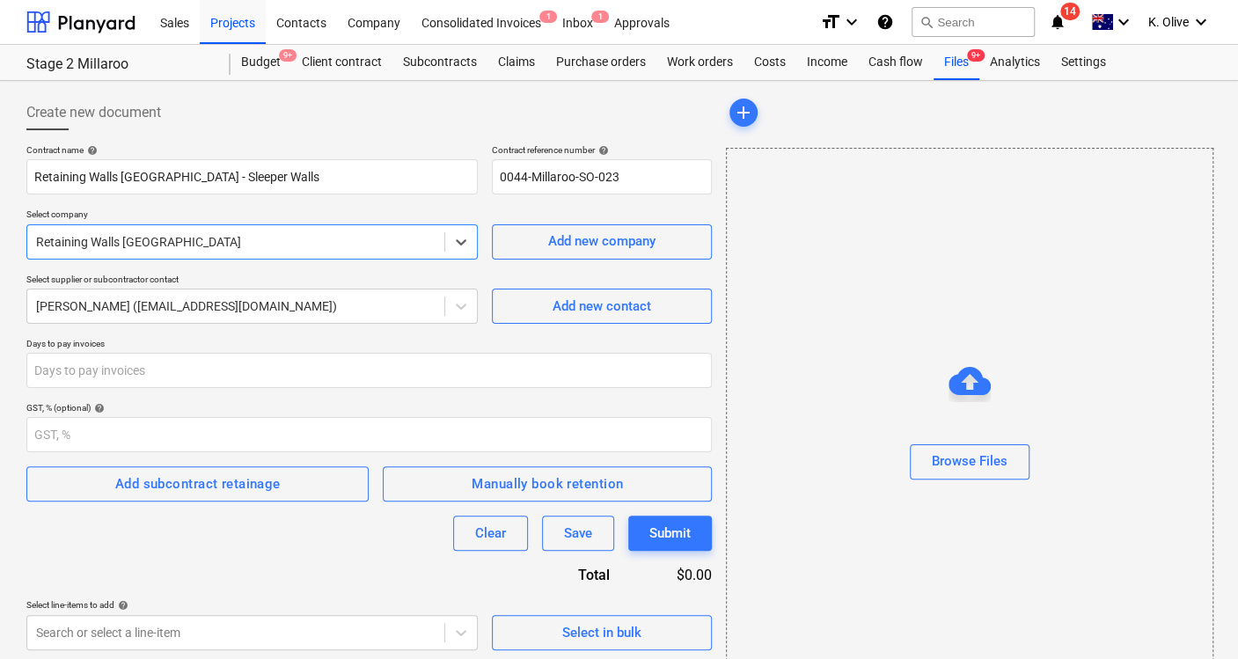
click at [223, 248] on div at bounding box center [235, 242] width 399 height 18
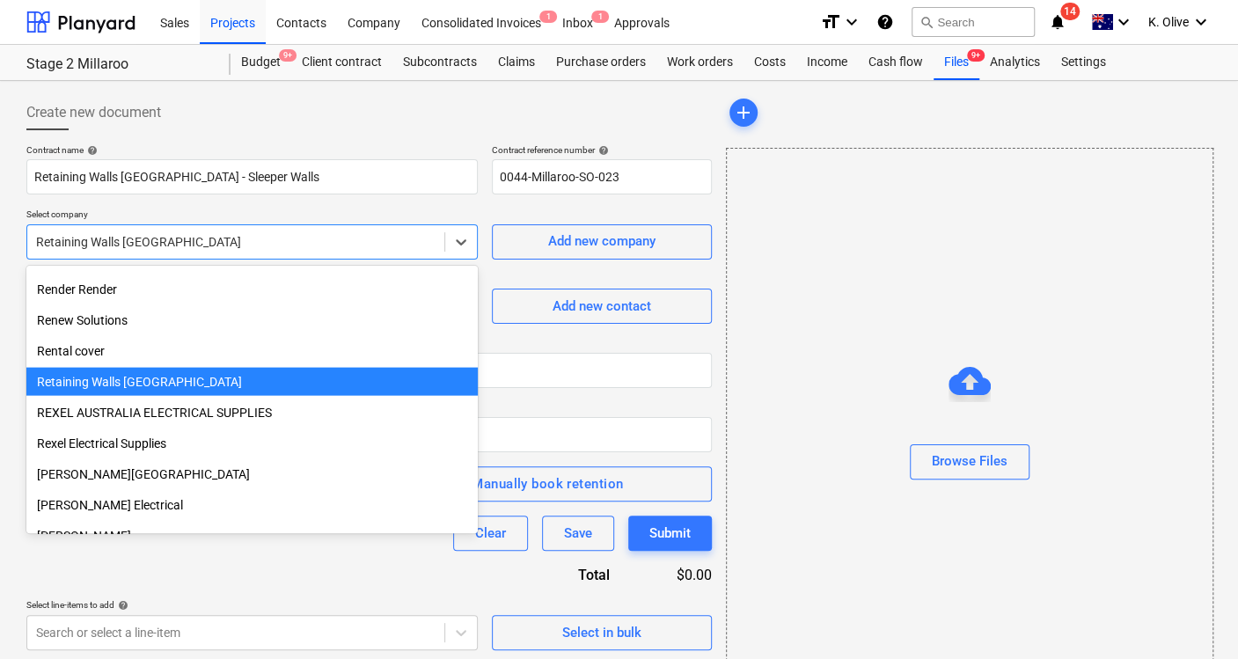
scroll to position [20872, 0]
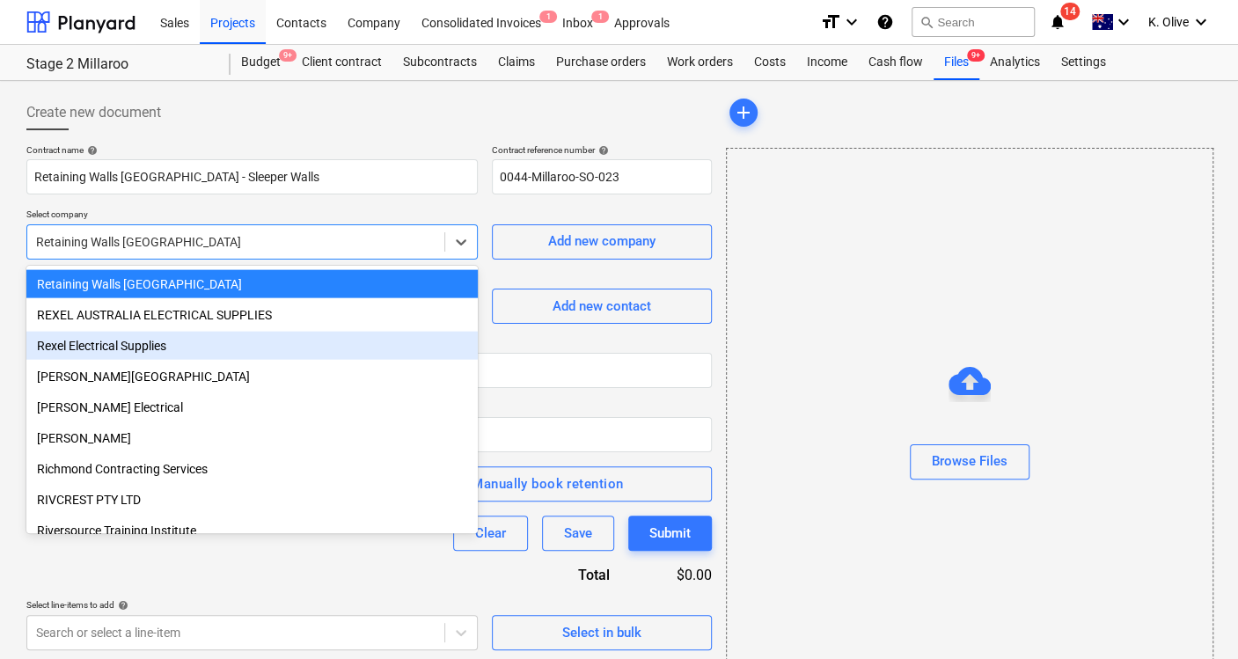
click at [833, 303] on div "Browse Files" at bounding box center [969, 426] width 487 height 557
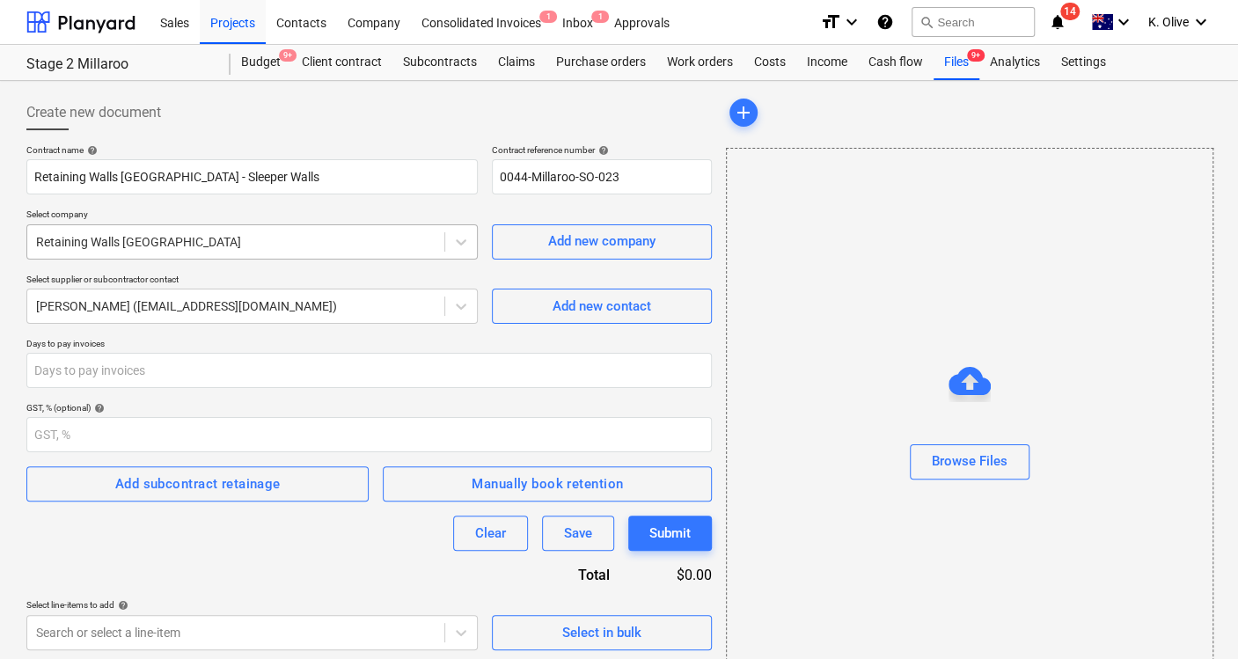
click at [241, 248] on div at bounding box center [235, 242] width 399 height 18
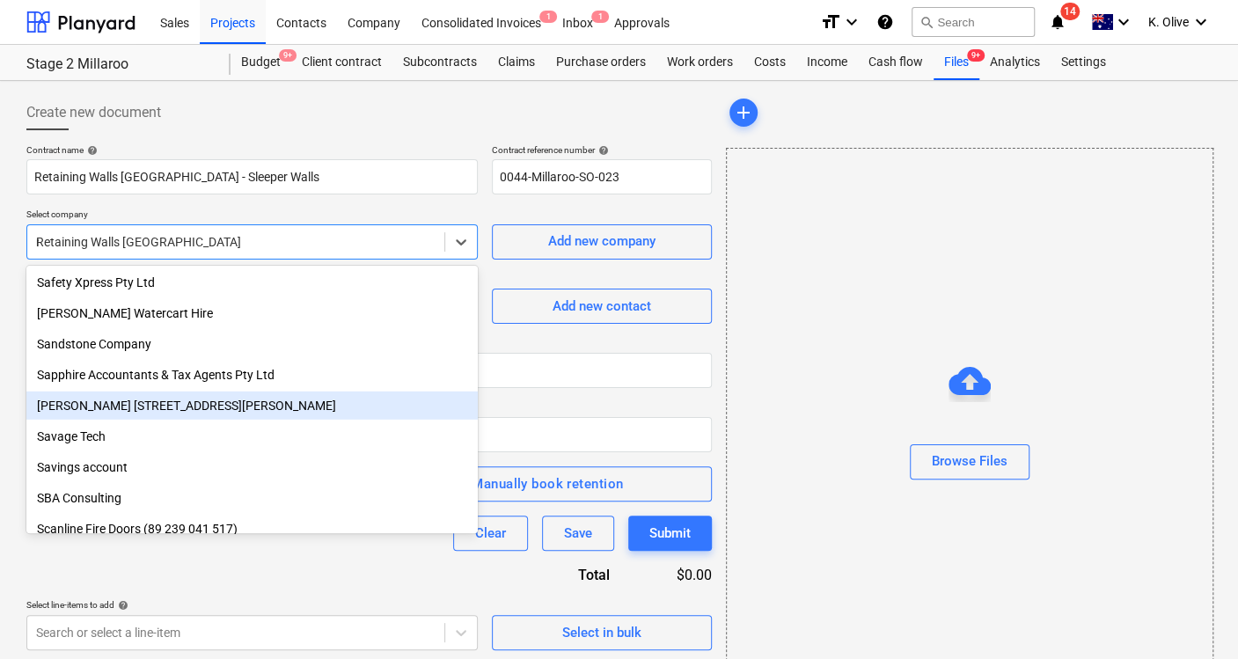
scroll to position [19316, 0]
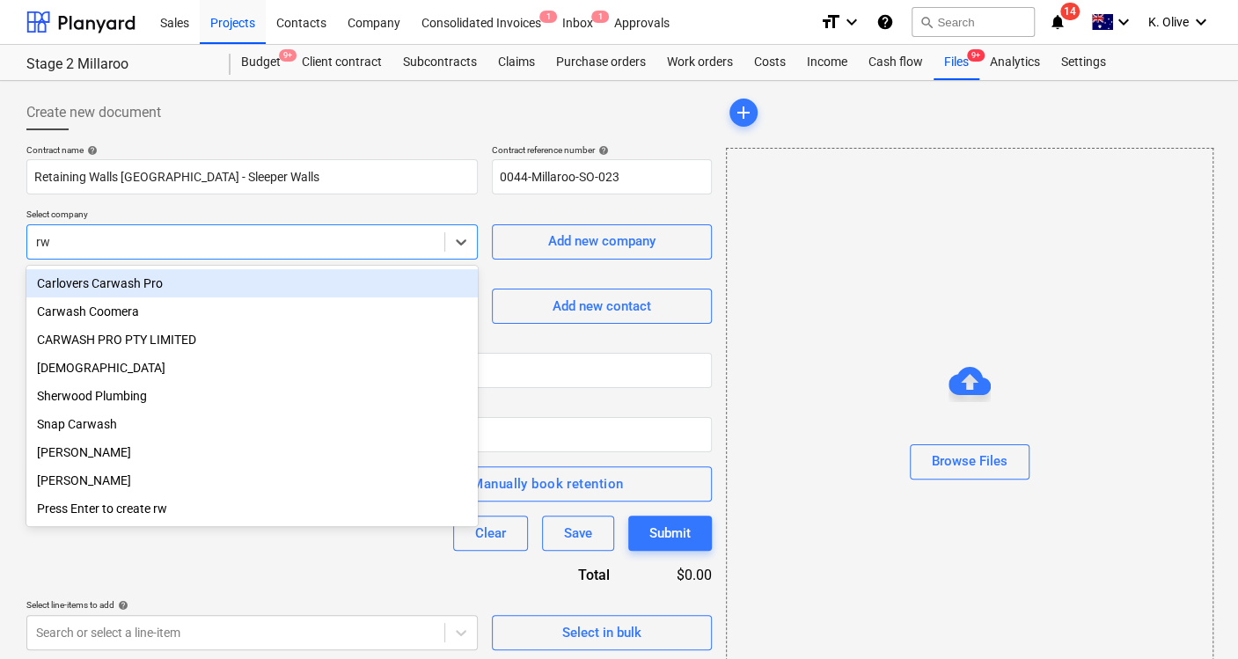
type input "rwa"
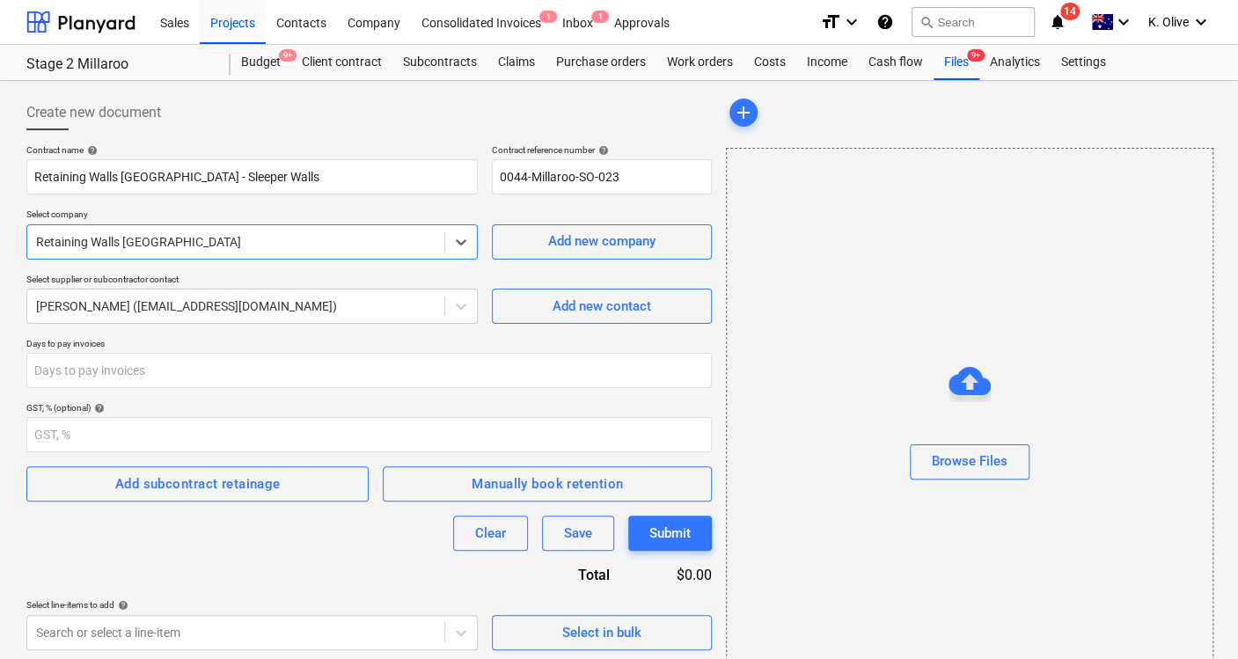
click at [141, 242] on div at bounding box center [235, 242] width 399 height 18
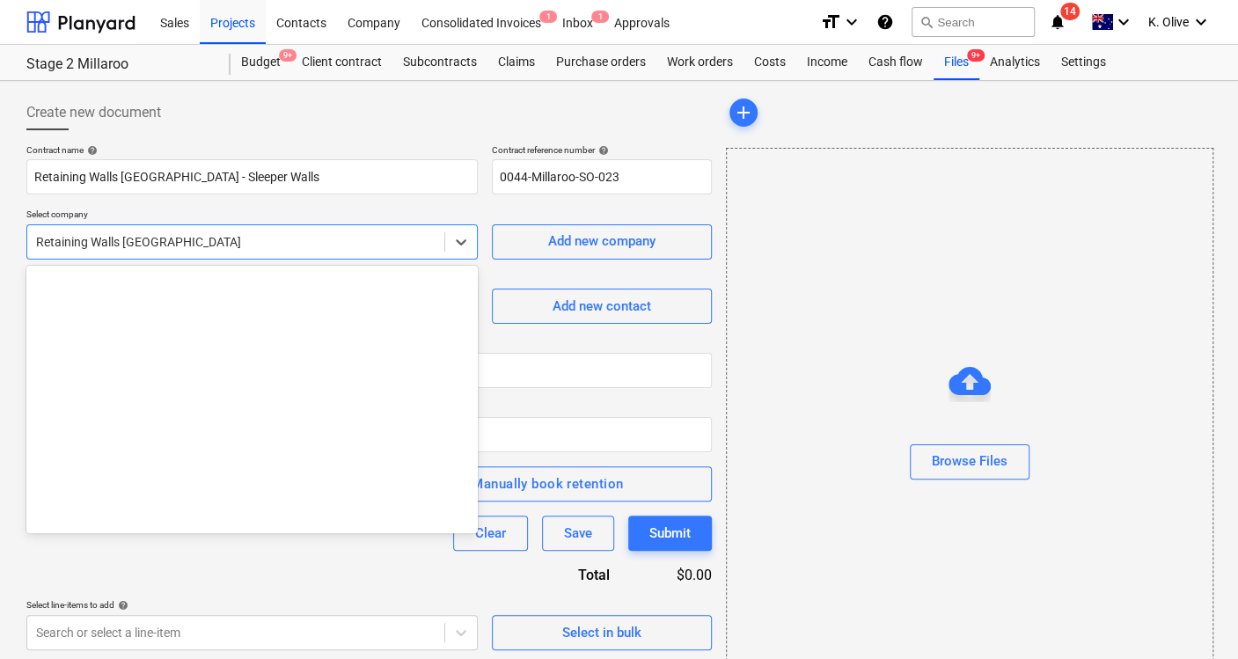
click at [141, 242] on div at bounding box center [235, 242] width 399 height 18
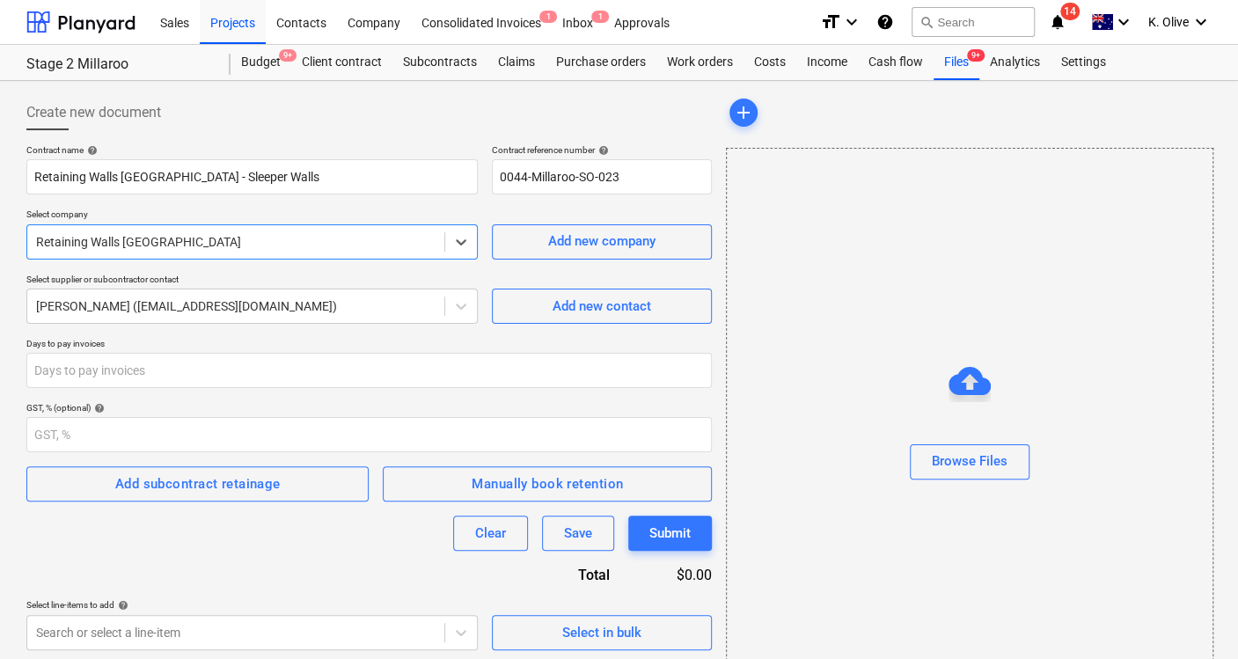
click at [216, 239] on div at bounding box center [235, 242] width 399 height 18
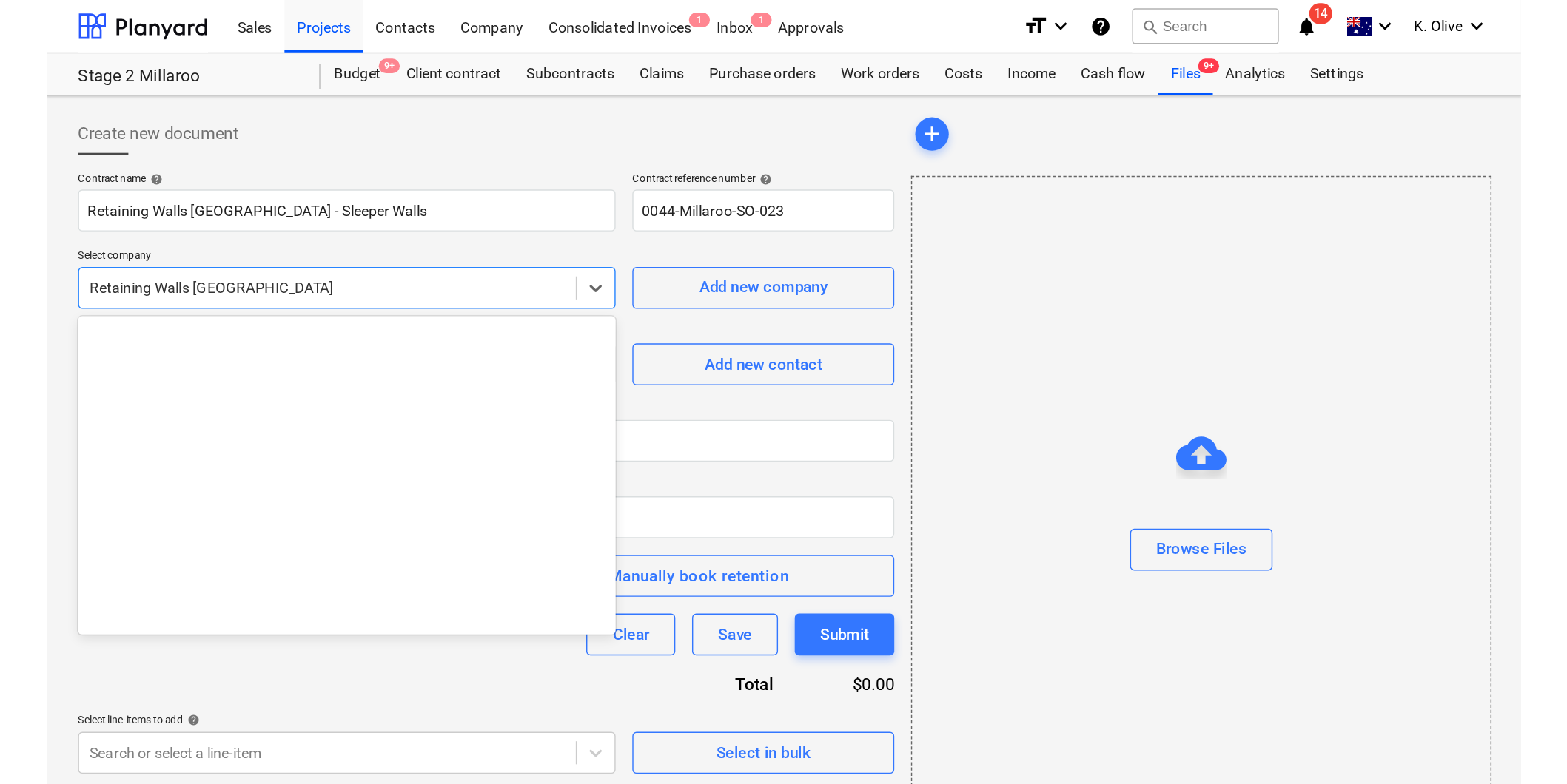
scroll to position [17558, 0]
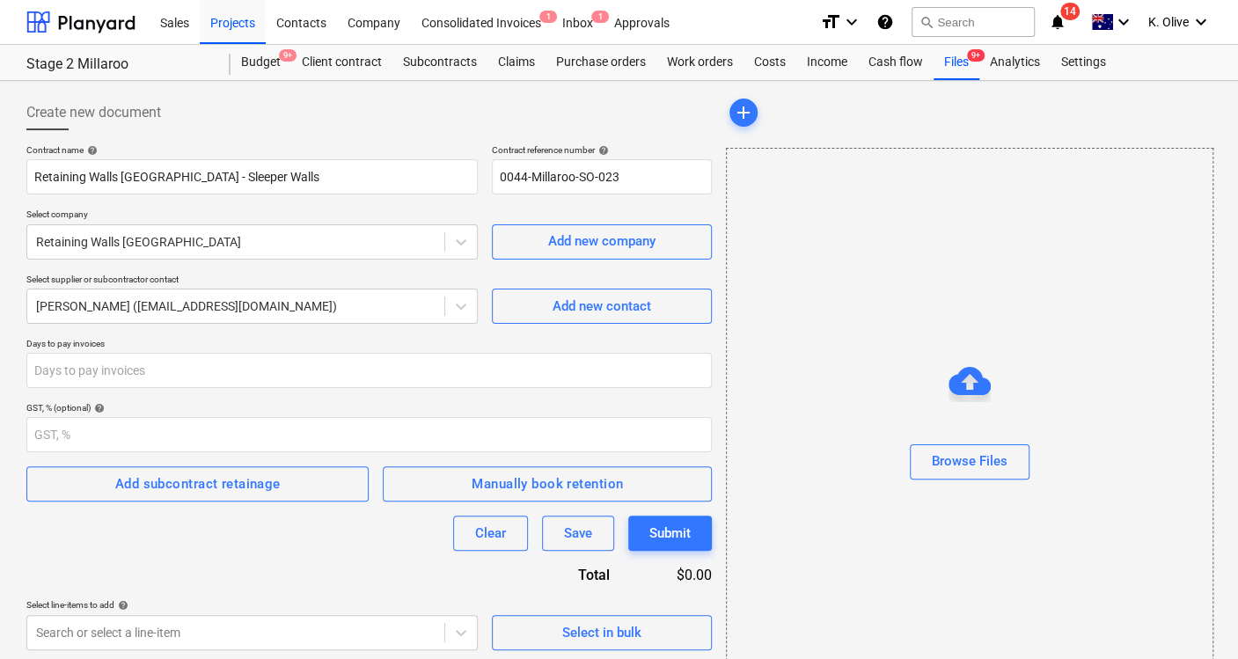
click at [643, 324] on div "Contract name help Retaining Walls Australia - Sleeper Walls Contract reference…" at bounding box center [368, 397] width 685 height 506
click at [603, 243] on div "Add new company" at bounding box center [601, 241] width 107 height 23
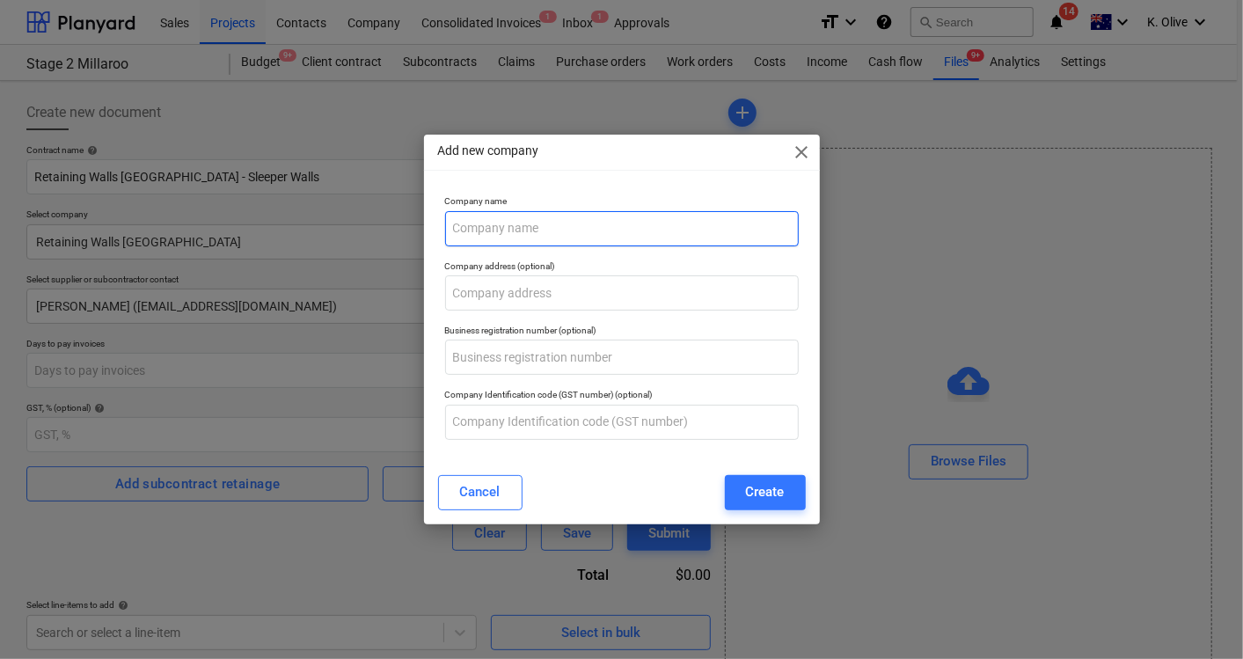
click at [566, 223] on input "text" at bounding box center [622, 228] width 354 height 35
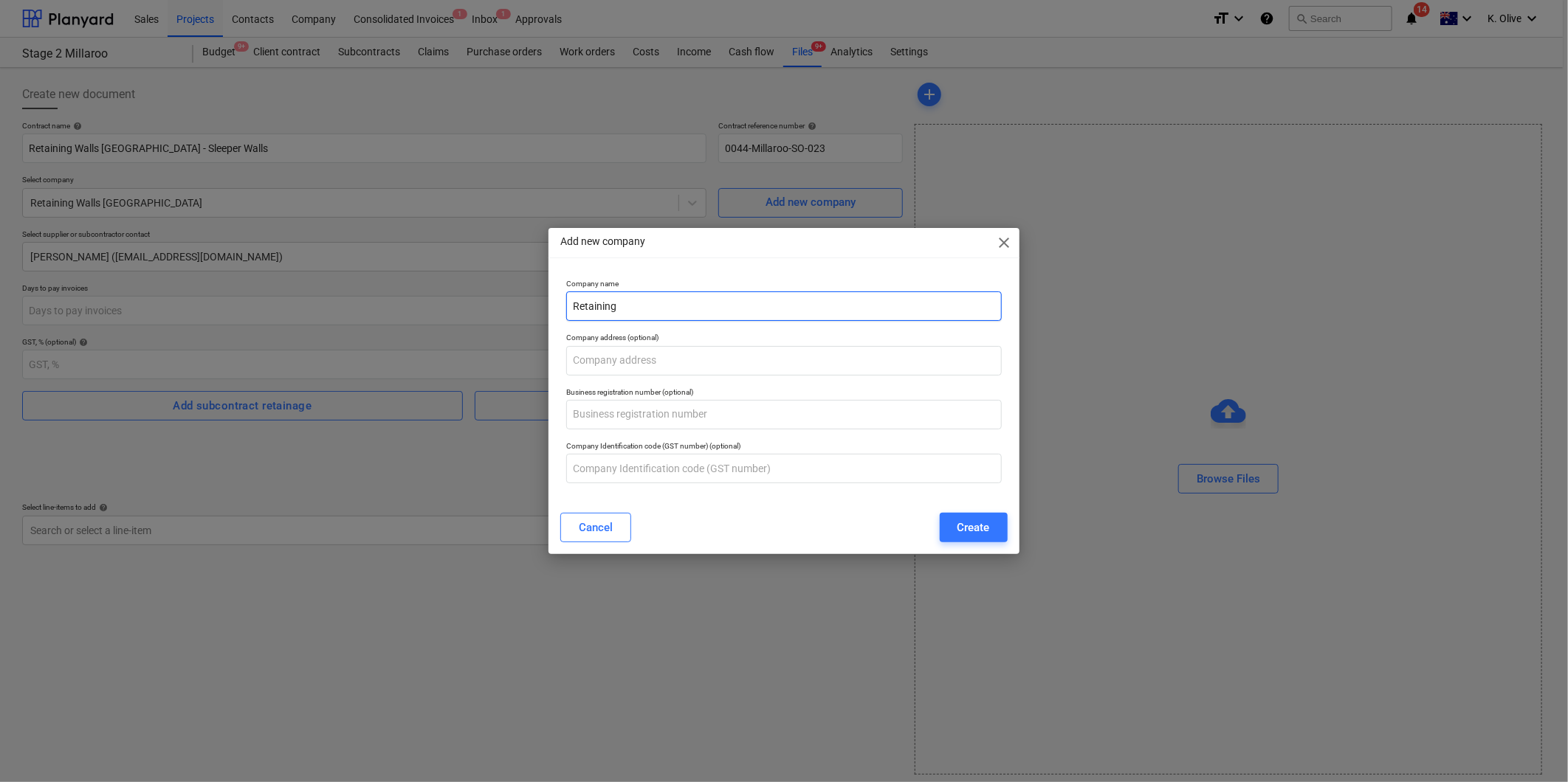
click at [675, 311] on input "Retaining" at bounding box center [784, 305] width 435 height 29
click at [635, 305] on input "Retaining" at bounding box center [784, 305] width 435 height 29
type input "Retaining Walls [GEOGRAPHIC_DATA]"
click at [642, 355] on input "text" at bounding box center [784, 361] width 435 height 29
click at [731, 362] on input "text" at bounding box center [784, 361] width 435 height 29
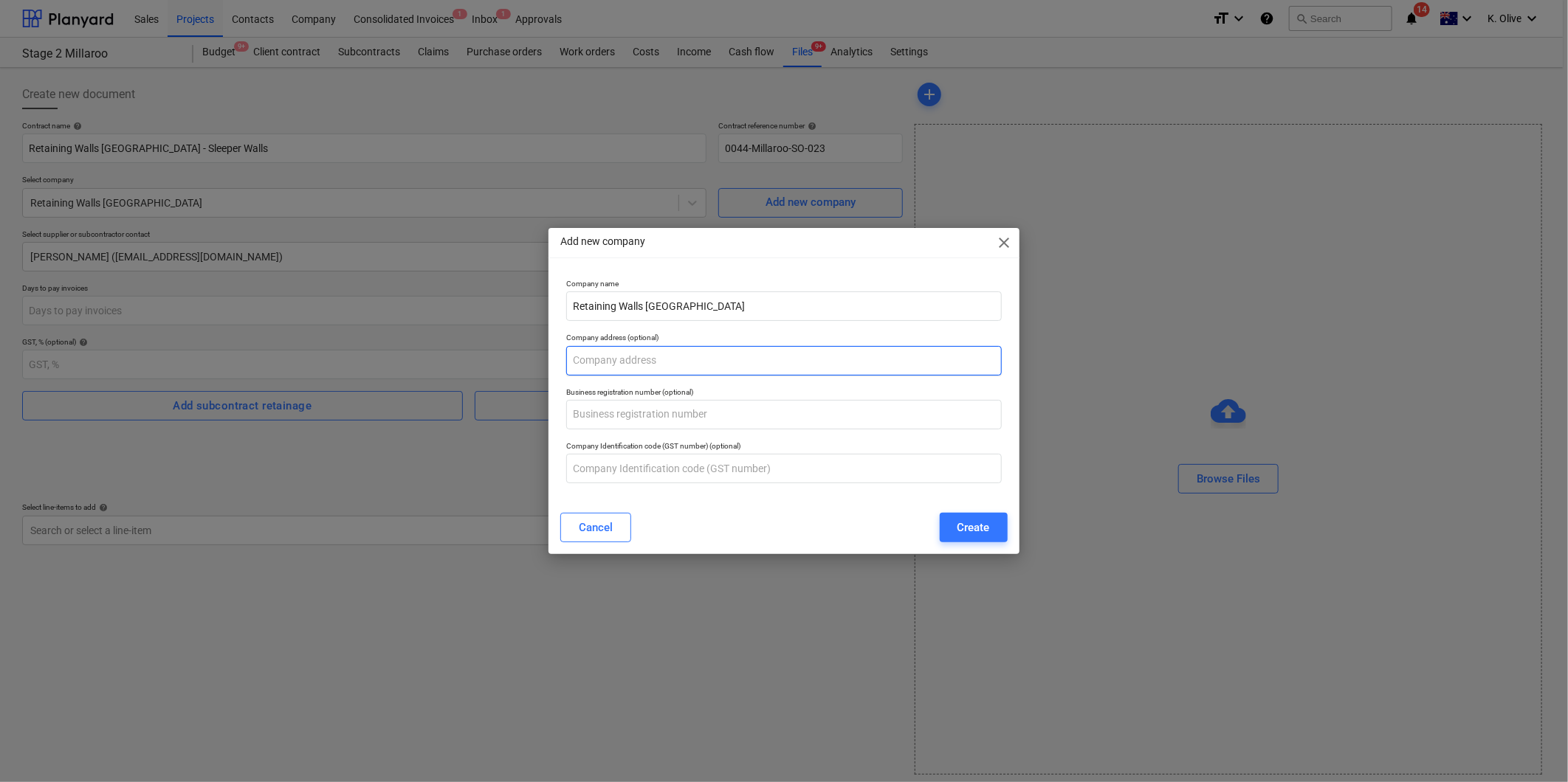
click at [669, 359] on input "text" at bounding box center [784, 361] width 435 height 29
paste input "5/3974 Pacific Highway, Loganholme, QLD 4129"
type input "5/3974 Pacific Highway, Loganholme, QLD 4129"
click at [647, 416] on input "text" at bounding box center [784, 414] width 435 height 29
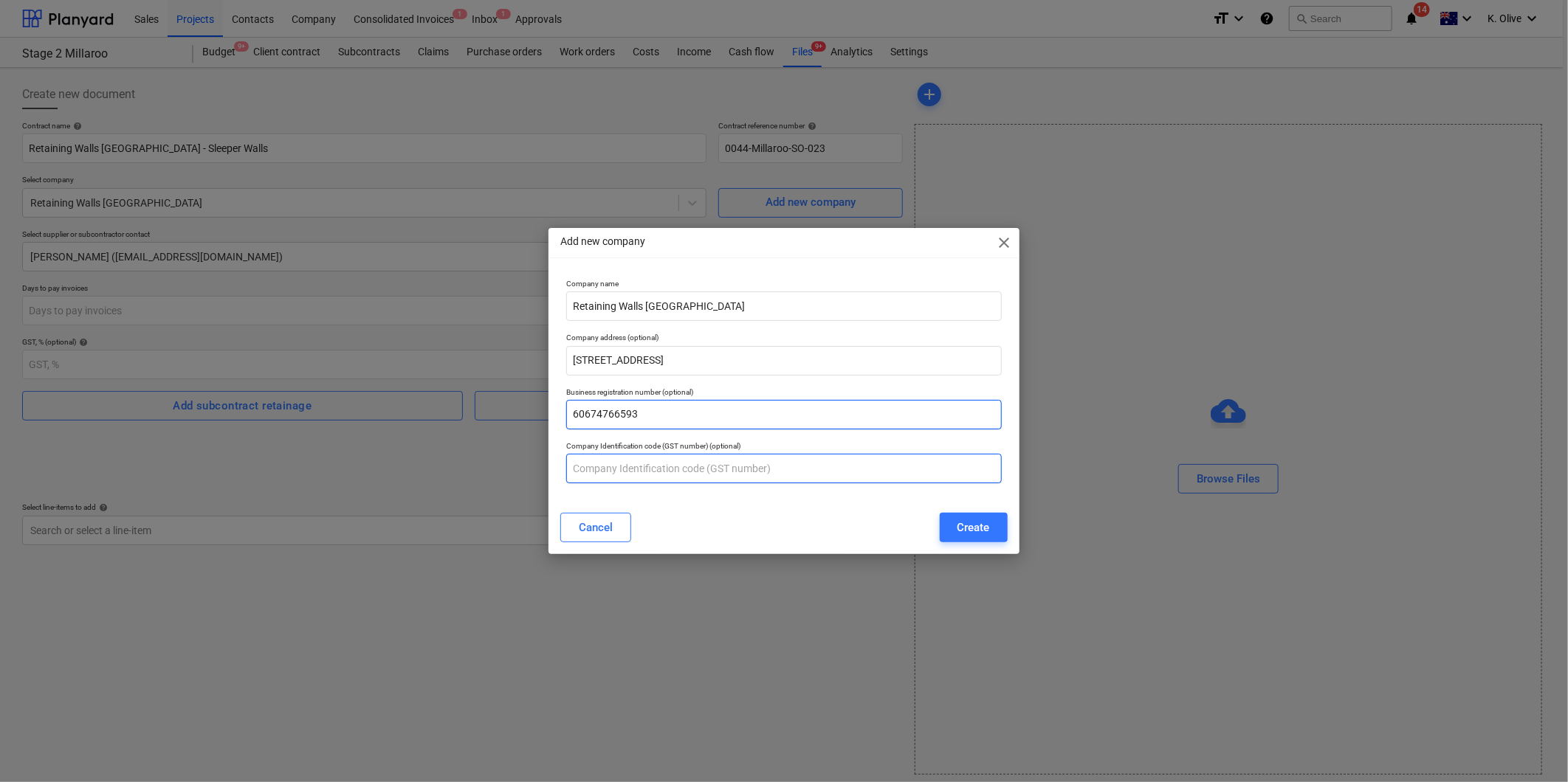
type input "60674766593"
click at [647, 461] on input "text" at bounding box center [784, 468] width 435 height 29
click at [620, 463] on input "text" at bounding box center [784, 468] width 435 height 29
click at [891, 473] on input "text" at bounding box center [784, 468] width 435 height 29
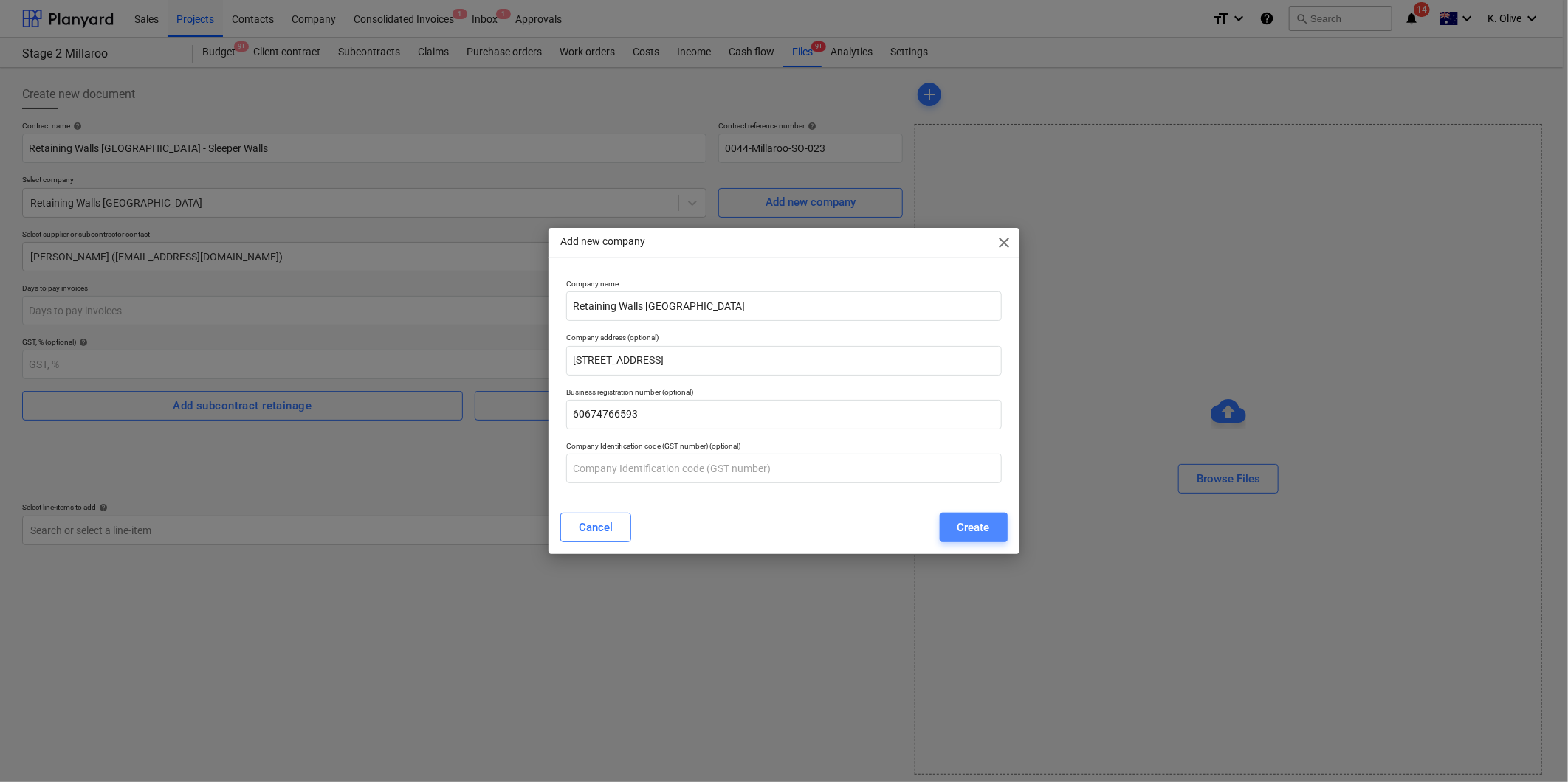
click at [964, 525] on div "Create" at bounding box center [974, 527] width 33 height 19
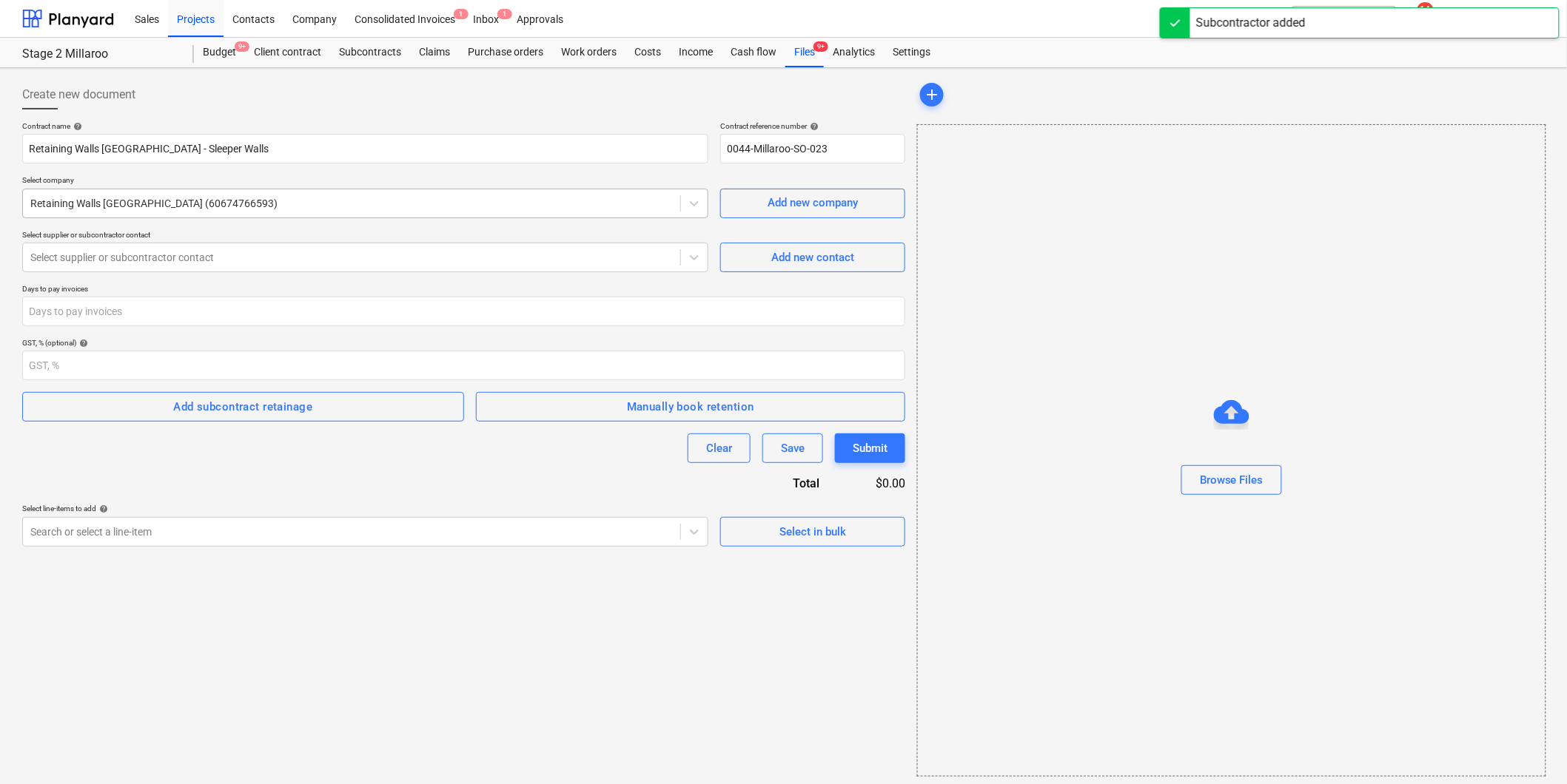
click at [321, 202] on div at bounding box center [351, 204] width 642 height 15
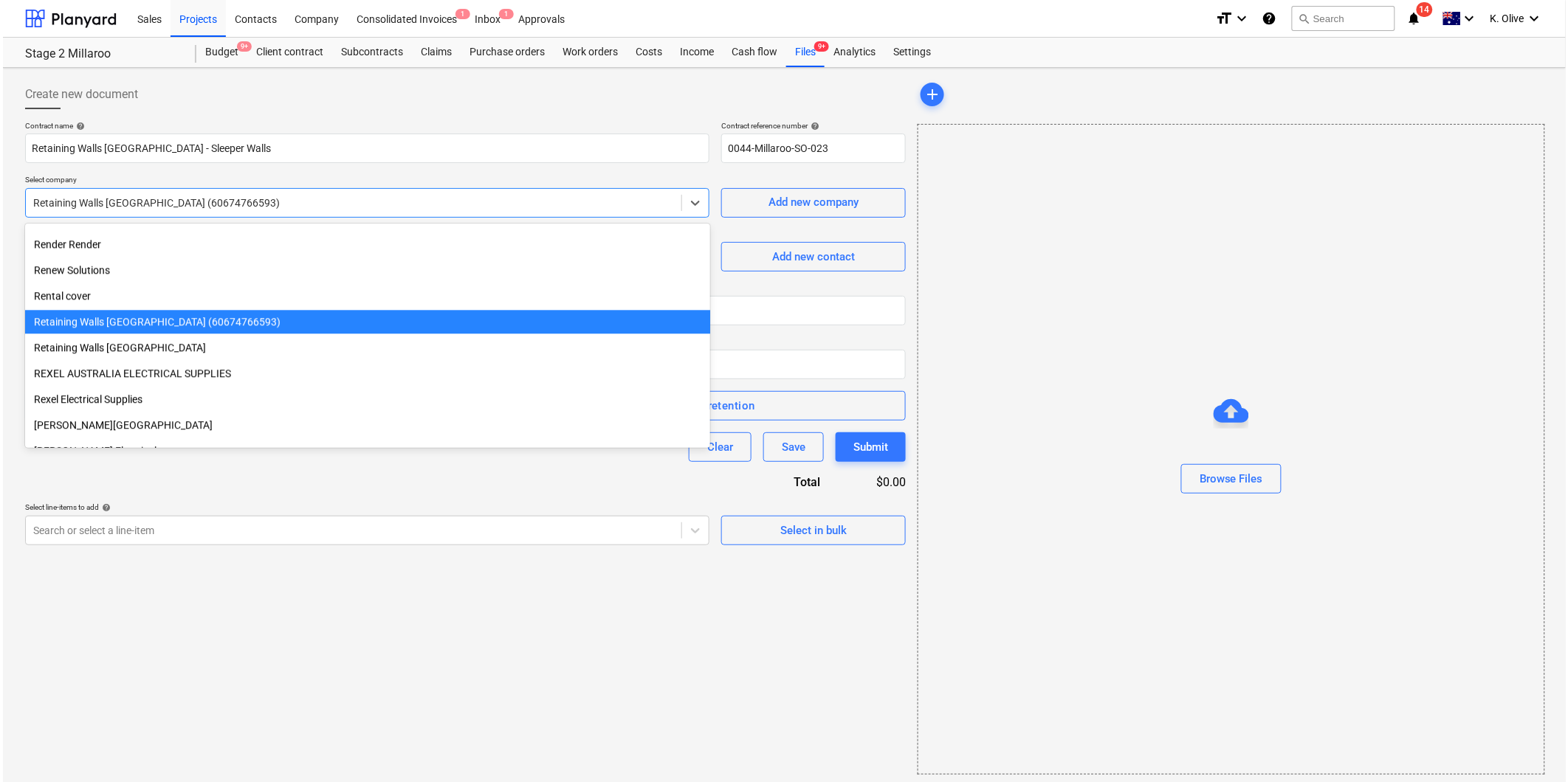
scroll to position [17431, 0]
click at [168, 322] on div "Retaining Walls Australia (60674766593)" at bounding box center [364, 321] width 685 height 23
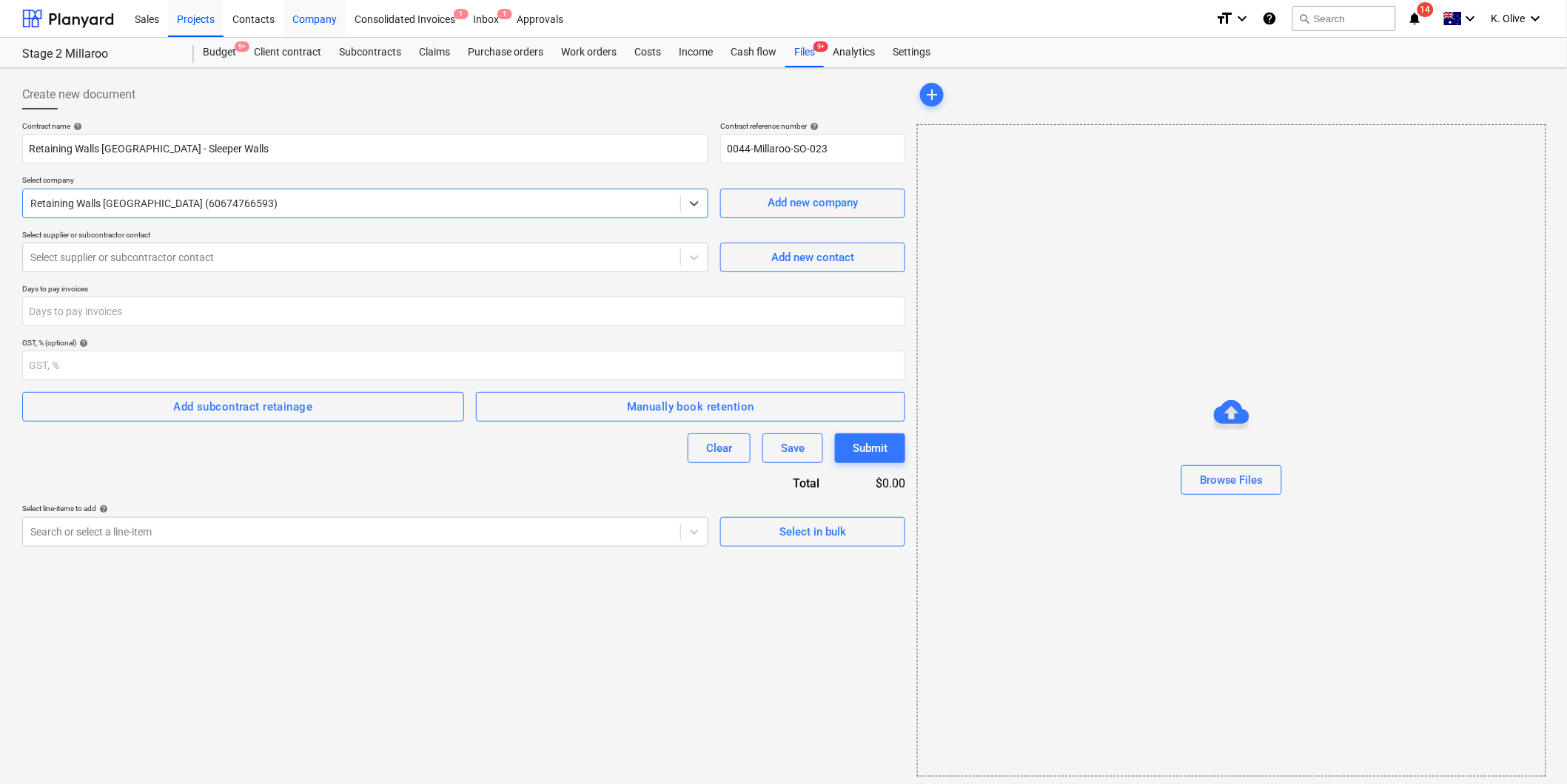
click at [314, 25] on div "Company" at bounding box center [315, 18] width 62 height 38
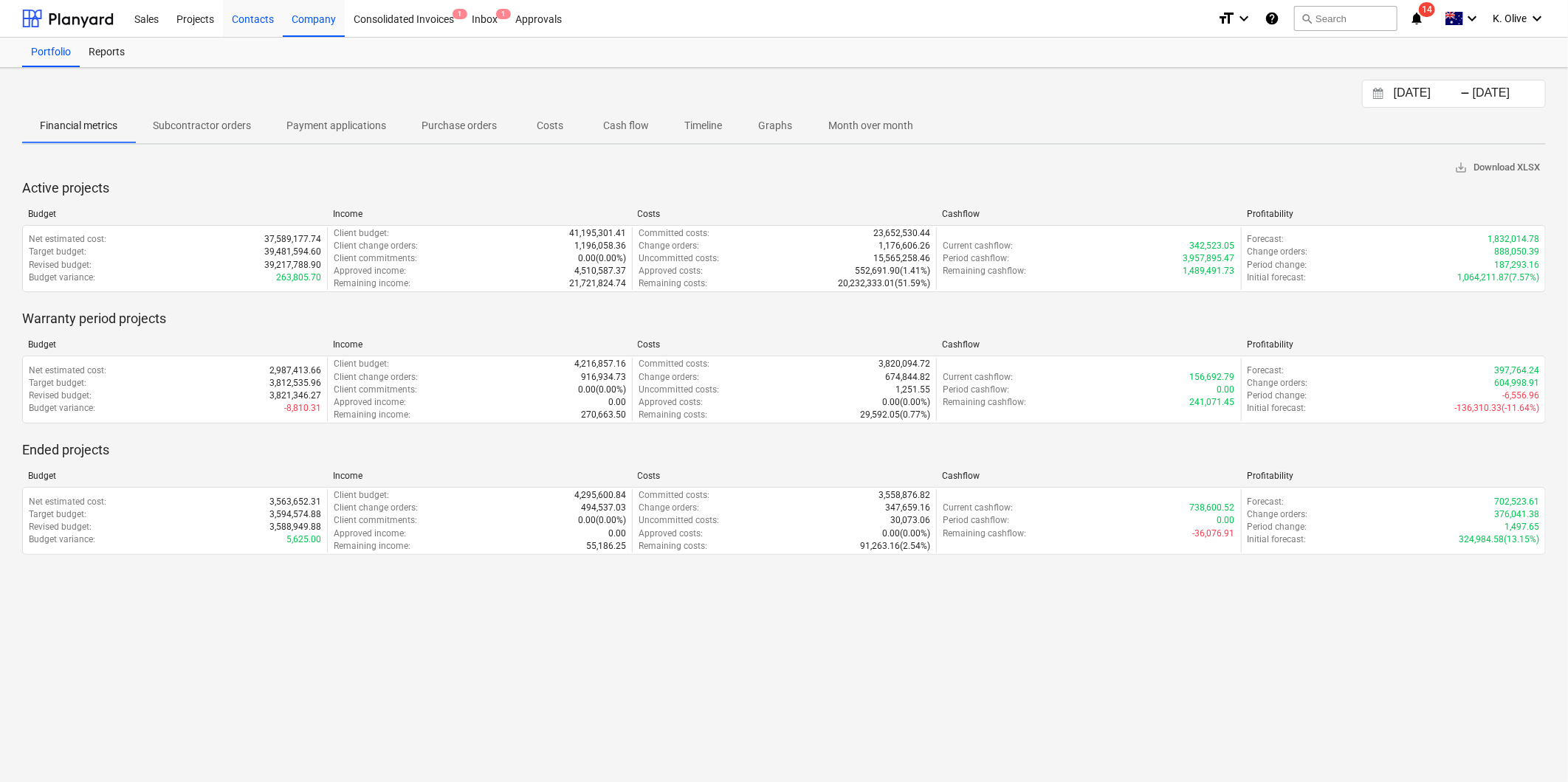
click at [257, 23] on div "Contacts" at bounding box center [253, 18] width 60 height 38
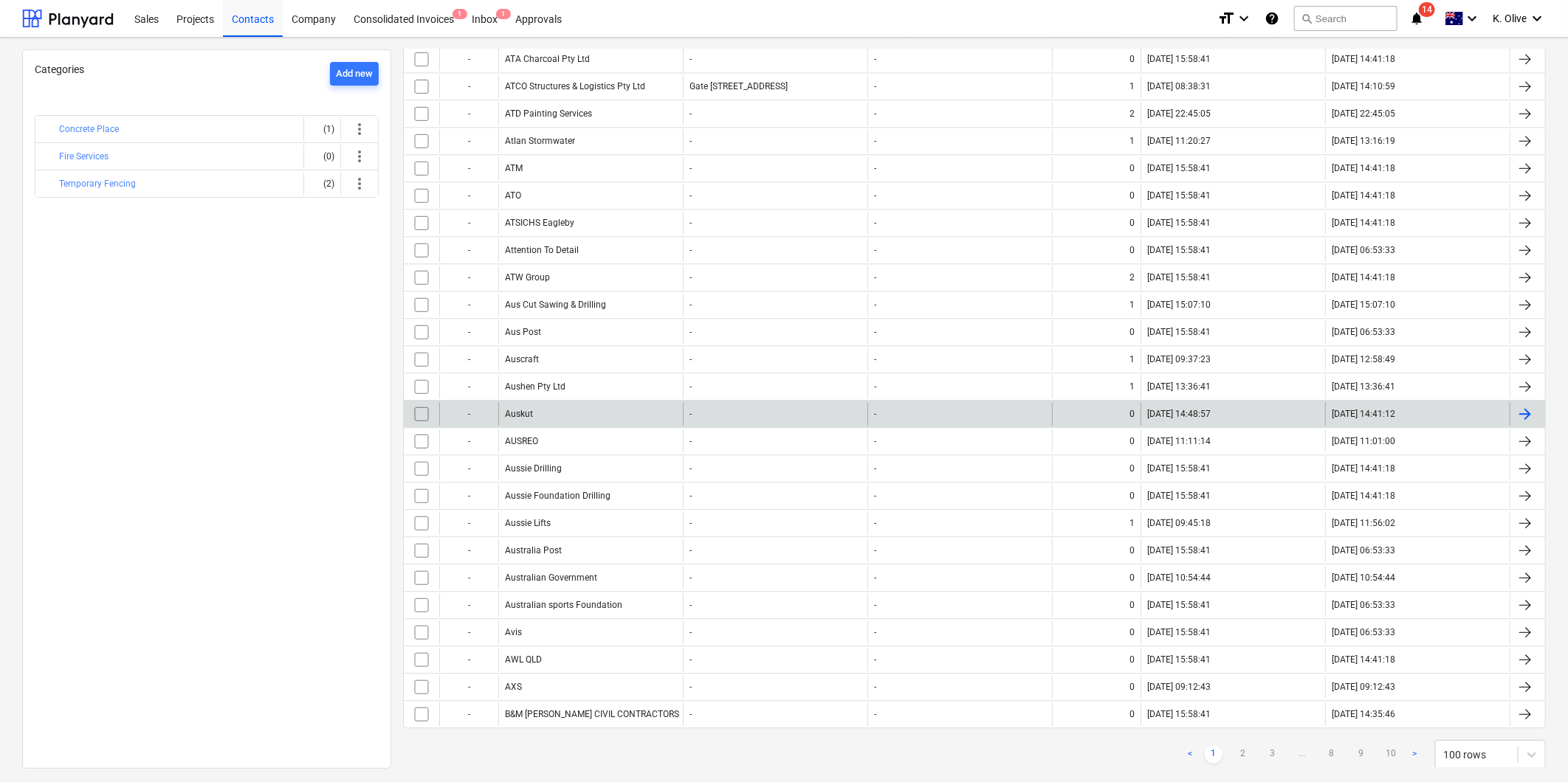
scroll to position [2292, 0]
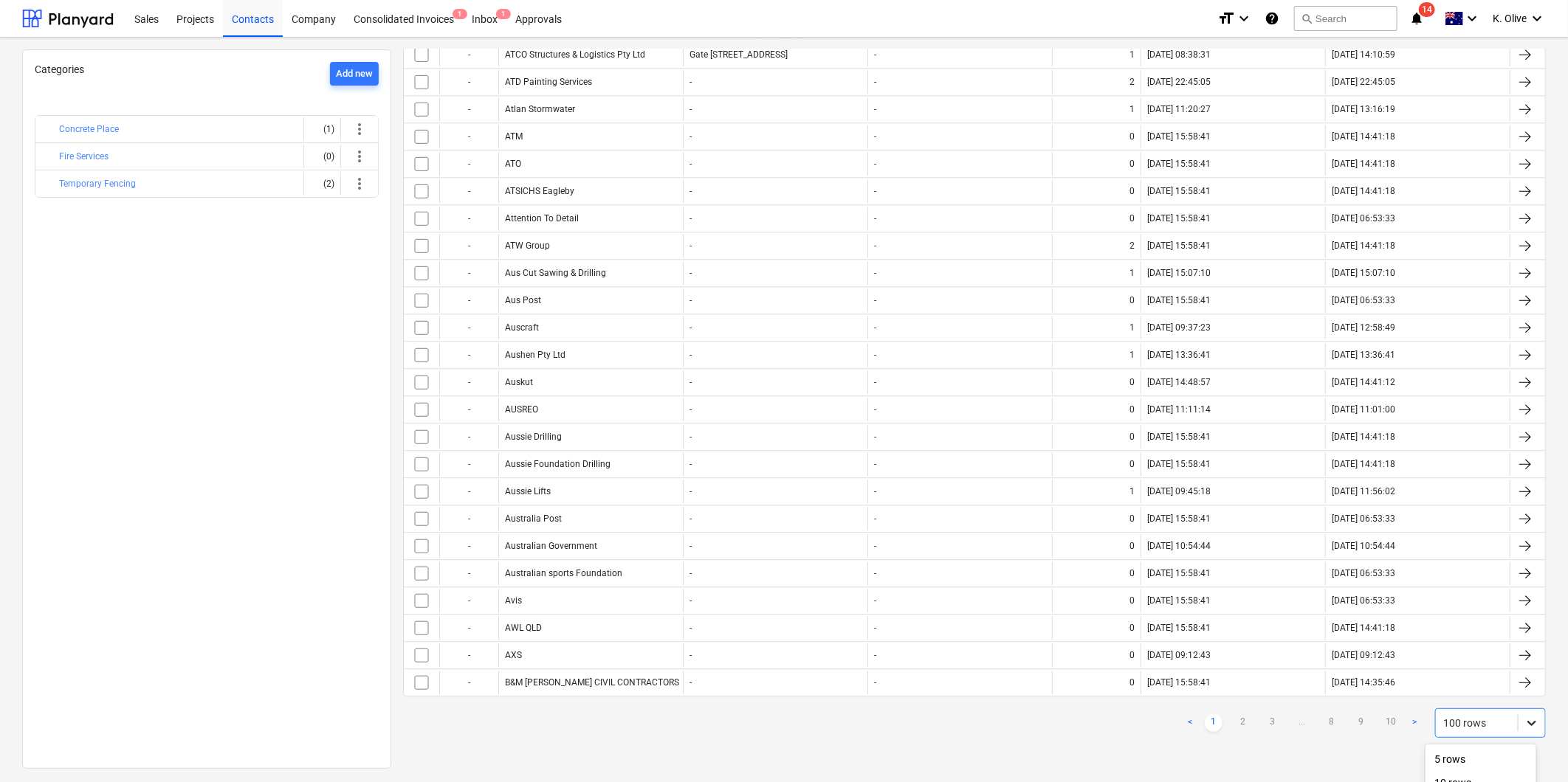
click at [1043, 552] on body "Sales Projects Contacts Company Consolidated Invoices 1 Inbox 1 Approvals forma…" at bounding box center [784, 391] width 1568 height 782
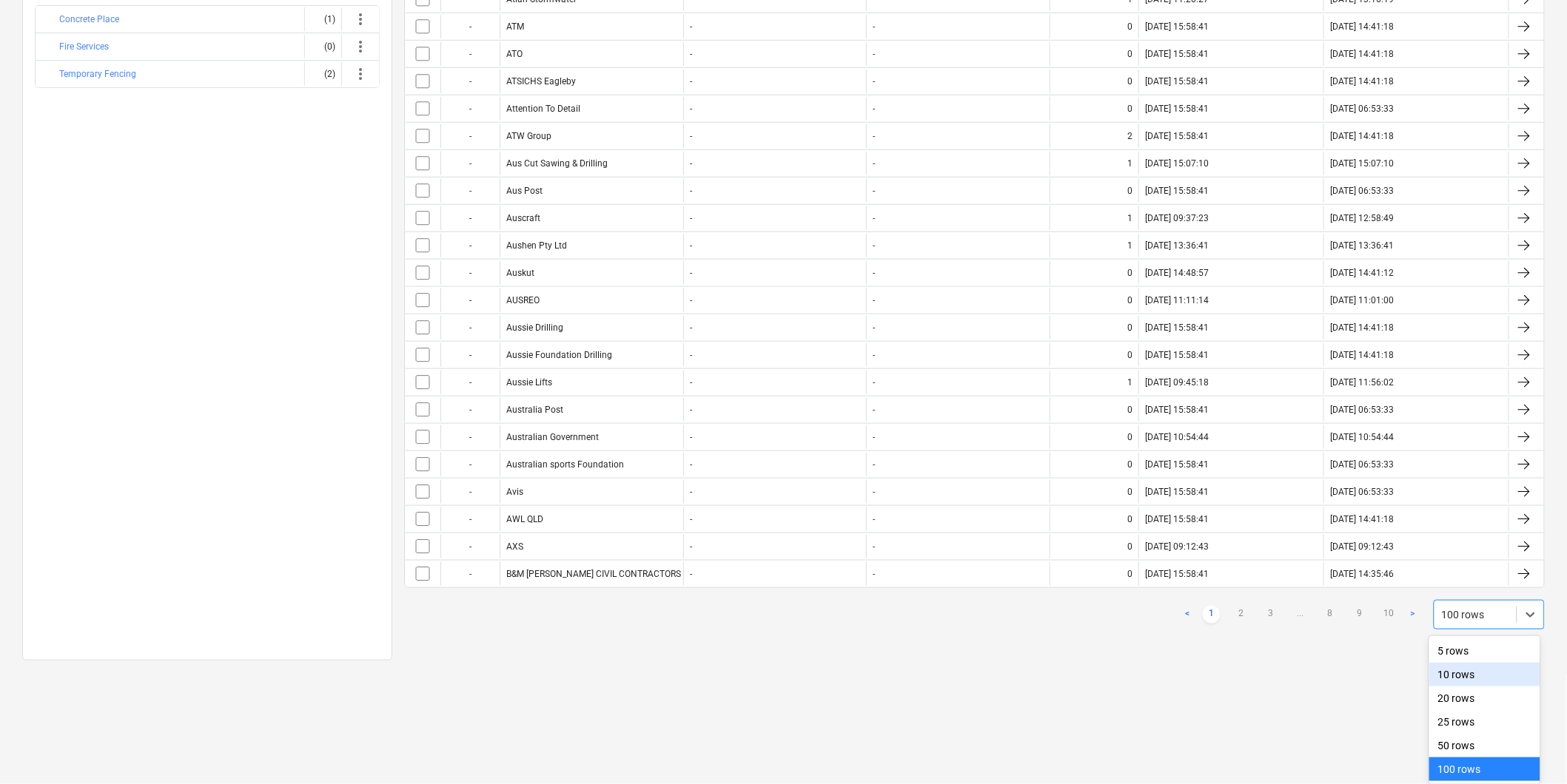
click at [1045, 554] on html "Sales Projects Contacts Company Consolidated Invoices 1 Inbox 1 Approvals forma…" at bounding box center [784, 282] width 1567 height 784
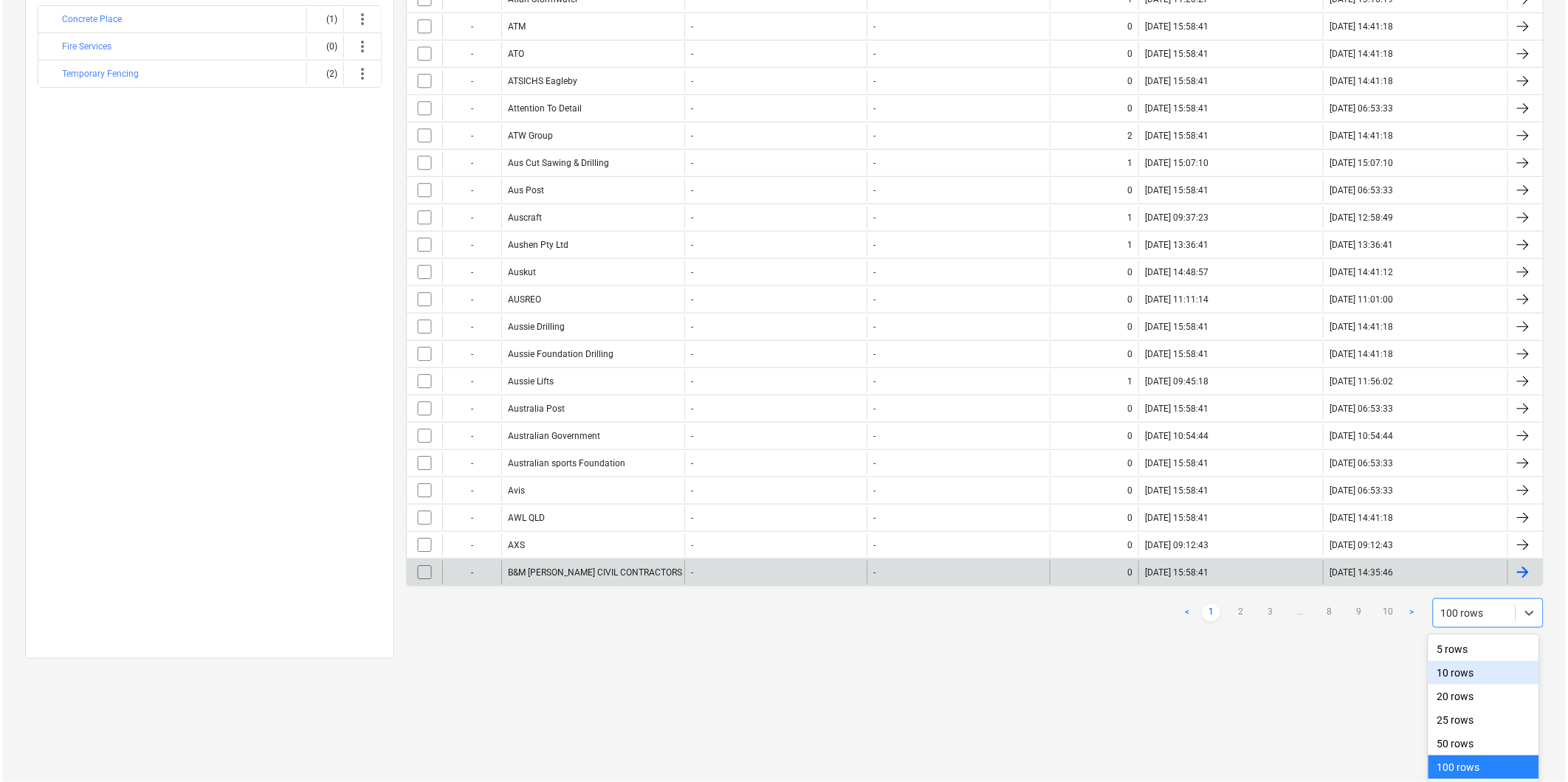
scroll to position [0, 0]
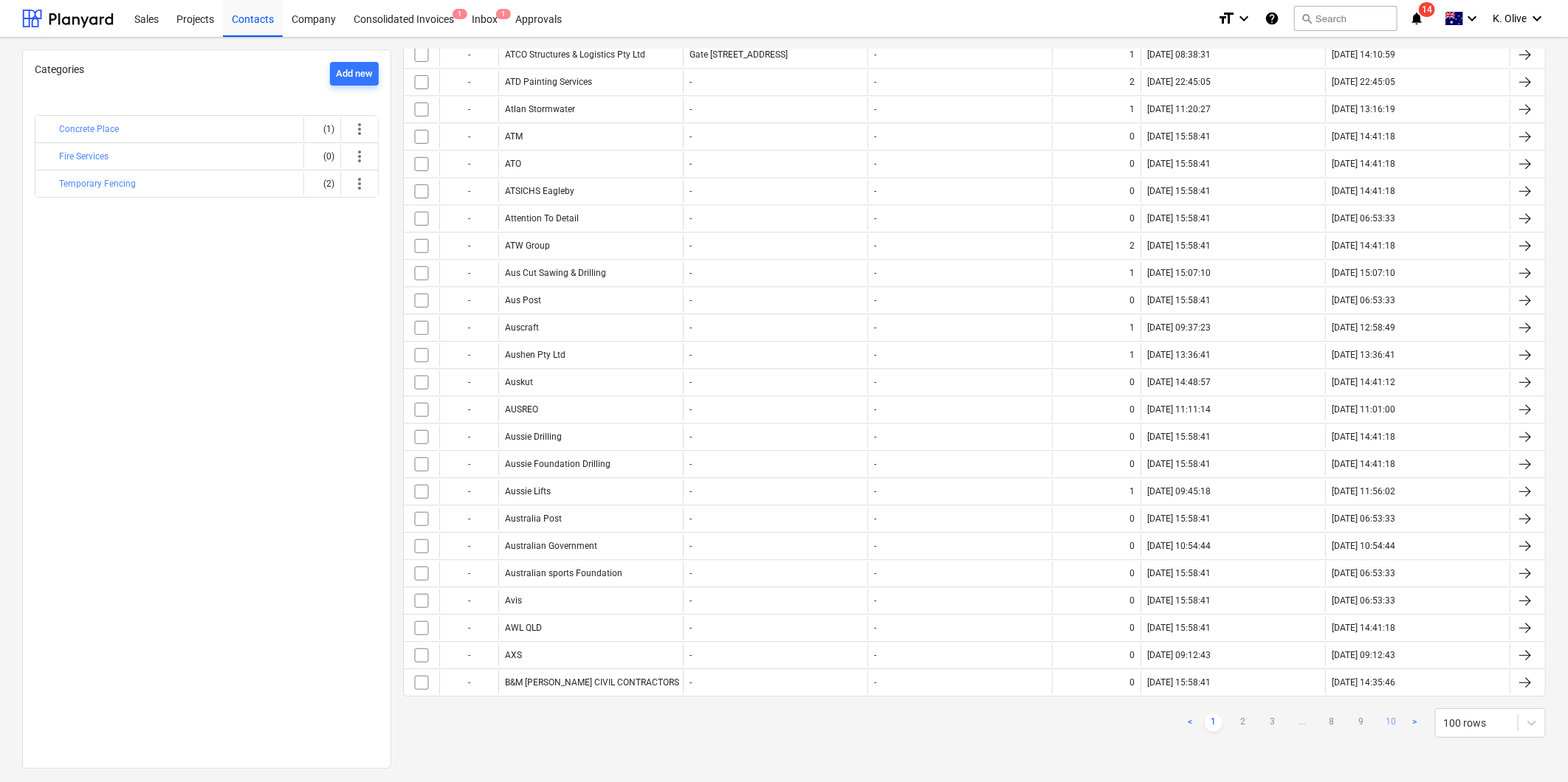
click at [1043, 552] on link "10" at bounding box center [1391, 722] width 18 height 18
checkbox input "false"
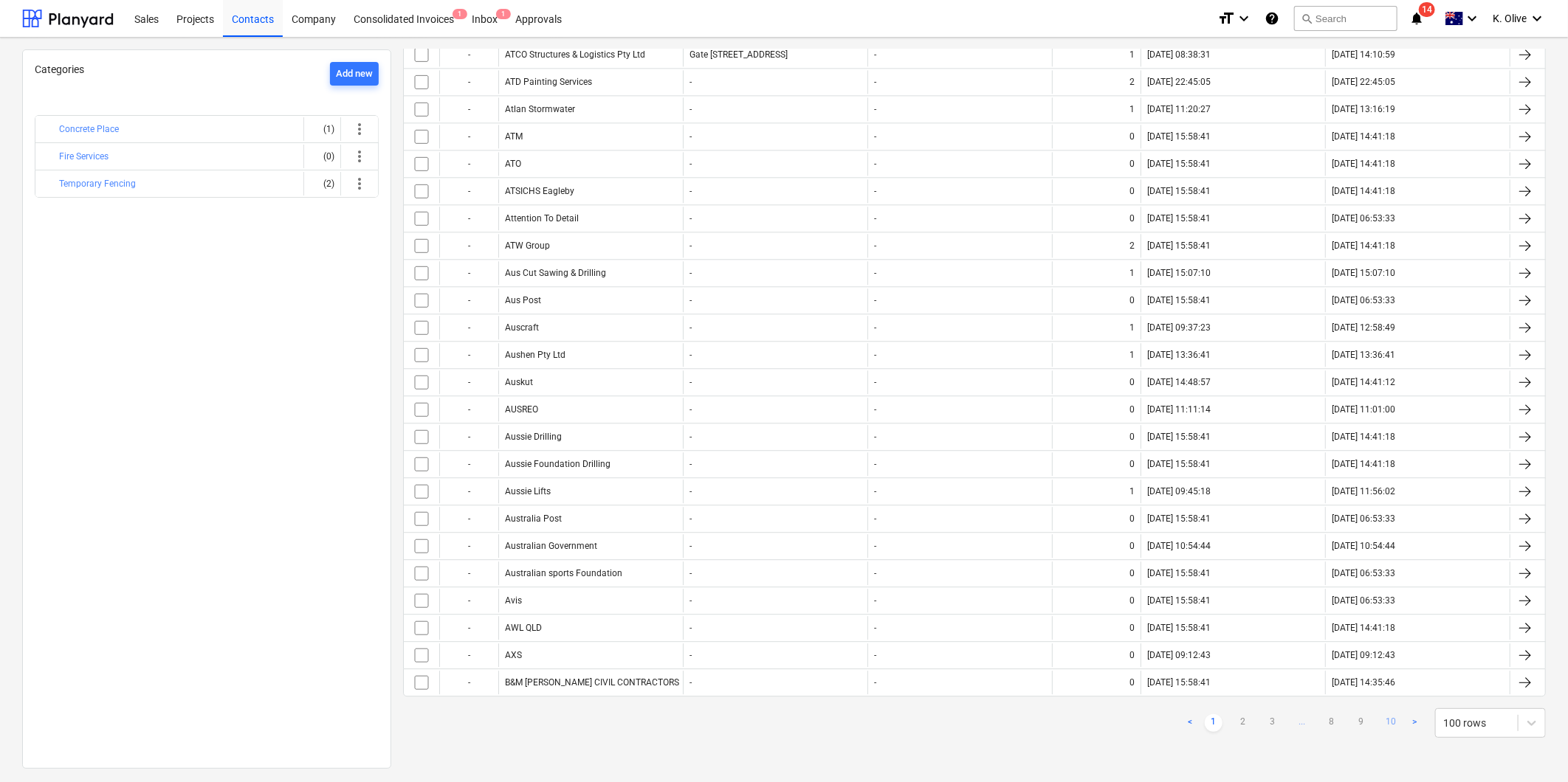
checkbox input "false"
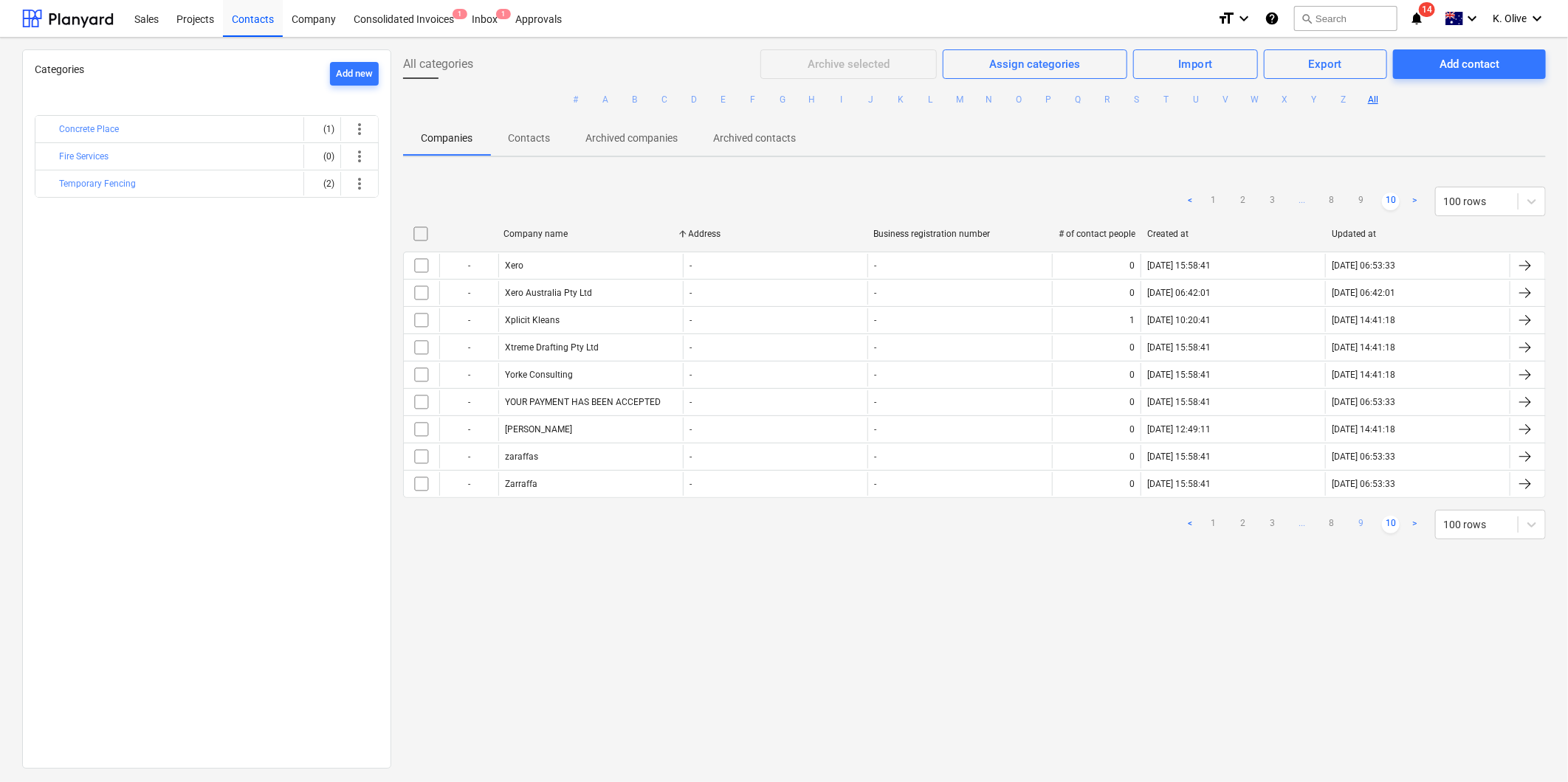
click at [1043, 518] on link "9" at bounding box center [1361, 524] width 18 height 18
checkbox input "false"
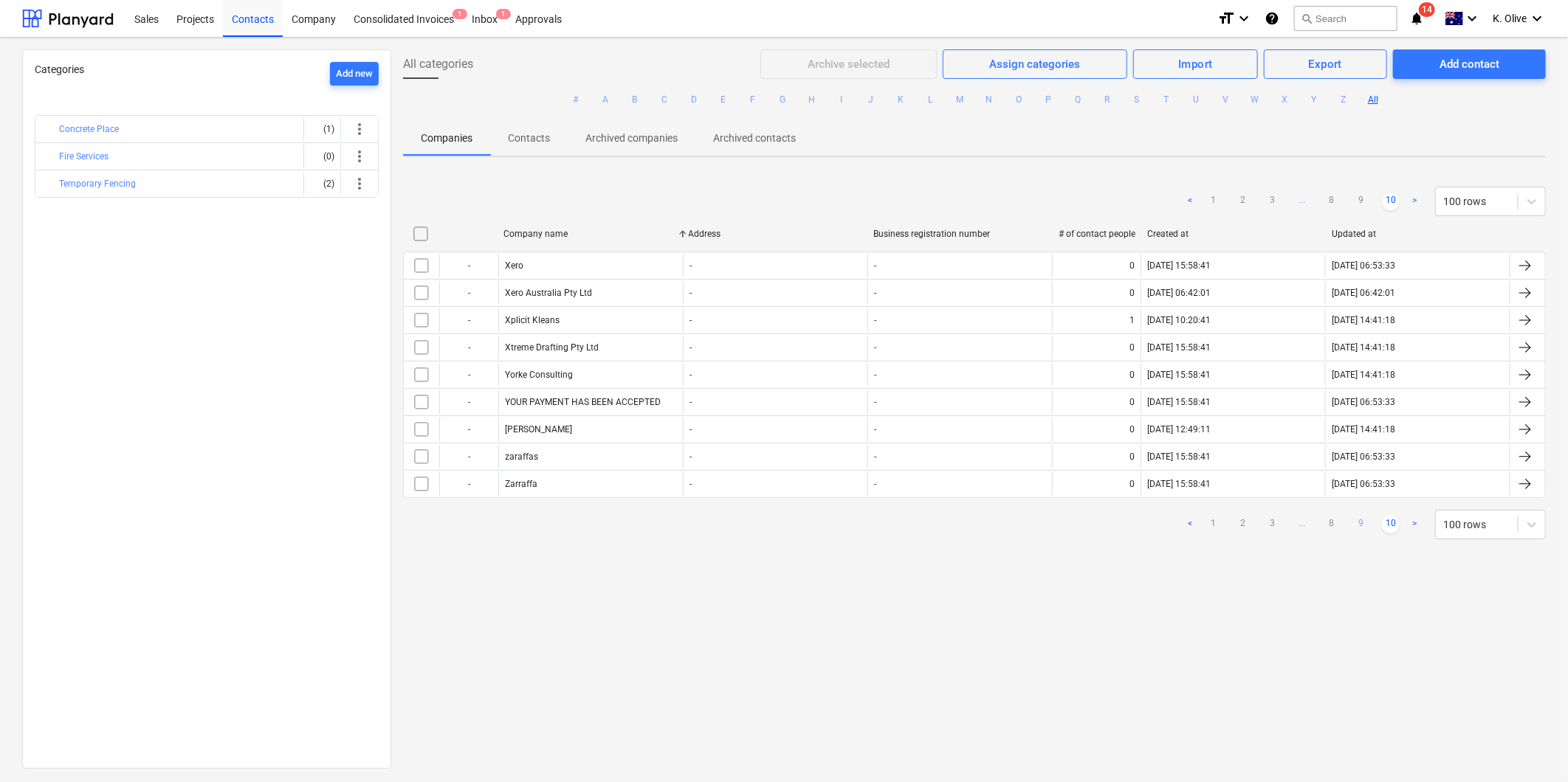
checkbox input "false"
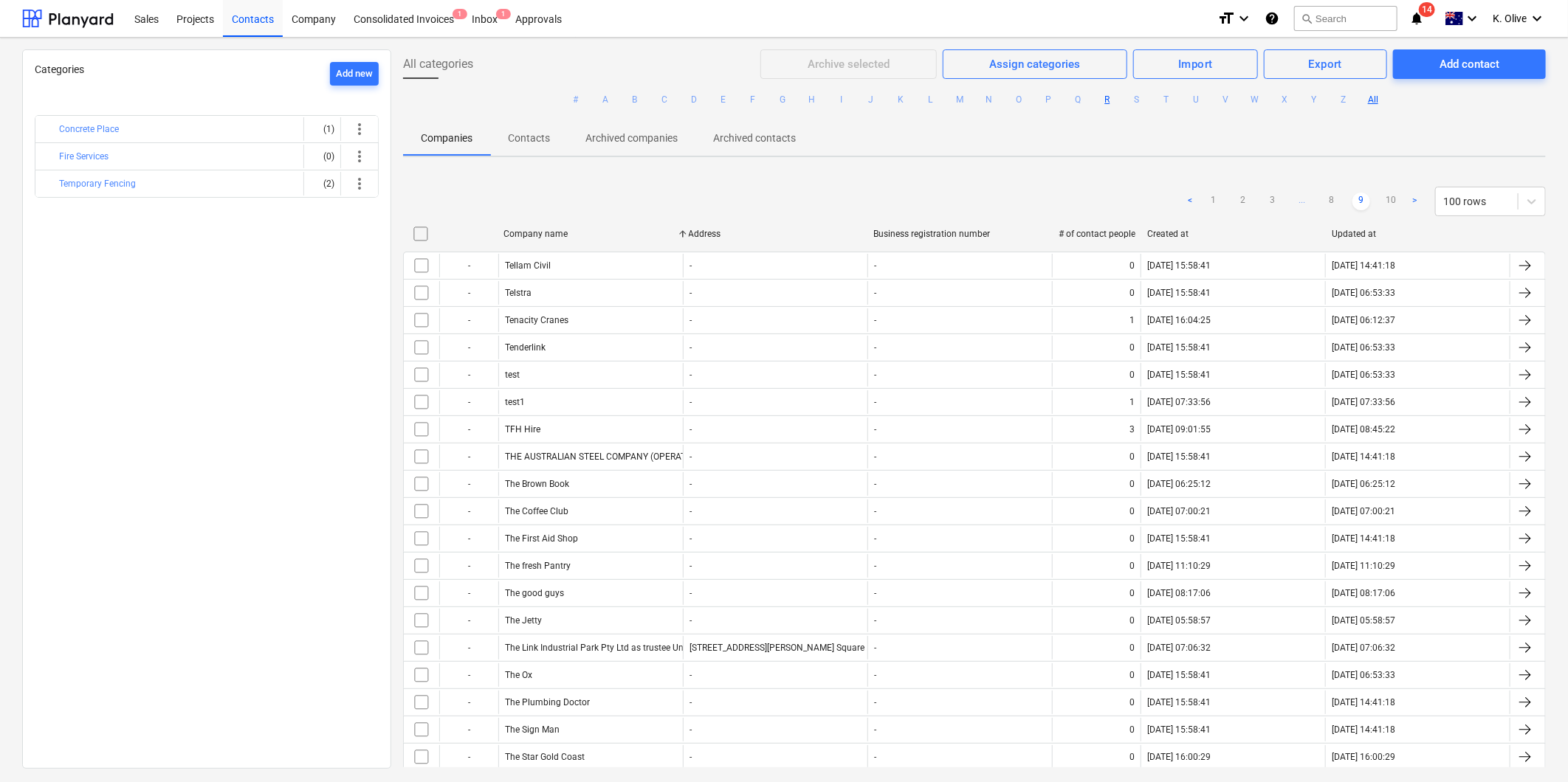
click at [1043, 97] on button "R" at bounding box center [1107, 99] width 18 height 18
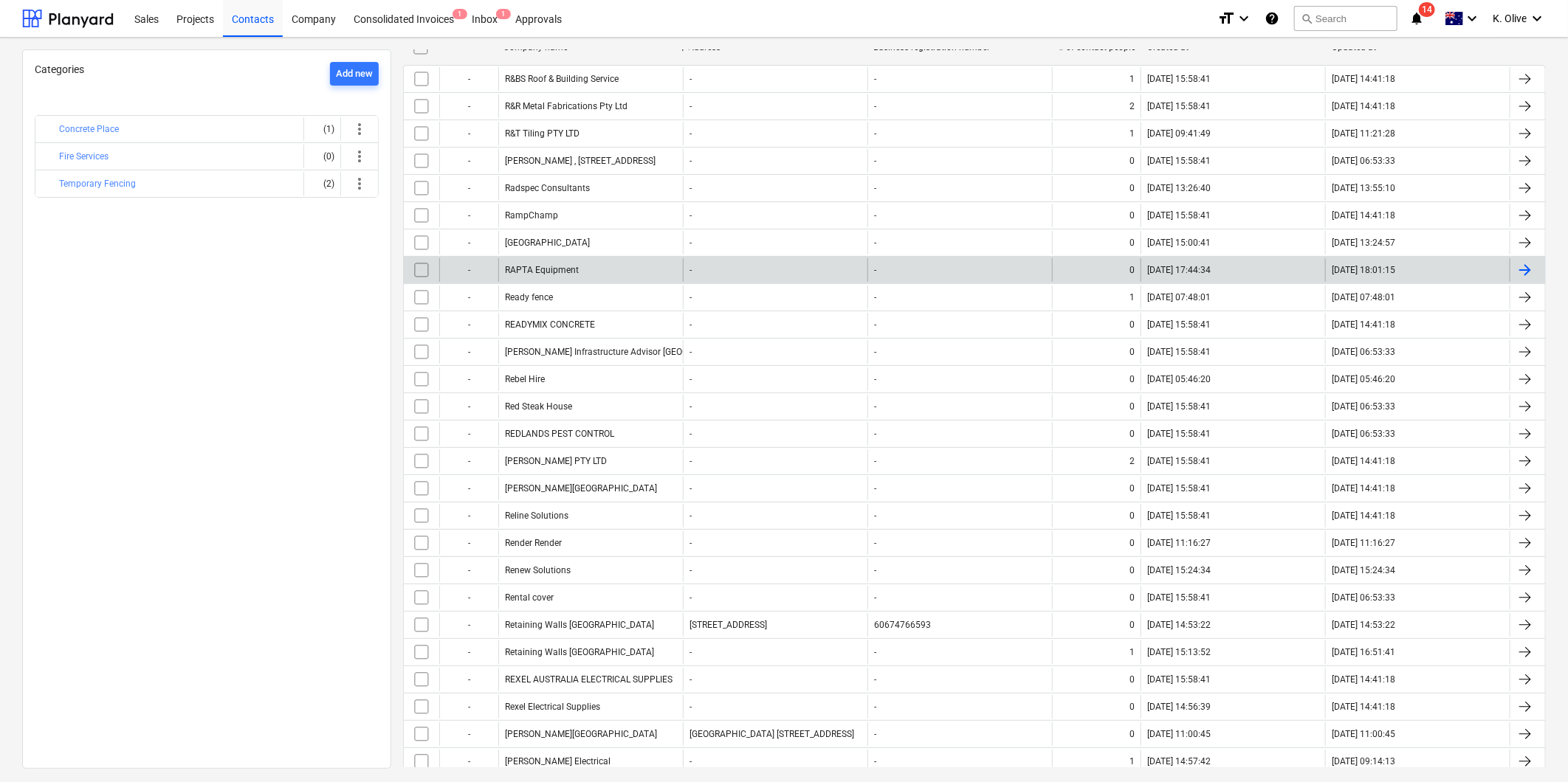
scroll to position [246, 0]
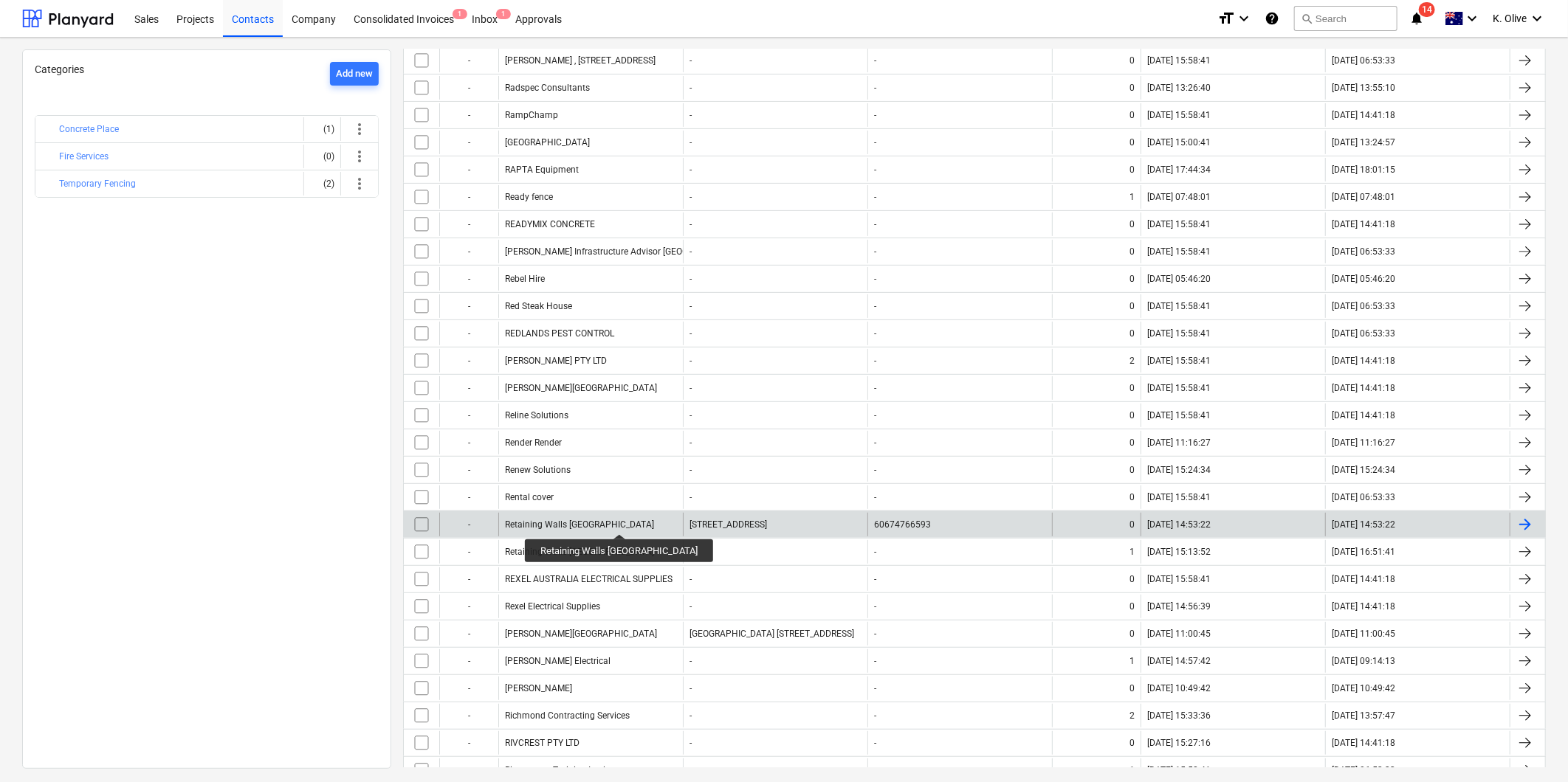
click at [593, 521] on div "Retaining Walls [GEOGRAPHIC_DATA]" at bounding box center [580, 524] width 149 height 10
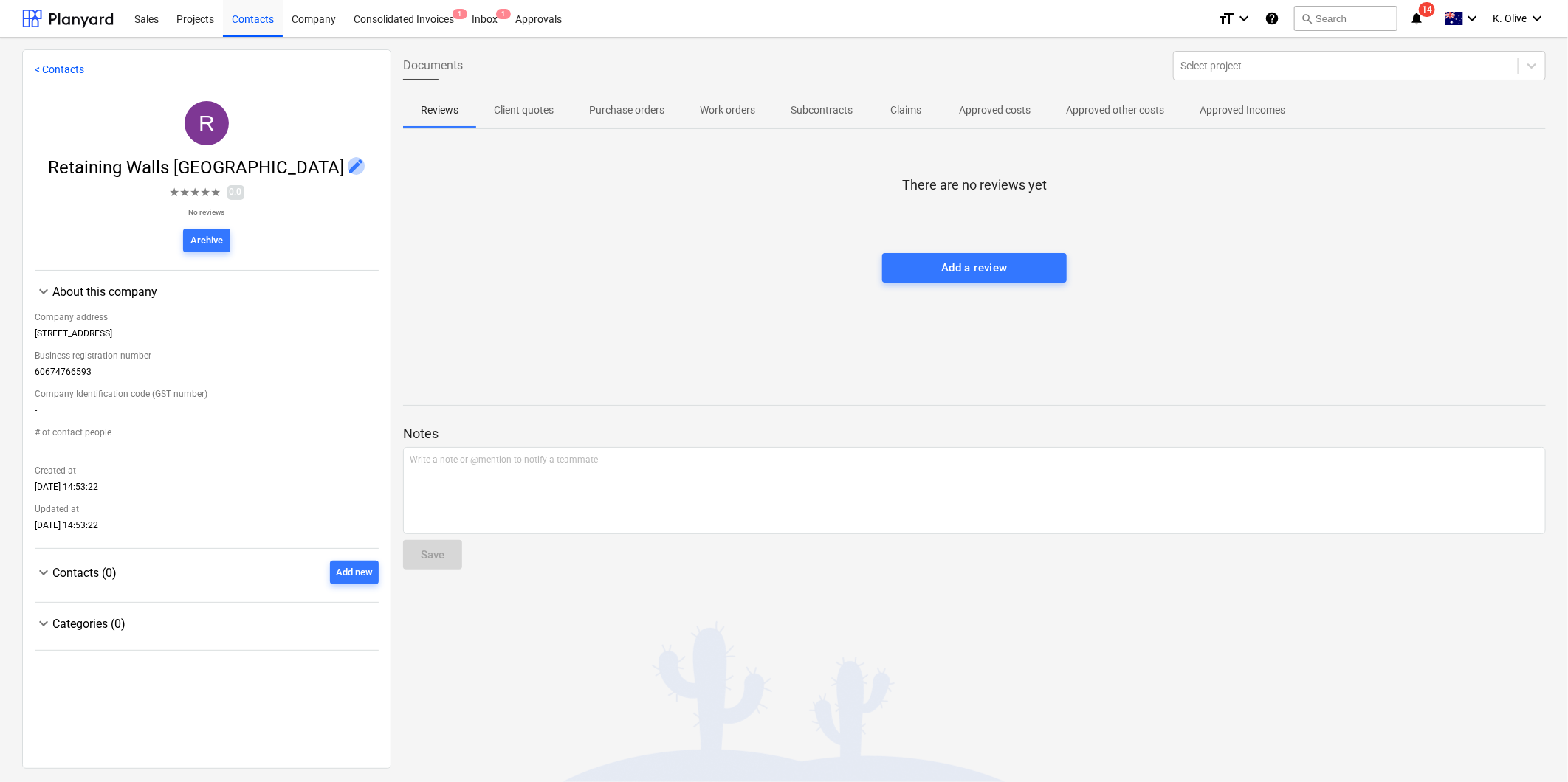
click at [348, 159] on span "edit" at bounding box center [356, 165] width 18 height 18
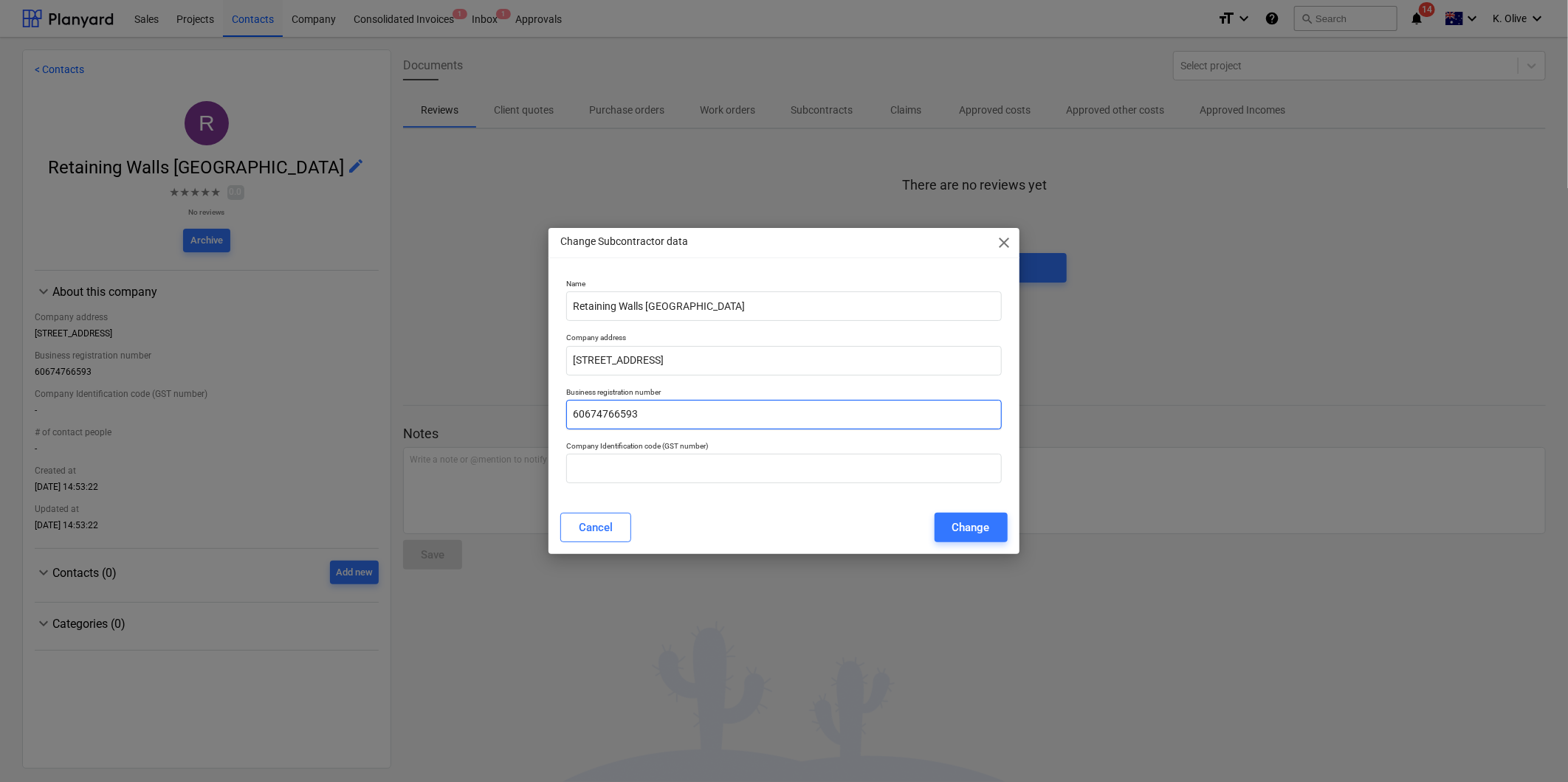
drag, startPoint x: 669, startPoint y: 417, endPoint x: 499, endPoint y: 414, distance: 170.0
click at [499, 414] on div "Change Subcontractor data close Name Retaining Walls Australia Company address …" at bounding box center [784, 391] width 1568 height 782
click at [985, 534] on div "Change" at bounding box center [971, 527] width 38 height 19
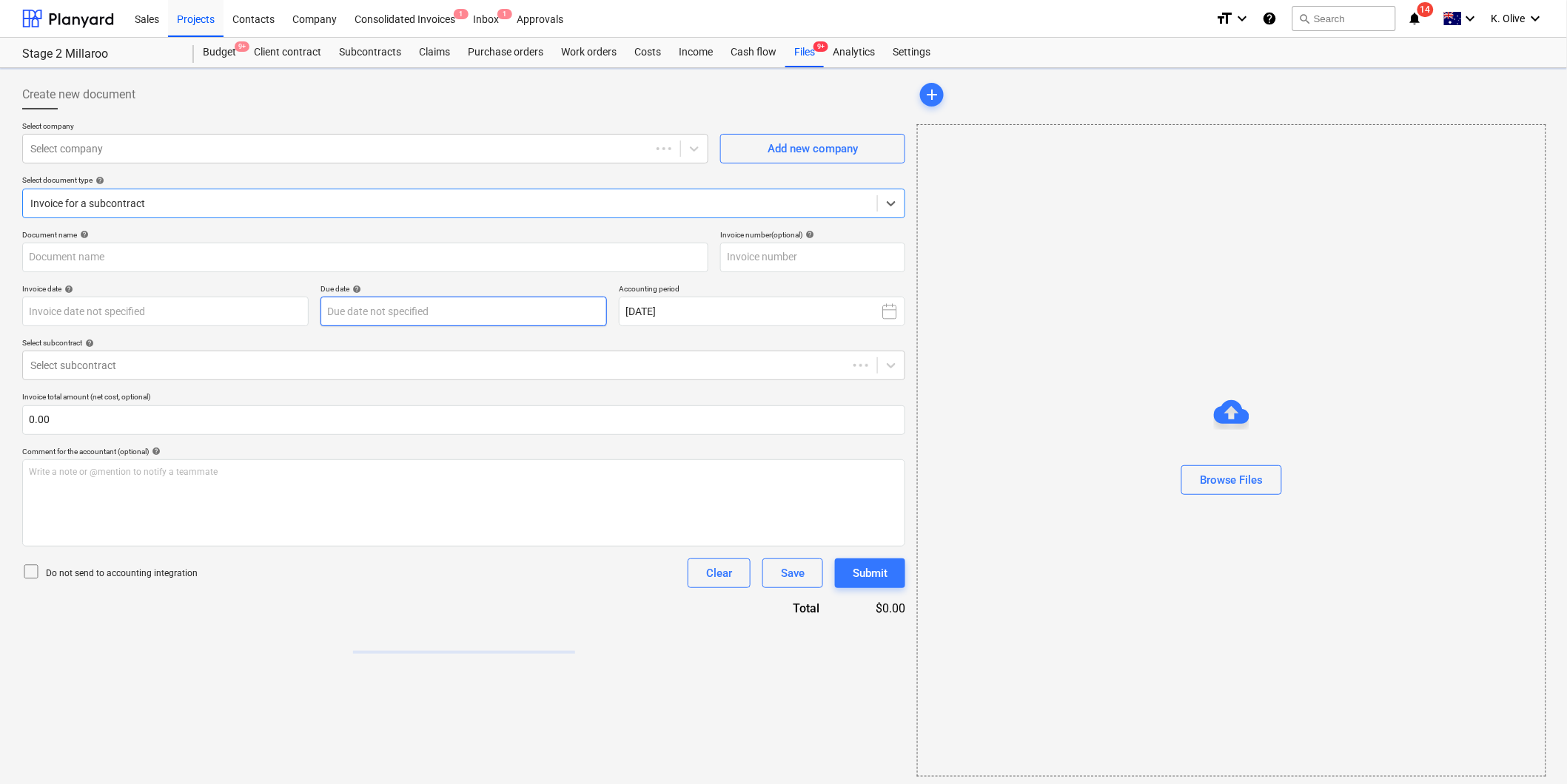
type input "INV-2275"
type input "[DATE]"
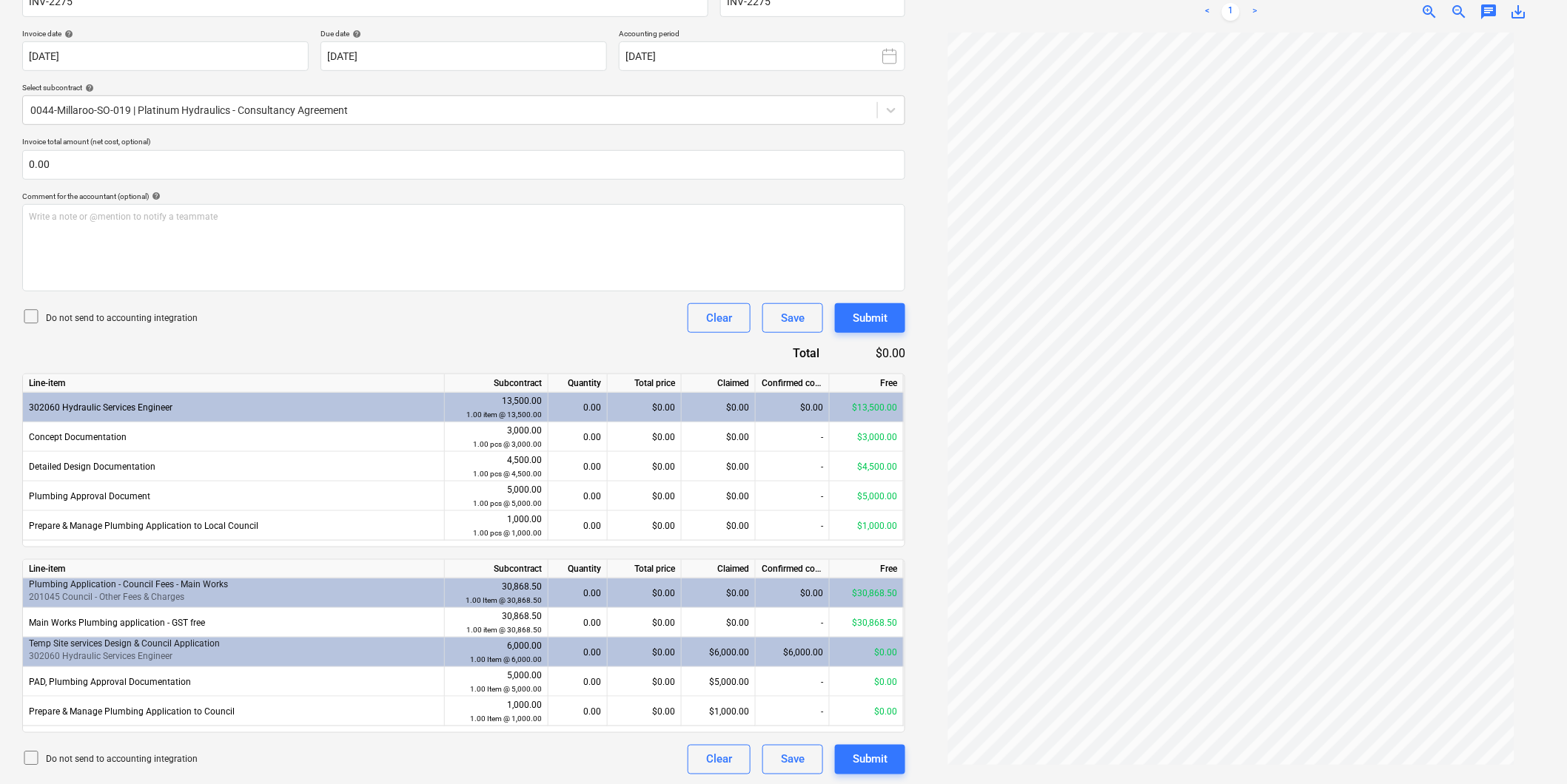
scroll to position [257, 0]
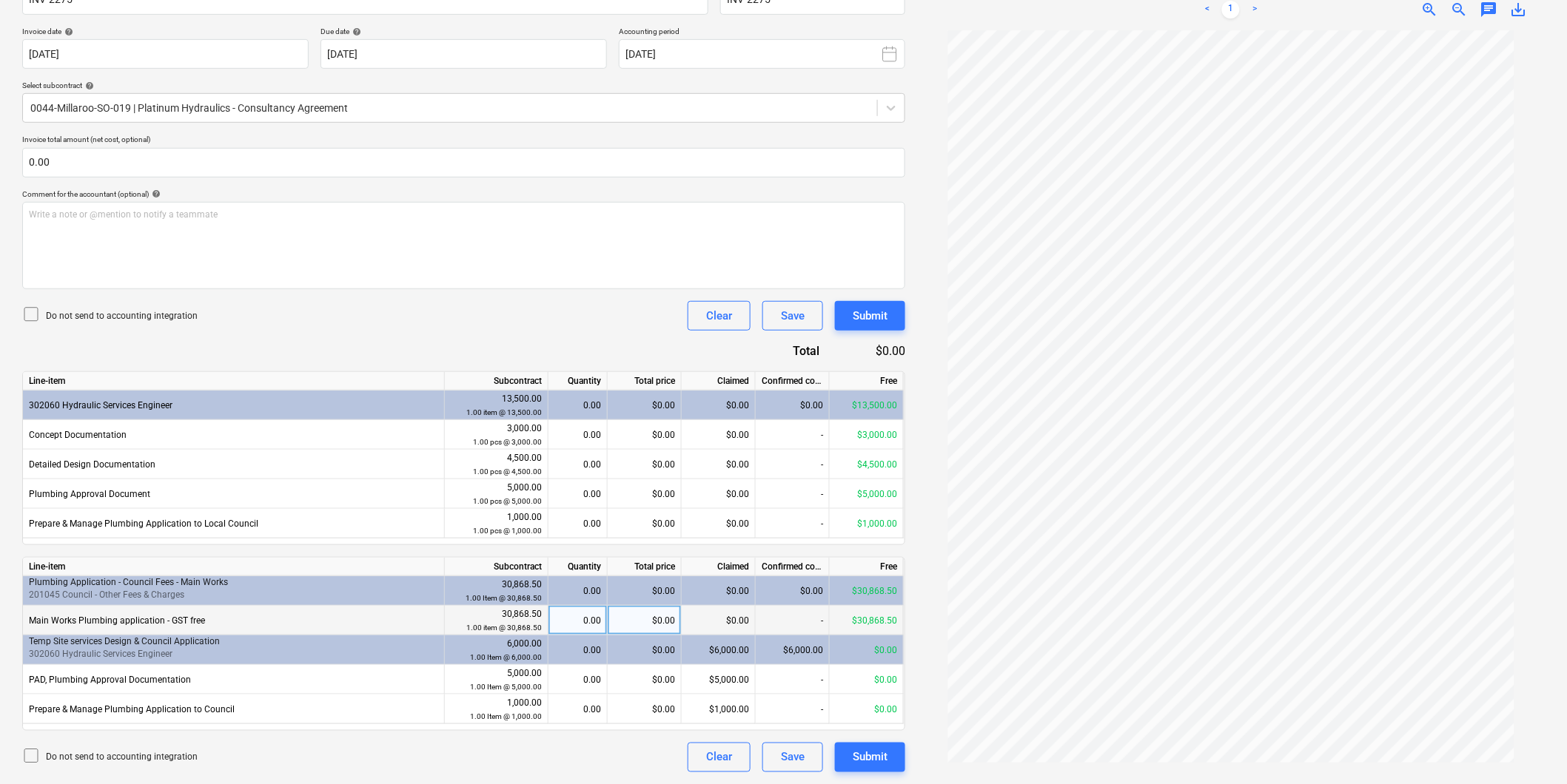
click at [580, 624] on div "0.00" at bounding box center [577, 620] width 46 height 29
type input "1"
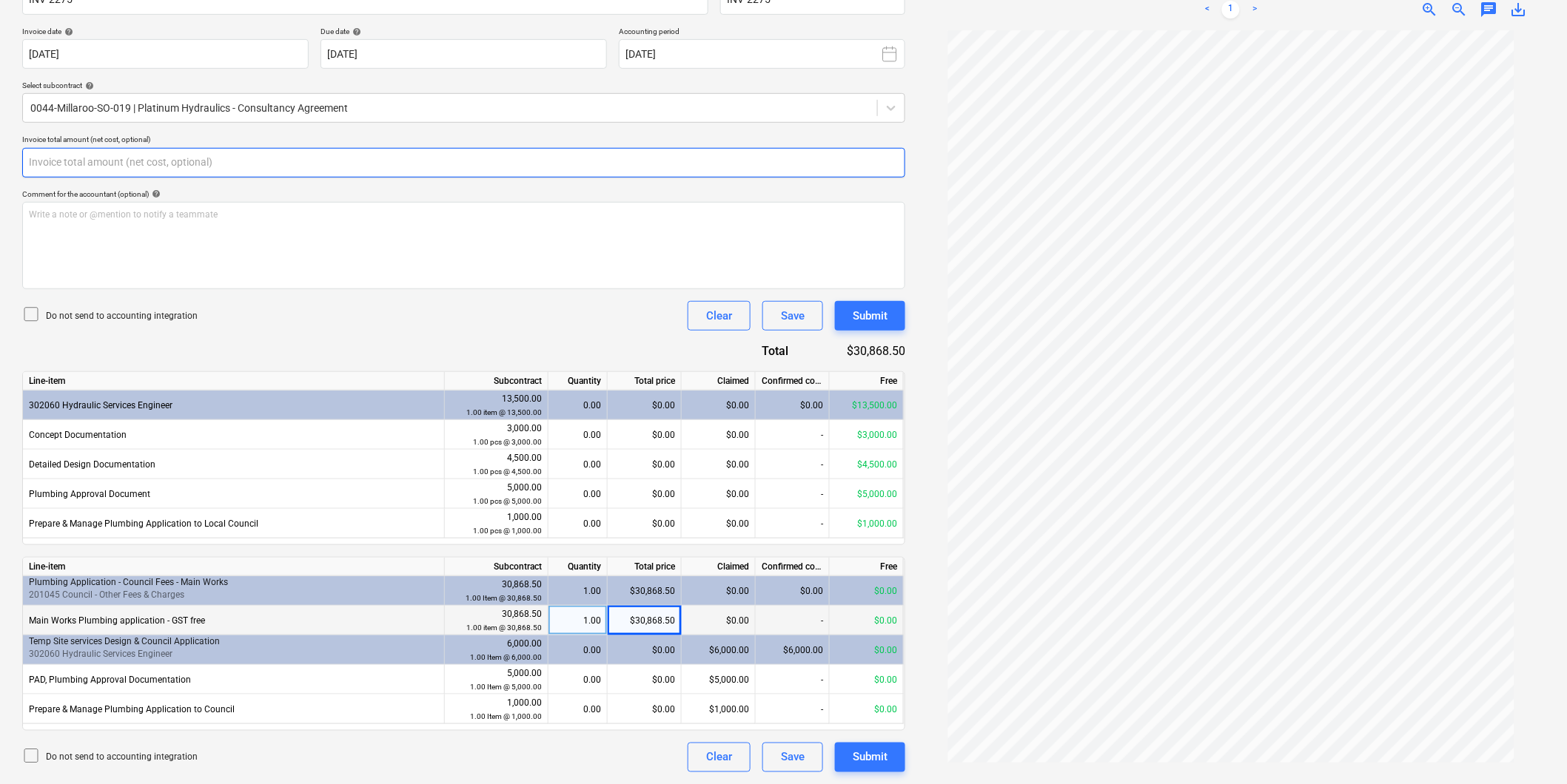
click at [159, 169] on input "text" at bounding box center [463, 162] width 883 height 29
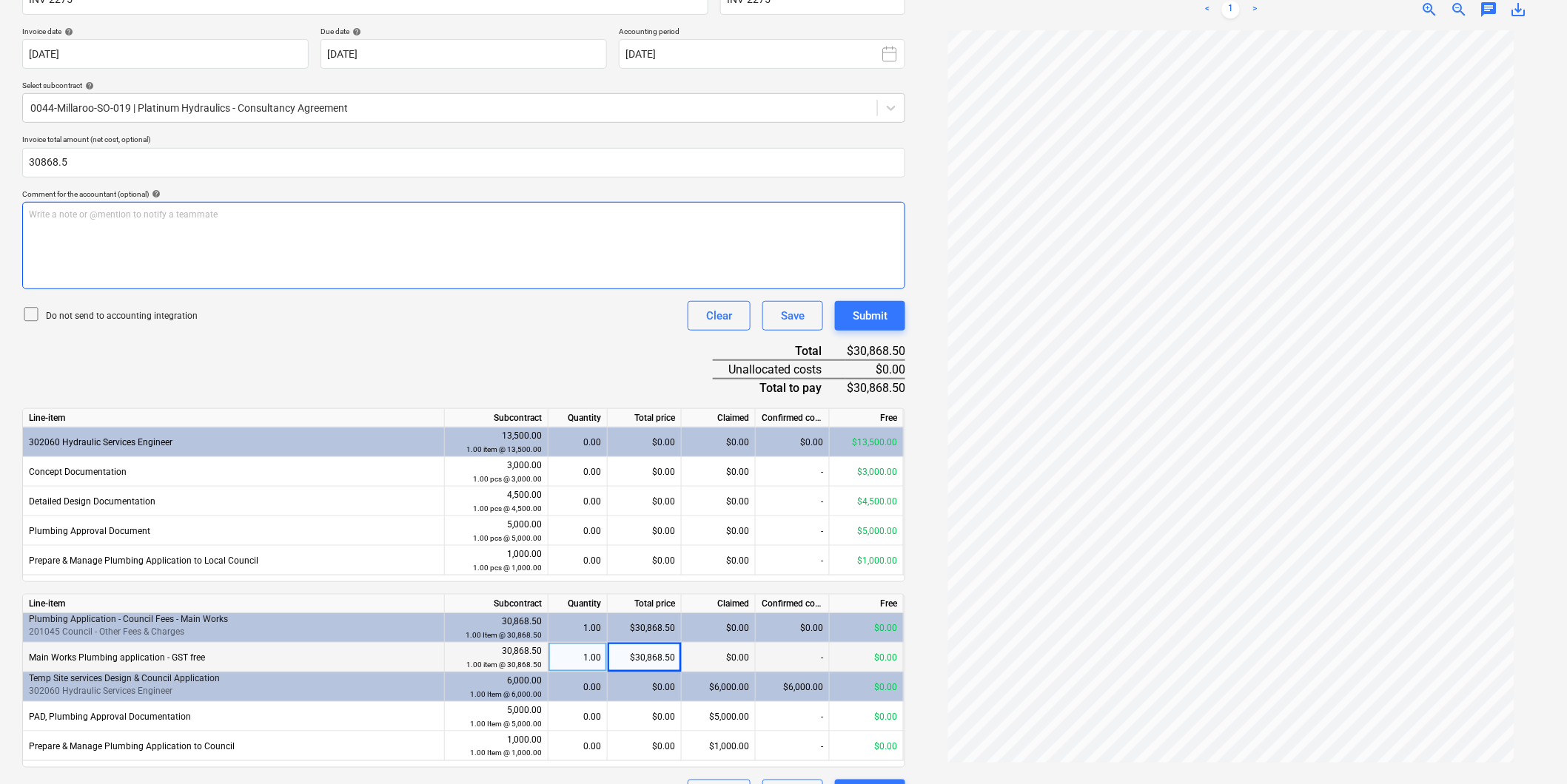
type input "30,868.50"
click at [156, 209] on p "Write a note or @mention to notify a teammate ﻿" at bounding box center [464, 215] width 870 height 13
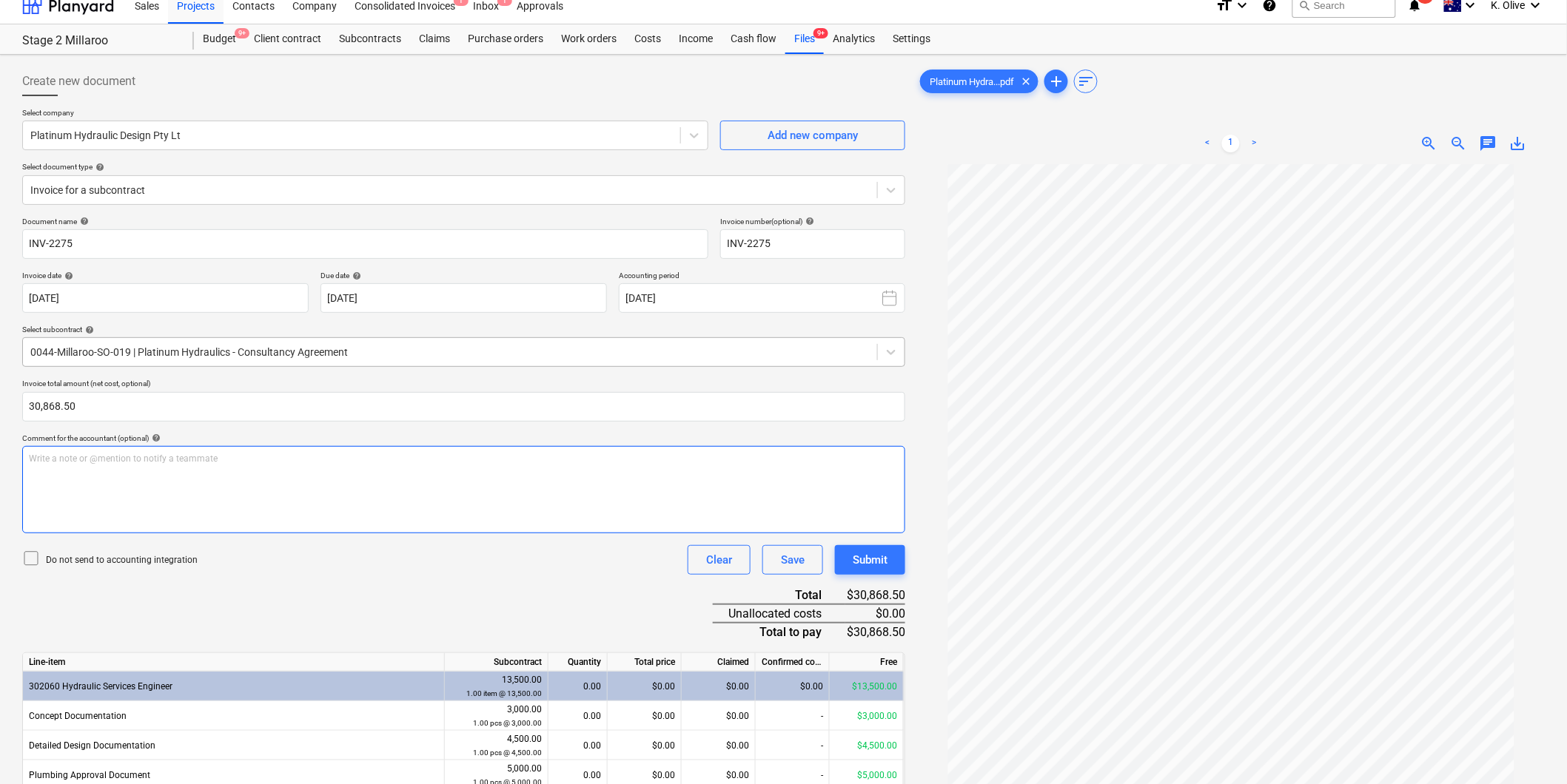
scroll to position [11, 0]
click at [304, 464] on p "Plumbing application fee to council" at bounding box center [464, 461] width 870 height 13
click at [234, 458] on p "Plumbing application fee to council =" at bounding box center [464, 461] width 870 height 13
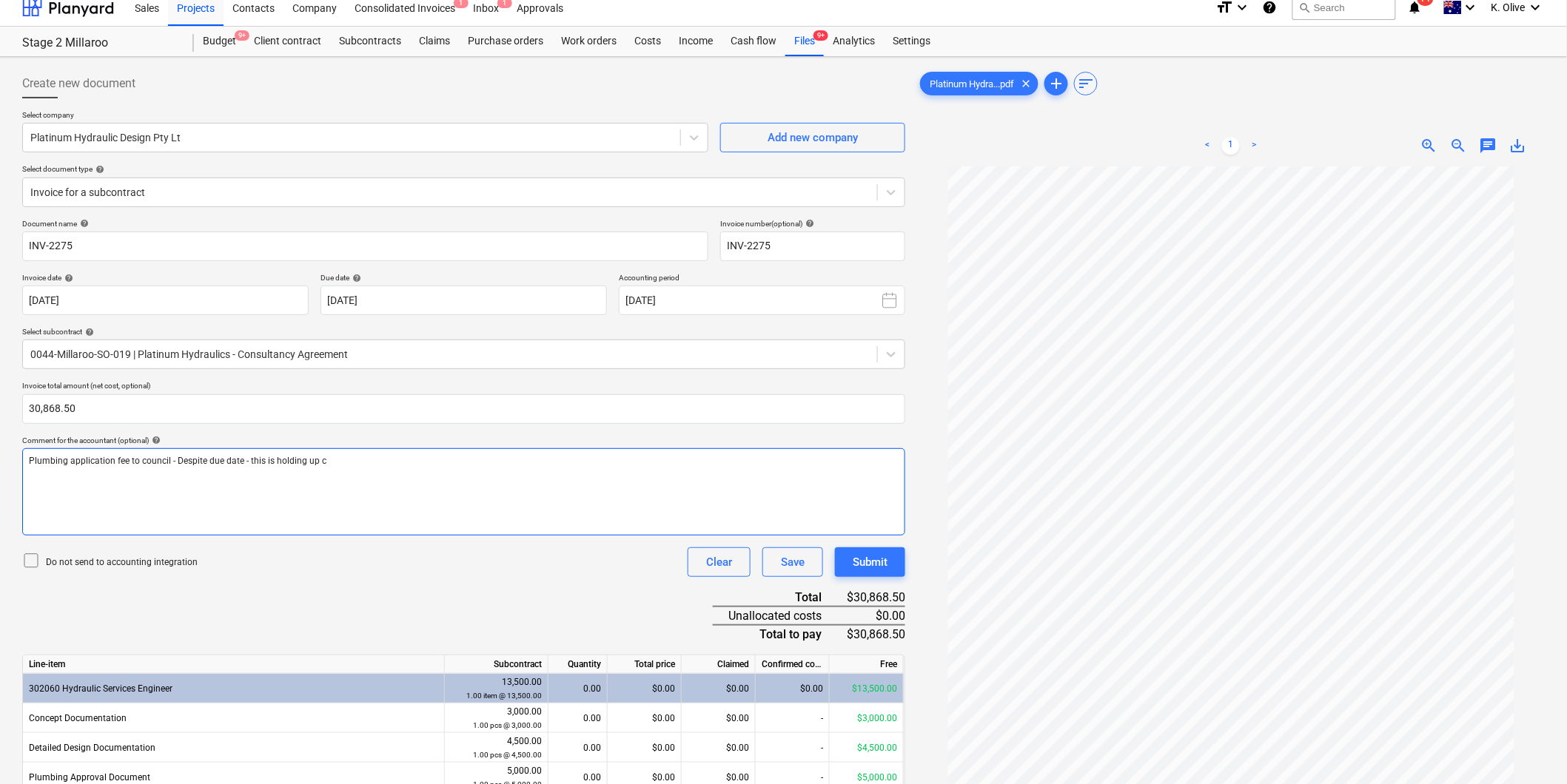
drag, startPoint x: 337, startPoint y: 463, endPoint x: 323, endPoint y: 464, distance: 14.0
click at [323, 464] on p "Plumbing application fee to council - Despite due date - this is holding up c" at bounding box center [464, 461] width 870 height 13
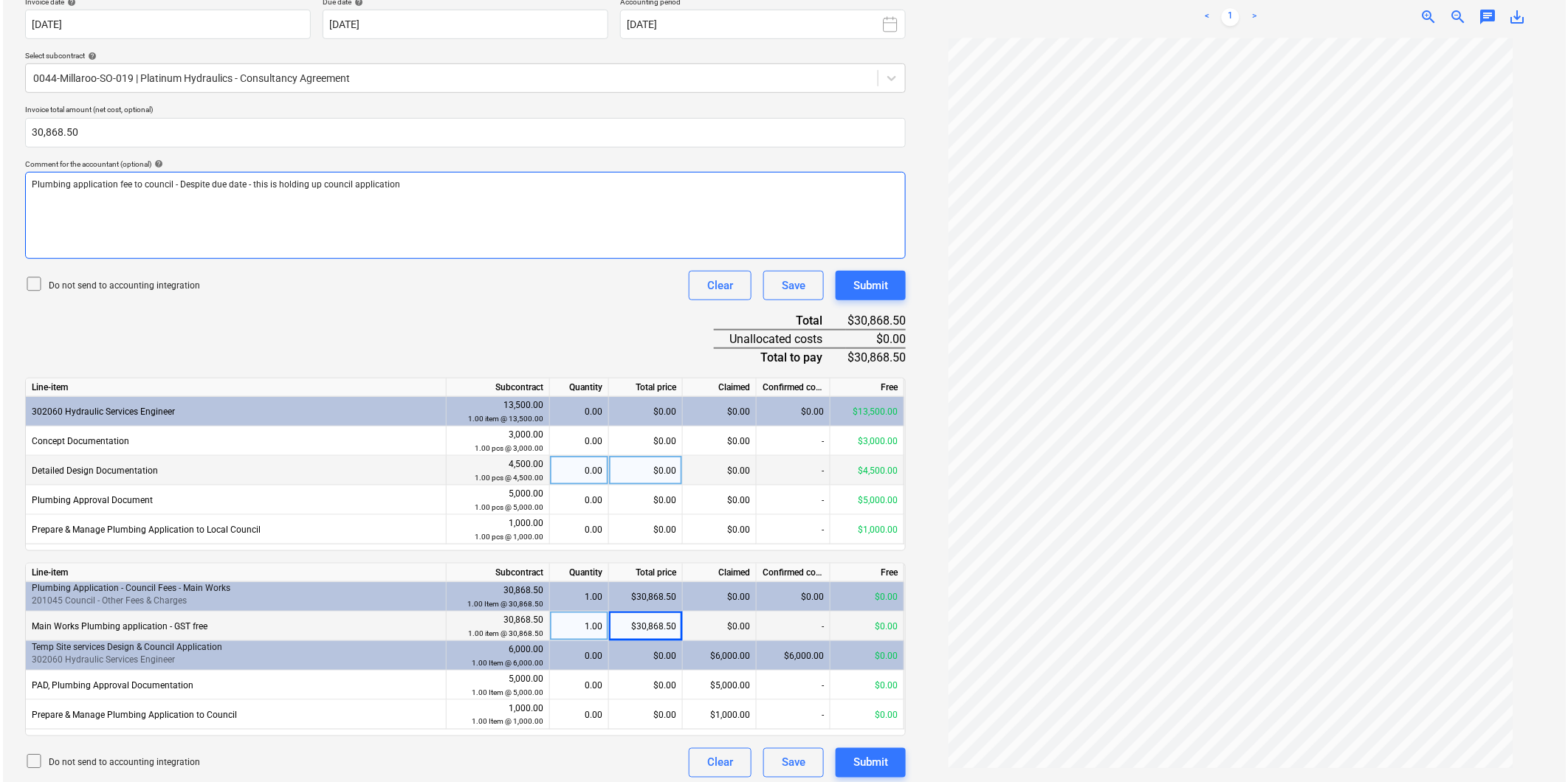
scroll to position [295, 0]
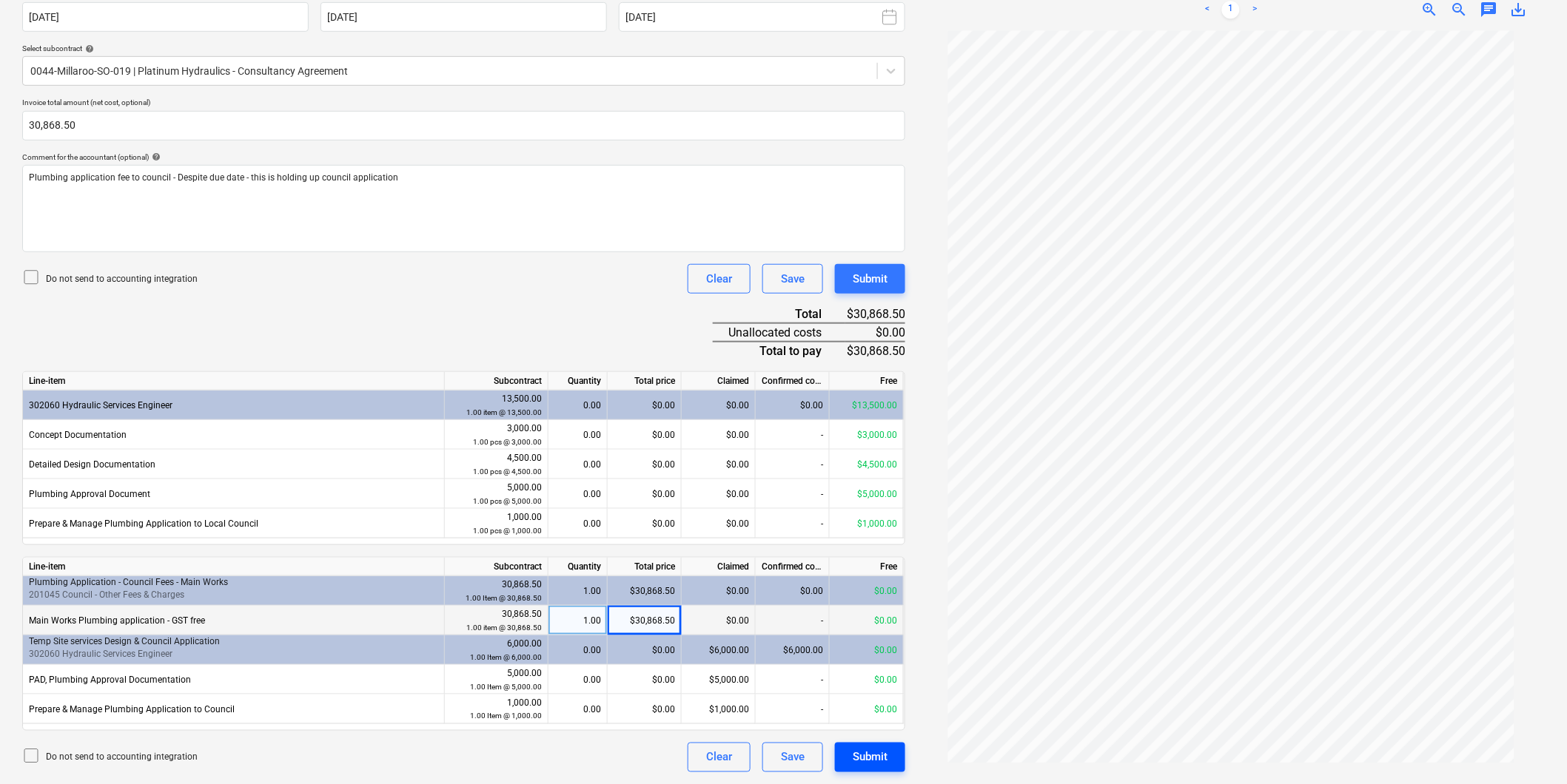
click at [871, 762] on div "Submit" at bounding box center [869, 757] width 35 height 19
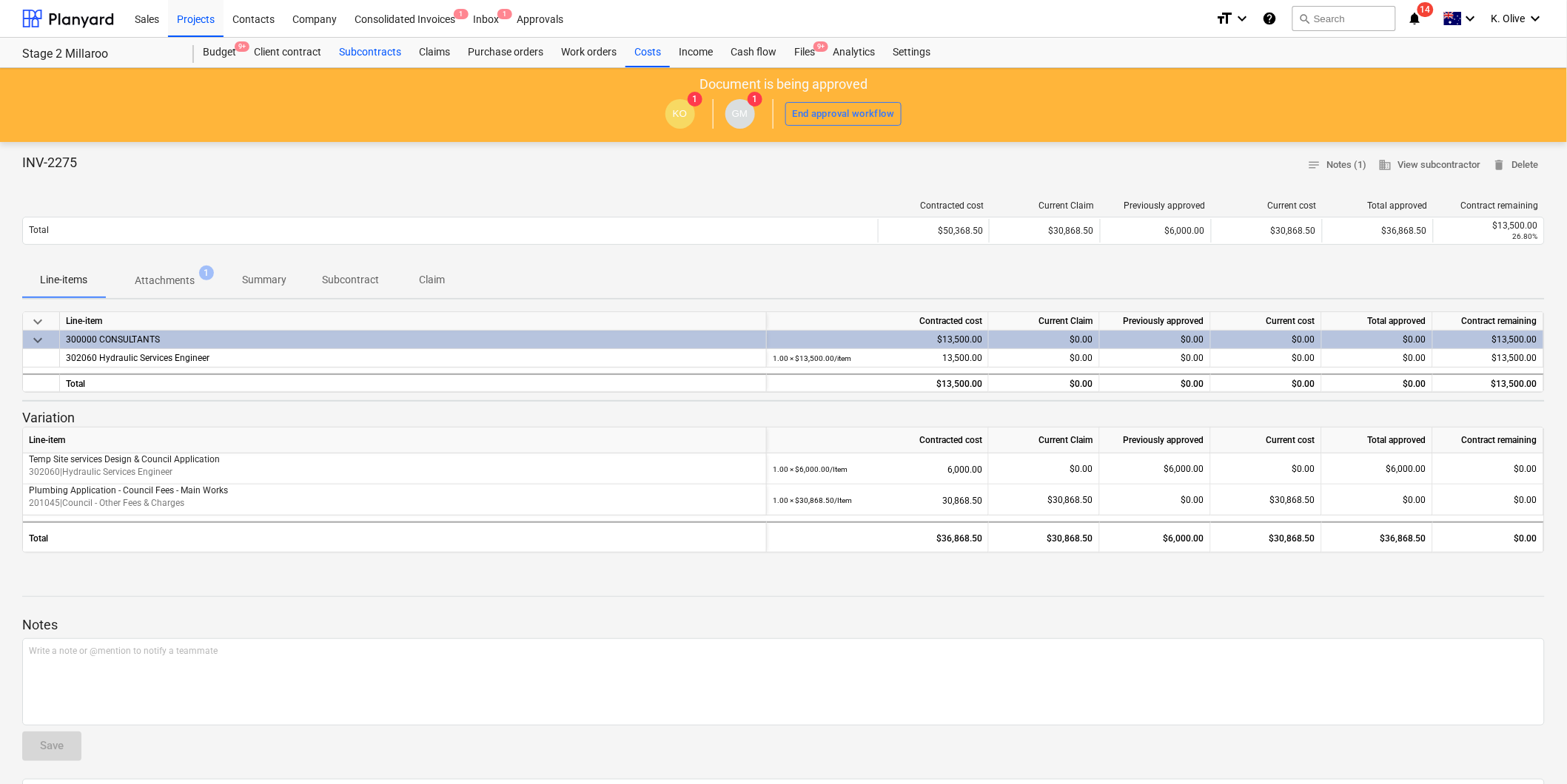
click at [382, 52] on div "Subcontracts" at bounding box center [369, 52] width 80 height 29
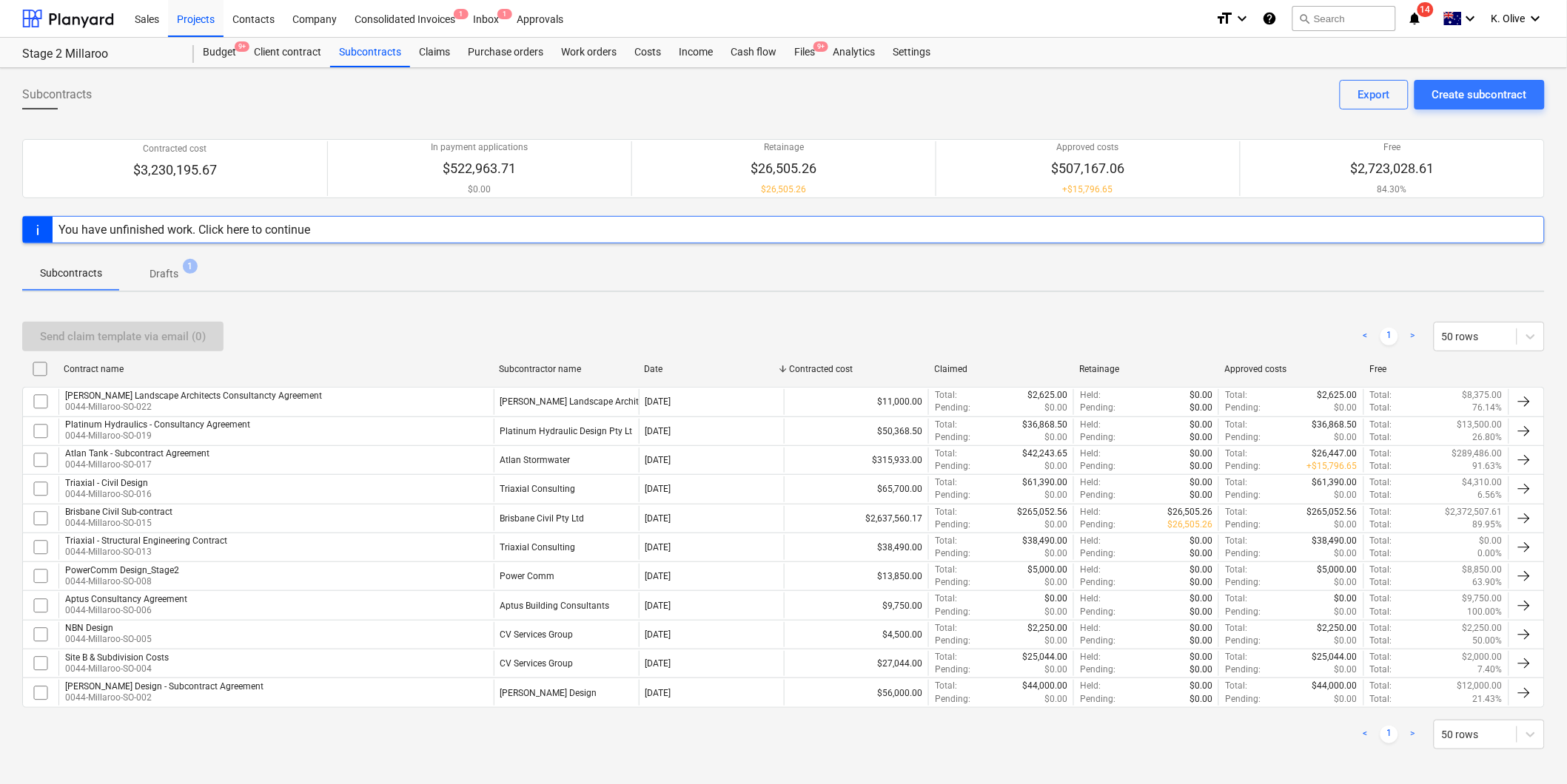
click at [1466, 109] on div "Subcontracts Create subcontract Export" at bounding box center [783, 100] width 1522 height 41
click at [1466, 98] on div "Create subcontract" at bounding box center [1479, 94] width 95 height 19
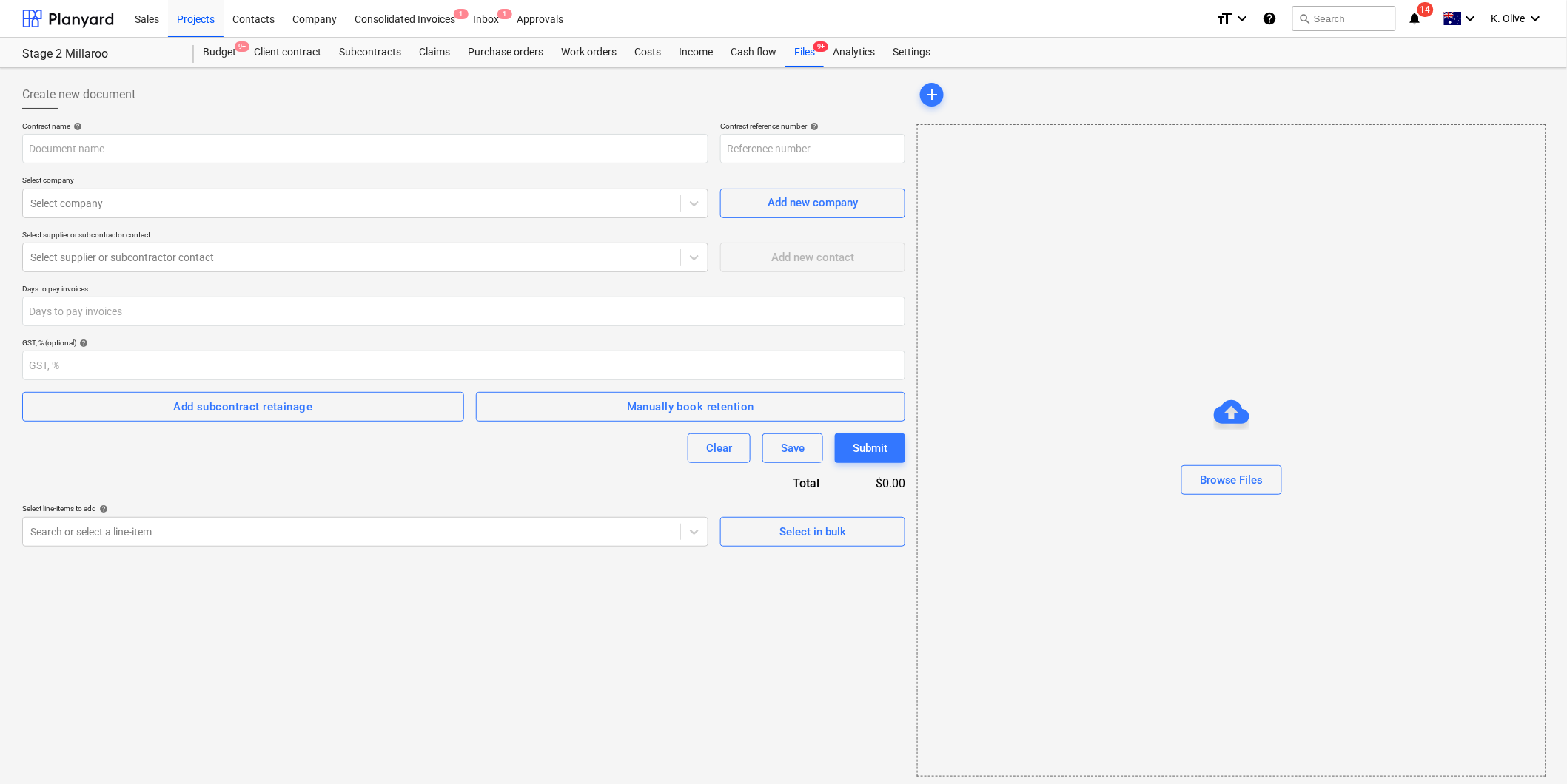
type input "0044-Millaroo-SO-024"
click at [189, 136] on input "text" at bounding box center [364, 148] width 686 height 29
click at [433, 134] on input "text" at bounding box center [364, 148] width 686 height 29
click at [1235, 483] on div "Browse Files" at bounding box center [1232, 479] width 64 height 19
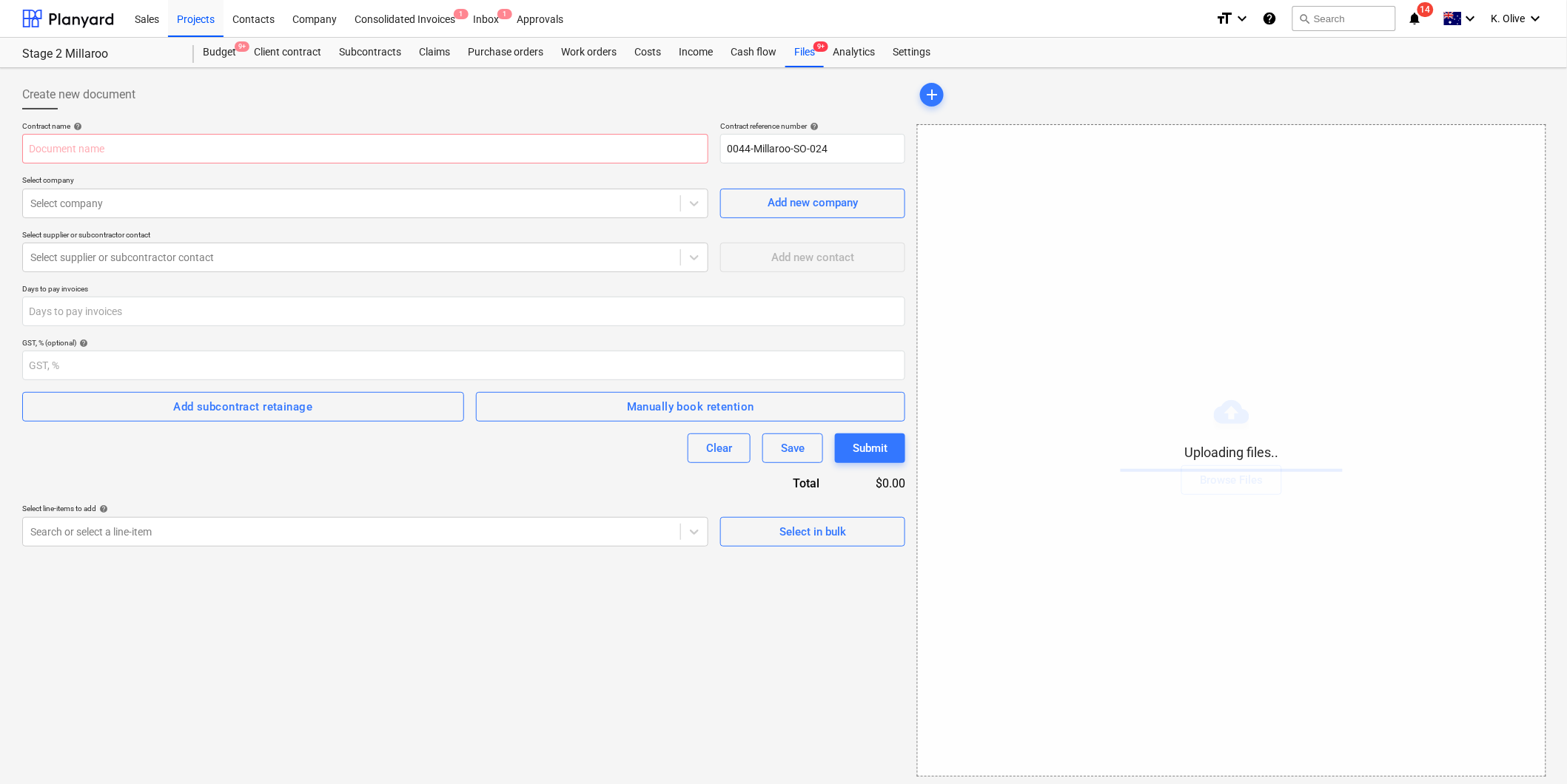
click at [380, 130] on div "Contract name help" at bounding box center [364, 125] width 686 height 9
click at [335, 151] on input "text" at bounding box center [364, 148] width 686 height 29
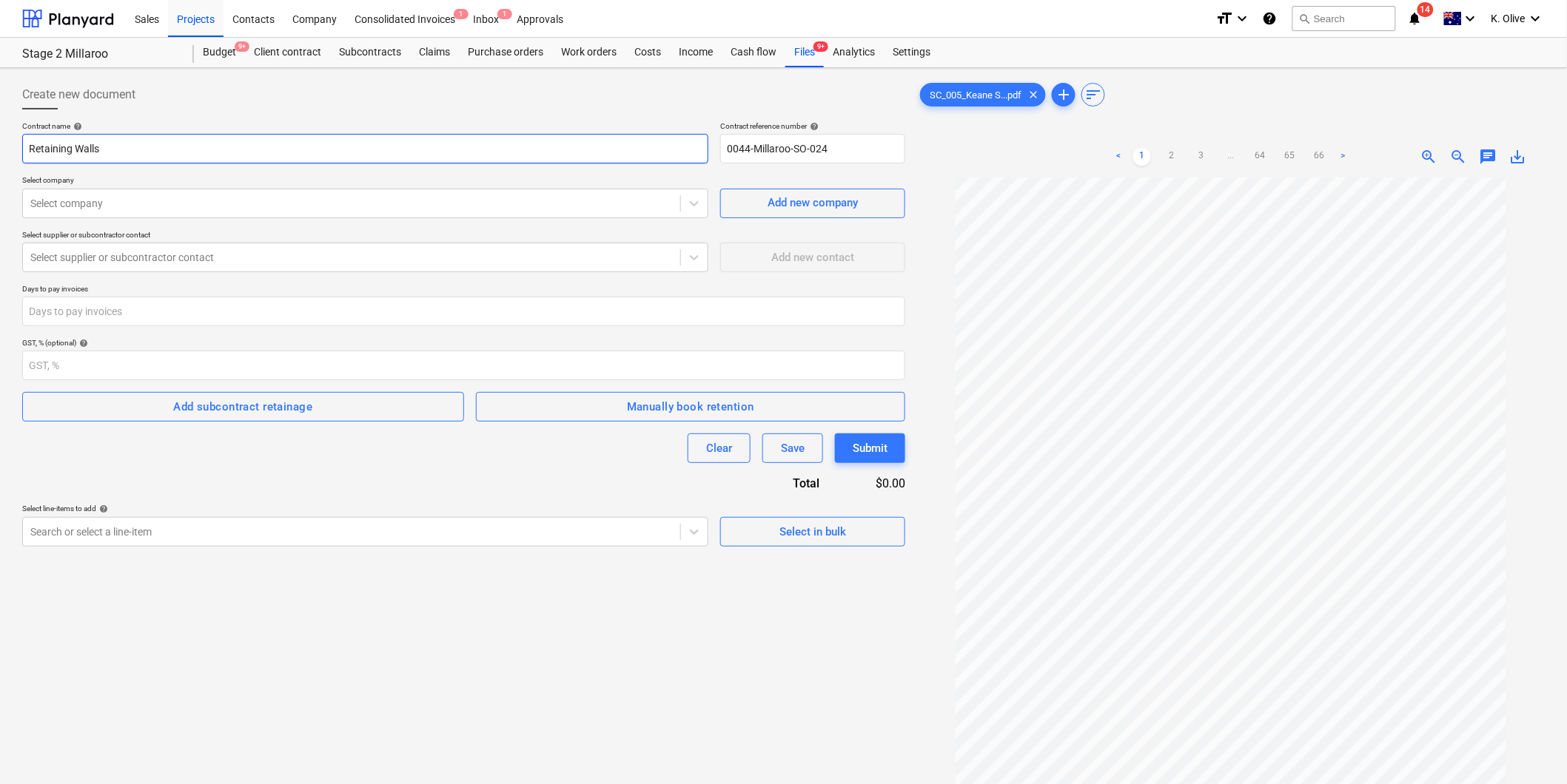
click at [109, 151] on input "Retaining Walls" at bounding box center [364, 148] width 686 height 29
click at [122, 146] on input "Retaining Walls" at bounding box center [364, 148] width 686 height 29
click at [693, 202] on icon at bounding box center [694, 204] width 15 height 15
click at [93, 202] on div at bounding box center [351, 204] width 642 height 15
click at [161, 145] on input "Retaining Walls [GEOGRAPHIC_DATA]" at bounding box center [364, 148] width 686 height 29
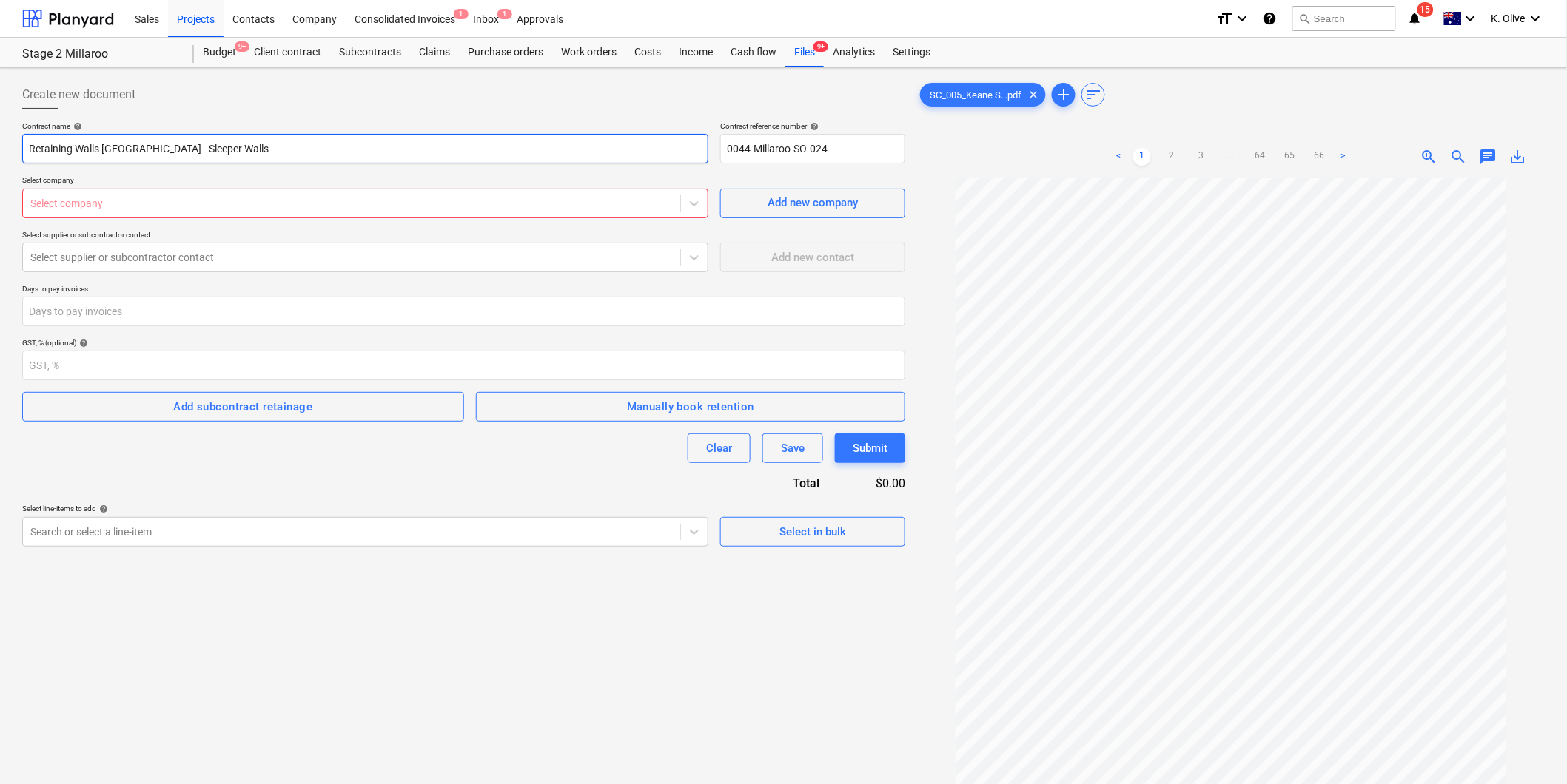
type input "Retaining Walls Australia - Sleeper Walls"
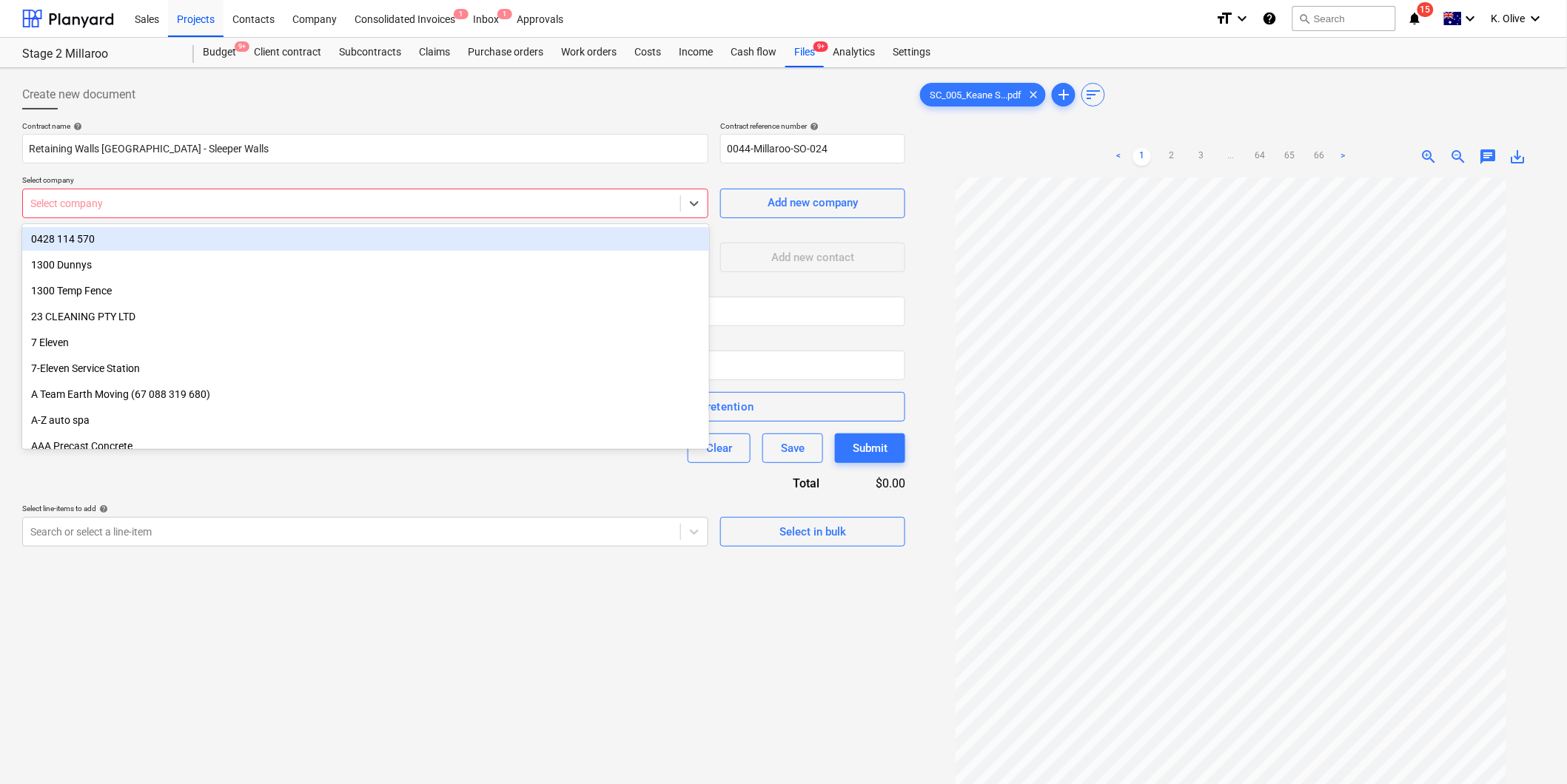
click at [197, 197] on div at bounding box center [351, 204] width 642 height 15
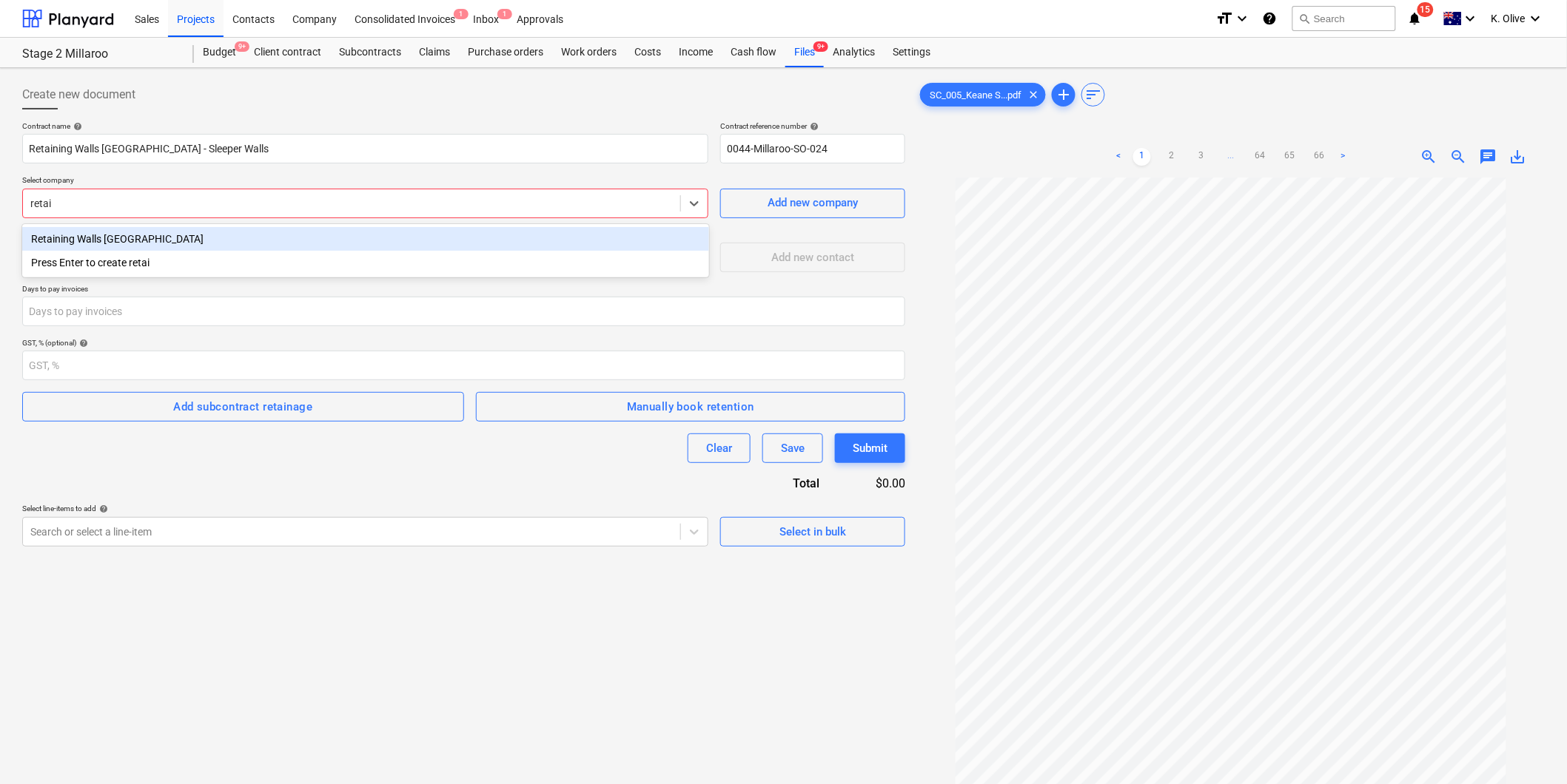
type input "retain"
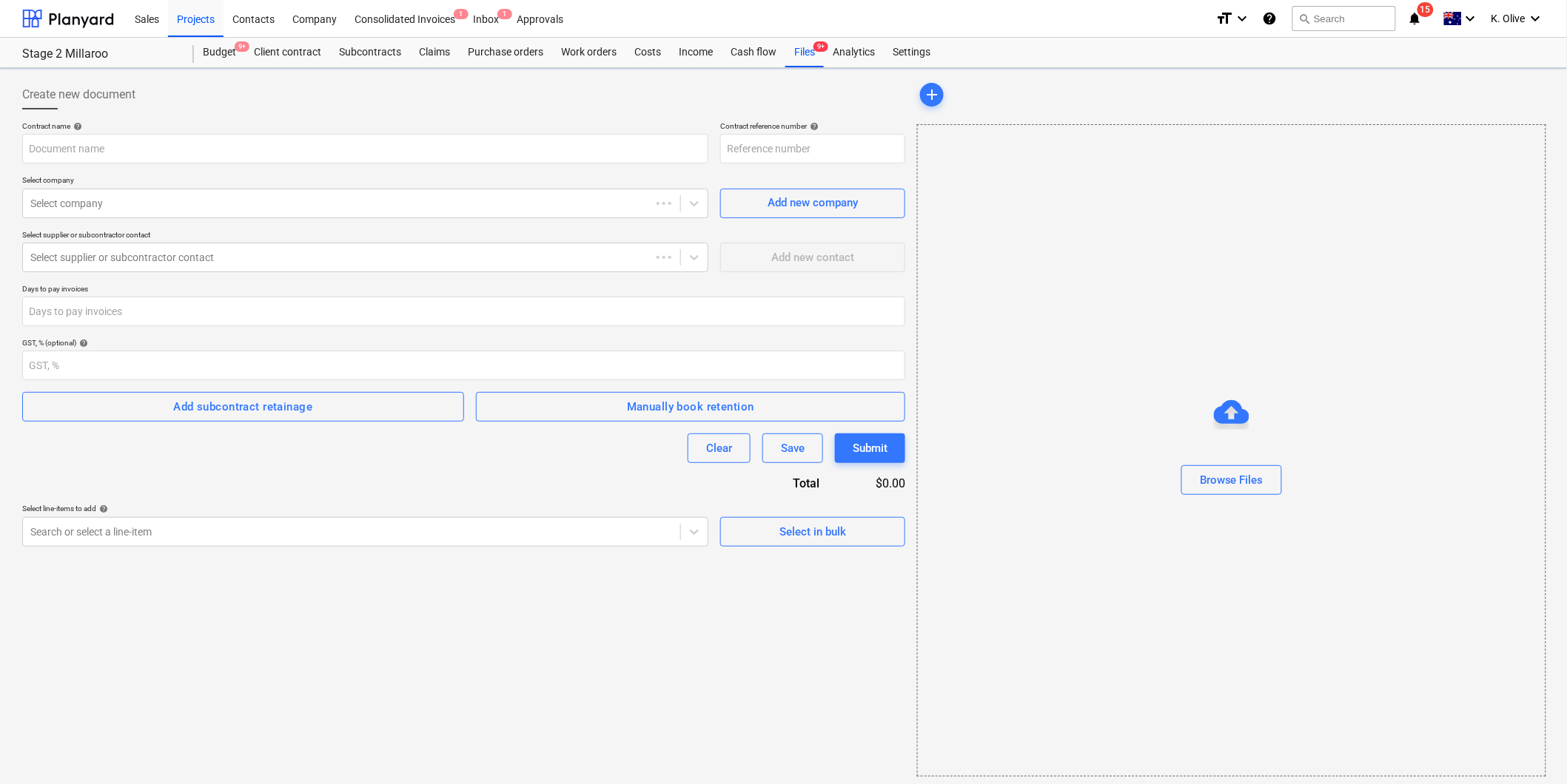
type input "SC_005_Keane Subcontract Conditions DC RWA.pdf"
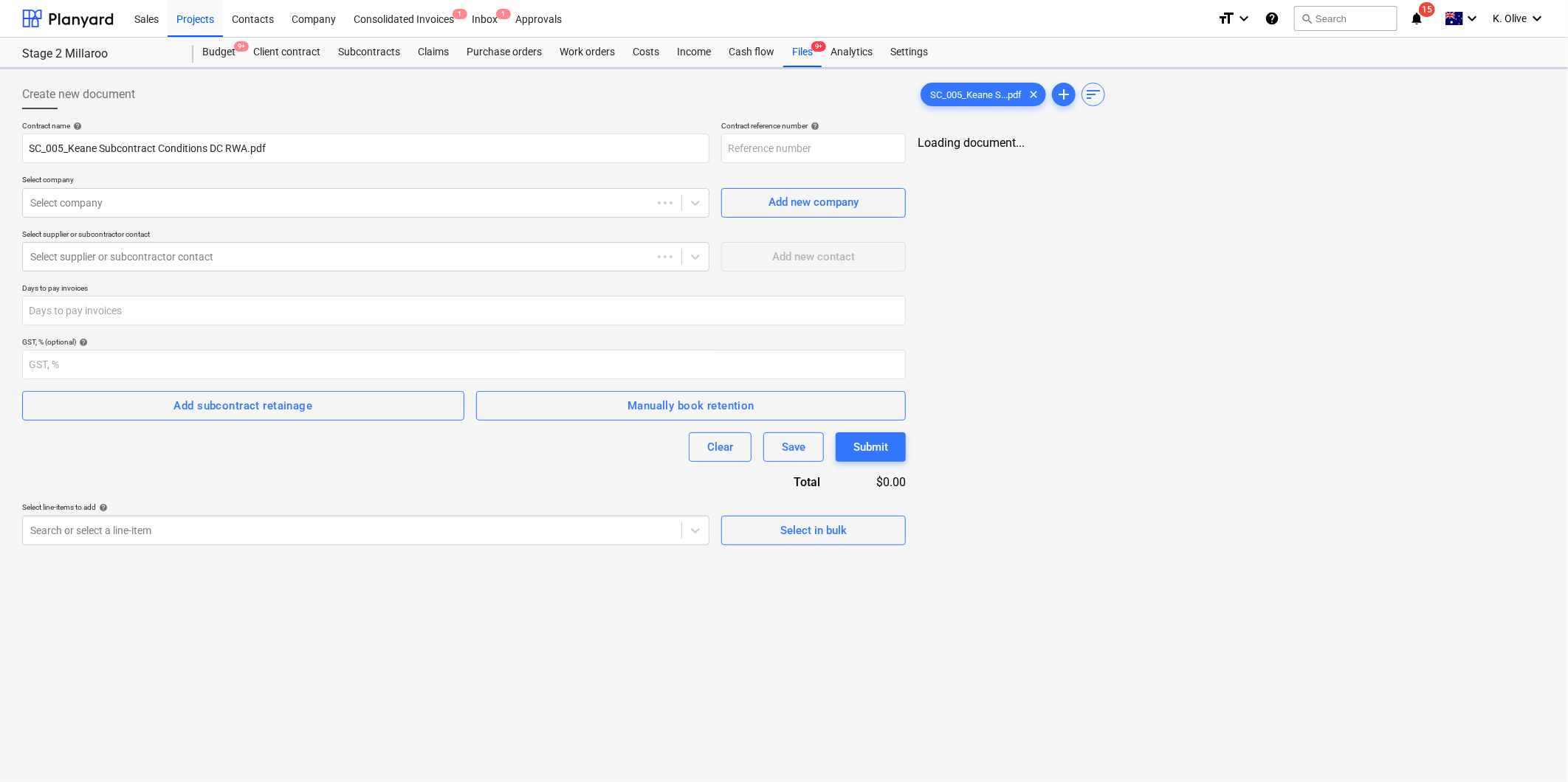
type input "0044-Millaroo-SO-025"
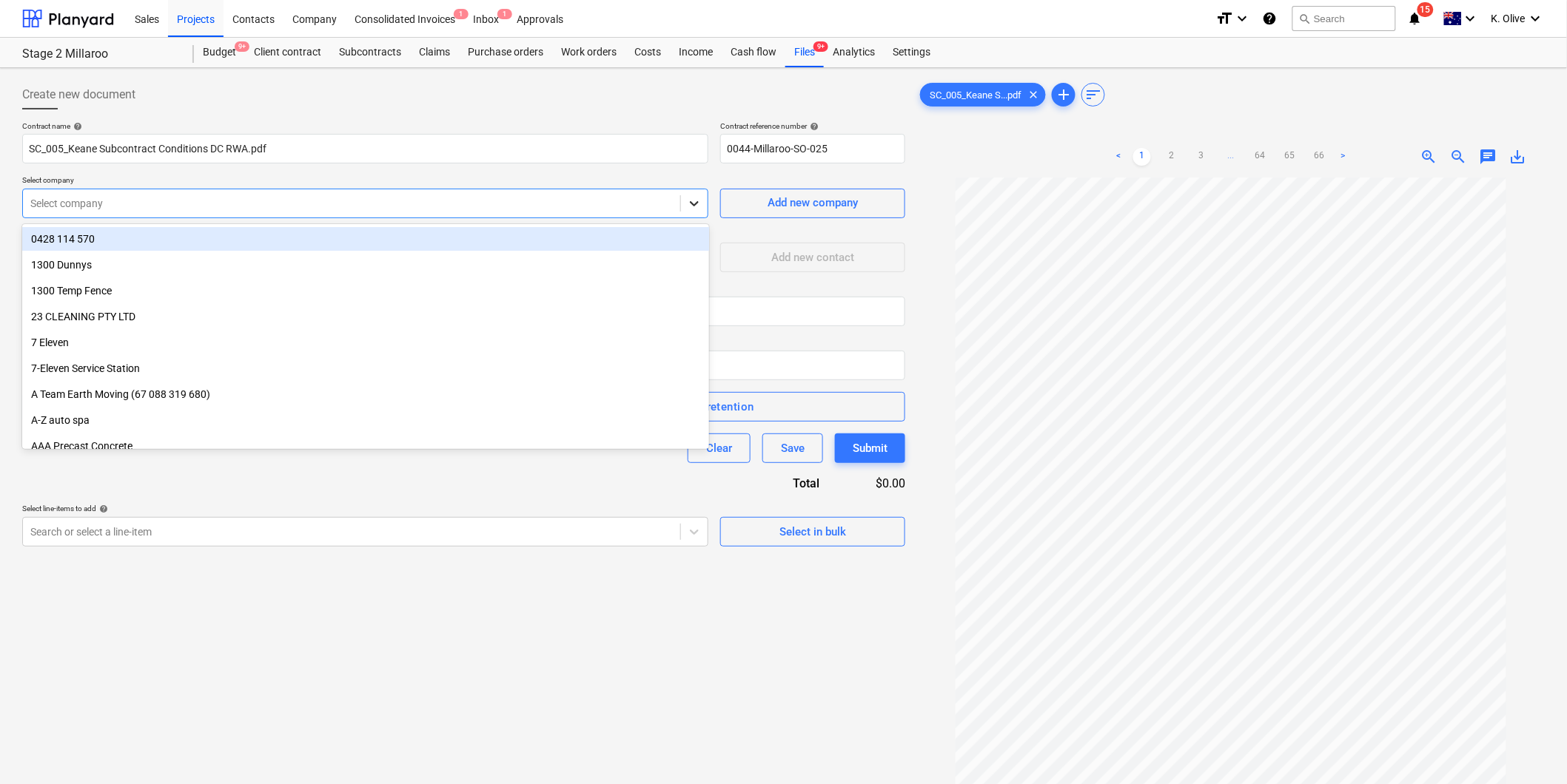
click at [696, 209] on icon at bounding box center [694, 204] width 15 height 15
type input "retai"
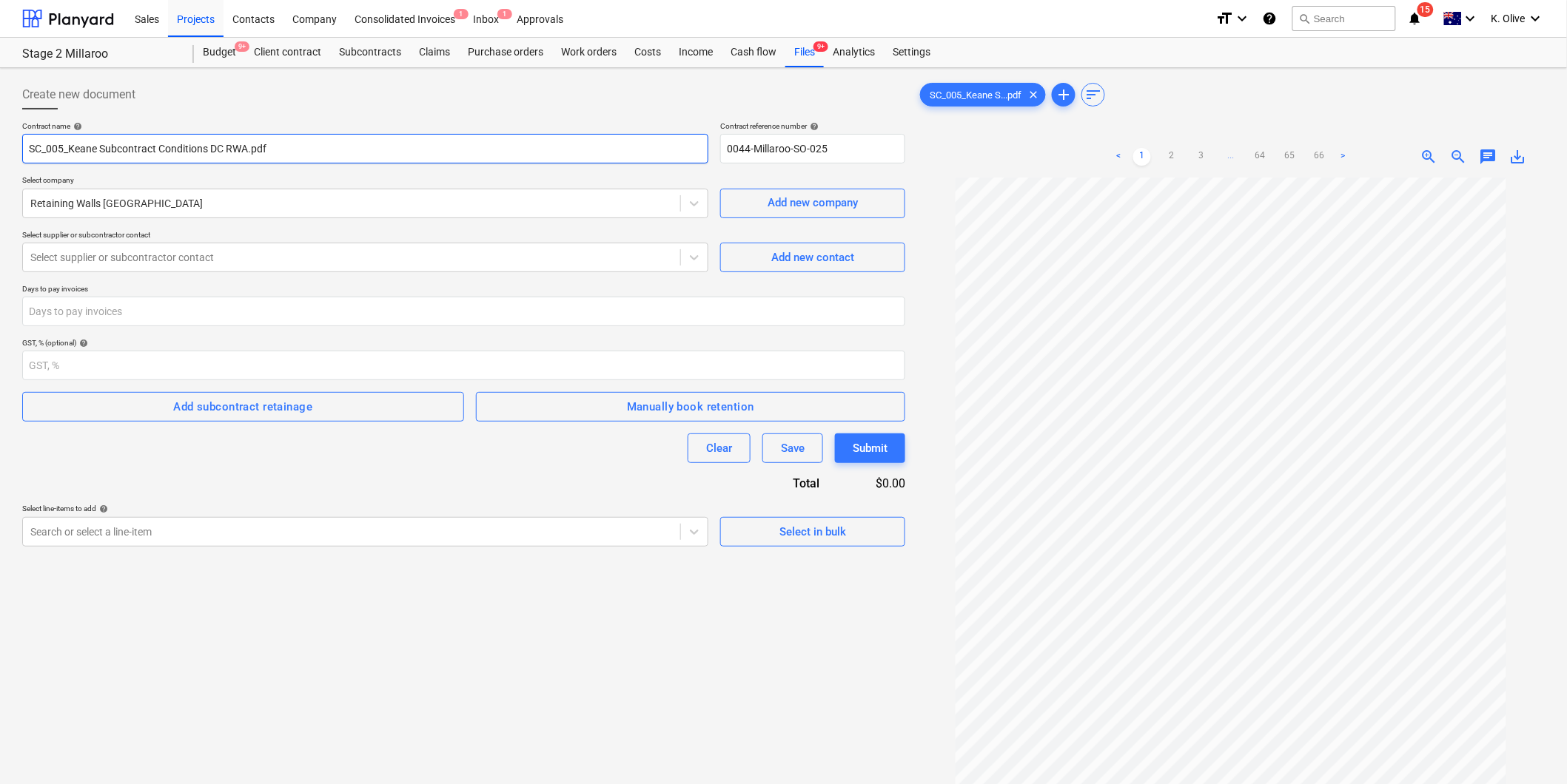
click at [282, 150] on input "SC_005_Keane Subcontract Conditions DC RWA.pdf" at bounding box center [364, 148] width 686 height 29
click at [282, 149] on input "SC_005_Keane Subcontract Conditions DC RWA.pdf" at bounding box center [364, 148] width 686 height 29
click at [281, 140] on input "SC_005_Keane Subcontract Conditions DC RWA.pdf" at bounding box center [364, 148] width 686 height 29
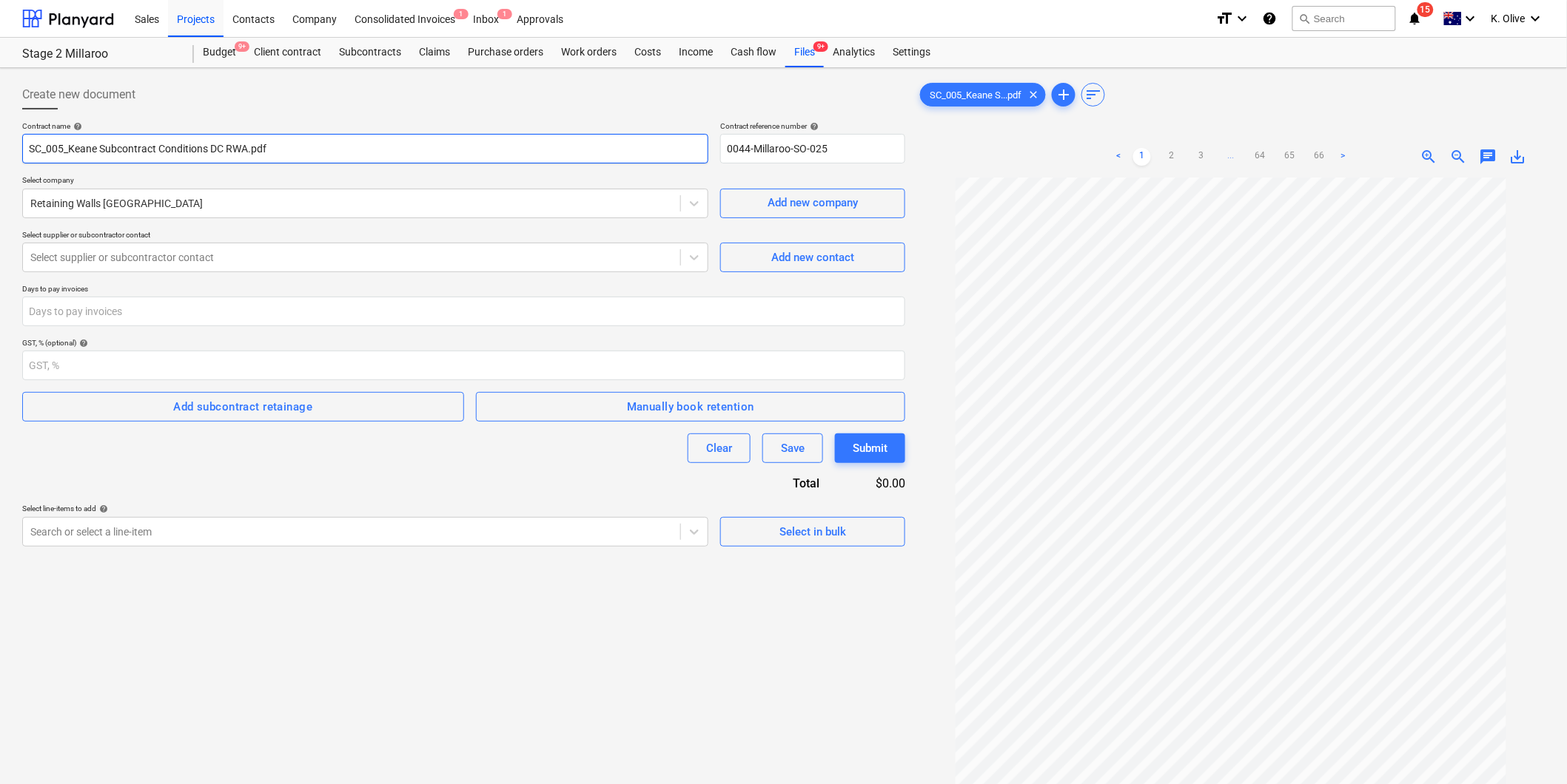
click at [281, 140] on input "SC_005_Keane Subcontract Conditions DC RWA.pdf" at bounding box center [364, 148] width 686 height 29
click at [313, 145] on input "SC_005_Keane Subcontract Conditions DC RWA.pdf" at bounding box center [364, 148] width 686 height 29
click at [293, 149] on input "SC_005_Keane Subcontract Conditions DC RWA.pdf" at bounding box center [364, 148] width 686 height 29
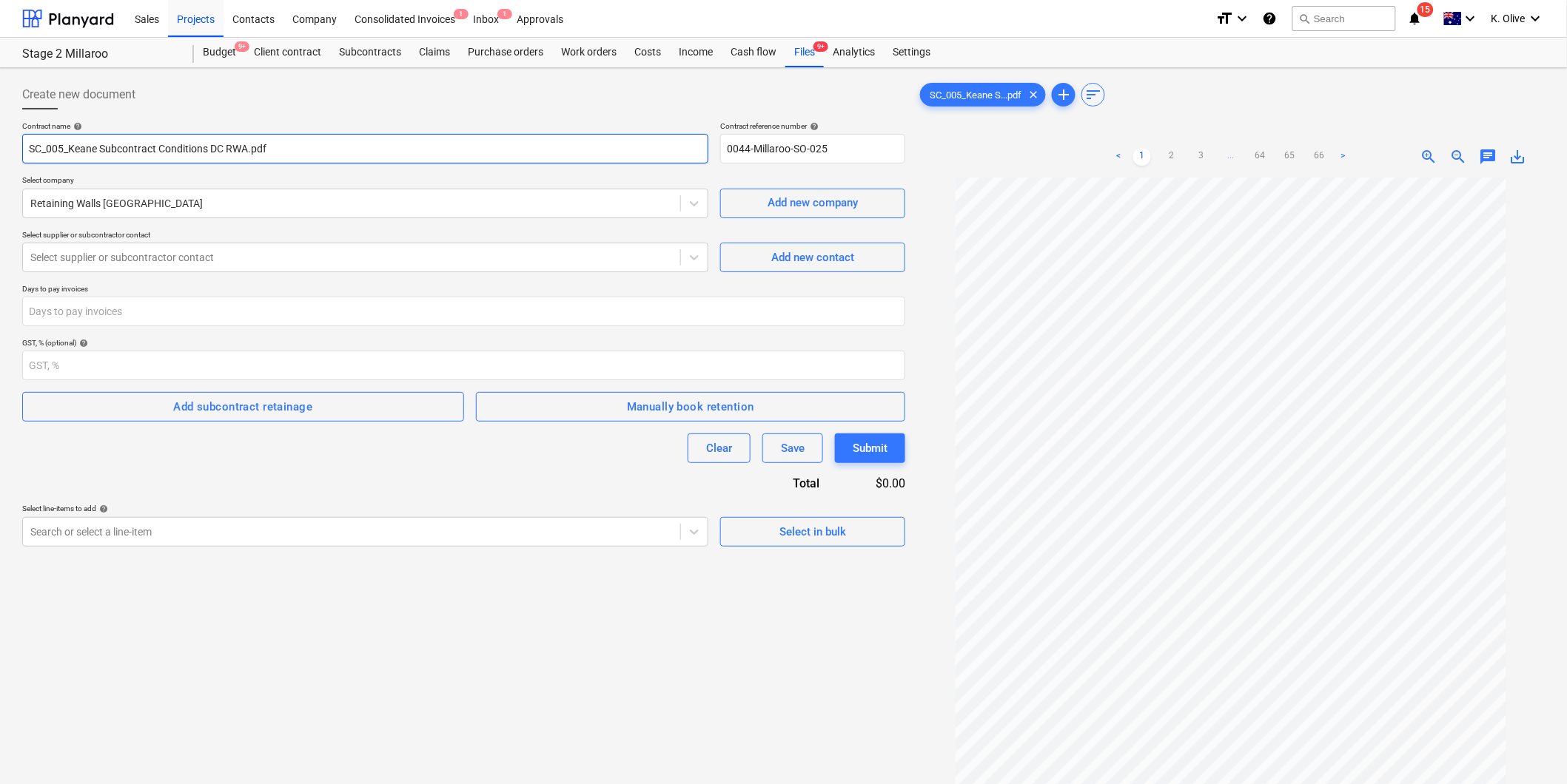
click at [293, 149] on input "SC_005_Keane Subcontract Conditions DC RWA.pdf" at bounding box center [364, 148] width 686 height 29
click at [608, 641] on div "Create new document Contract name help SC_005_Keane Subcontract Conditions DC R…" at bounding box center [463, 500] width 895 height 852
click at [614, 263] on div at bounding box center [351, 257] width 642 height 15
click at [697, 261] on icon at bounding box center [694, 257] width 15 height 15
click at [692, 257] on icon at bounding box center [694, 257] width 9 height 5
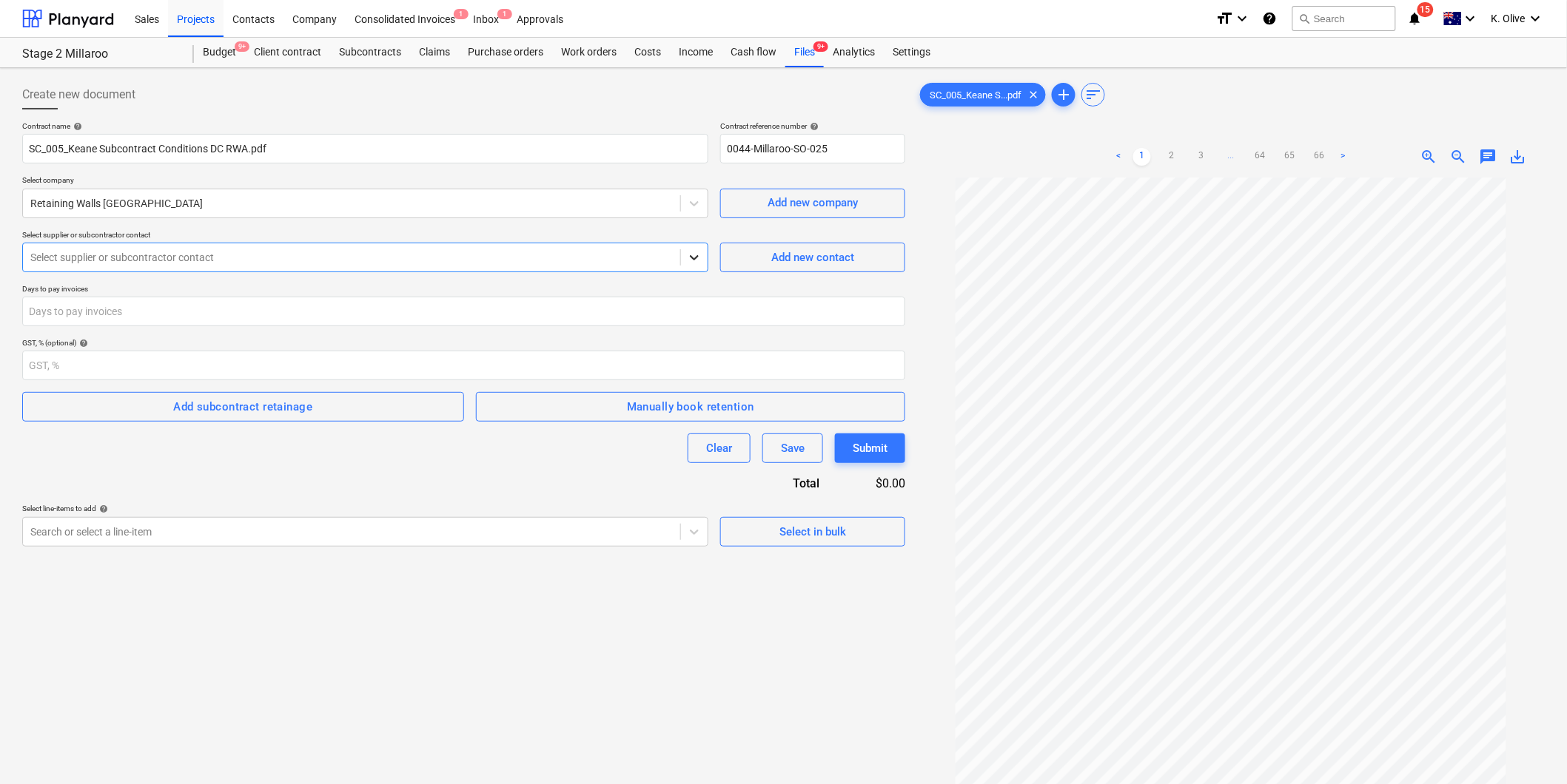
click at [692, 257] on icon at bounding box center [694, 257] width 9 height 5
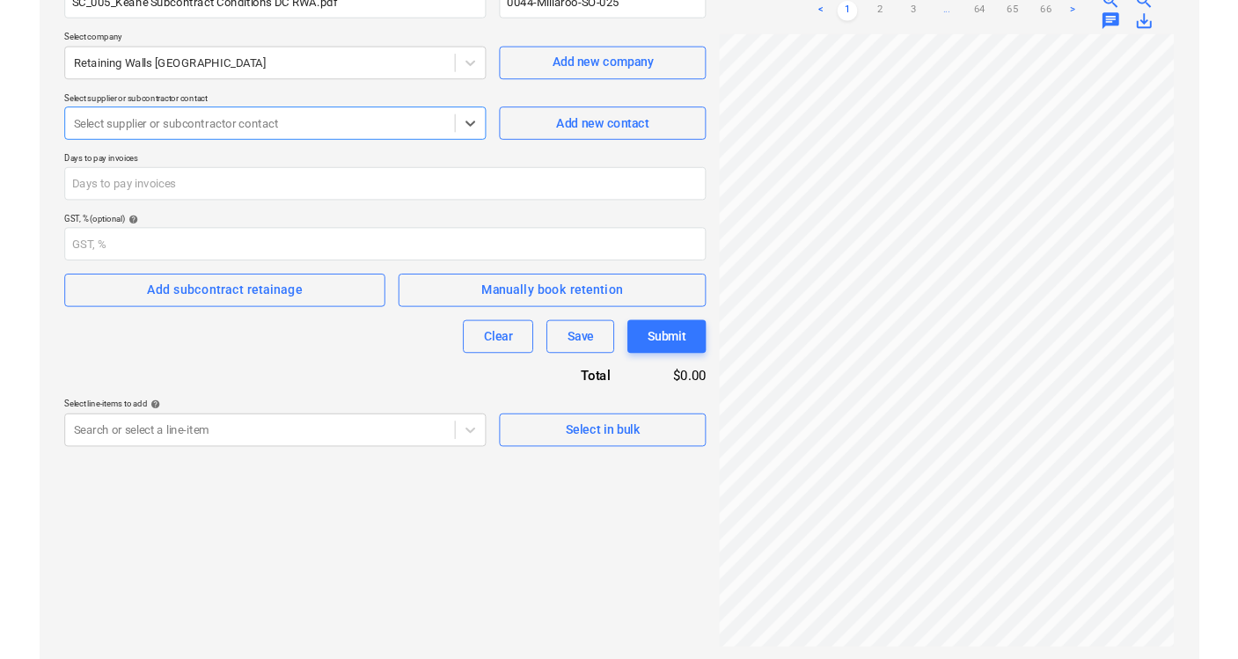
scroll to position [171, 0]
